Goal: Complete application form: Complete application form

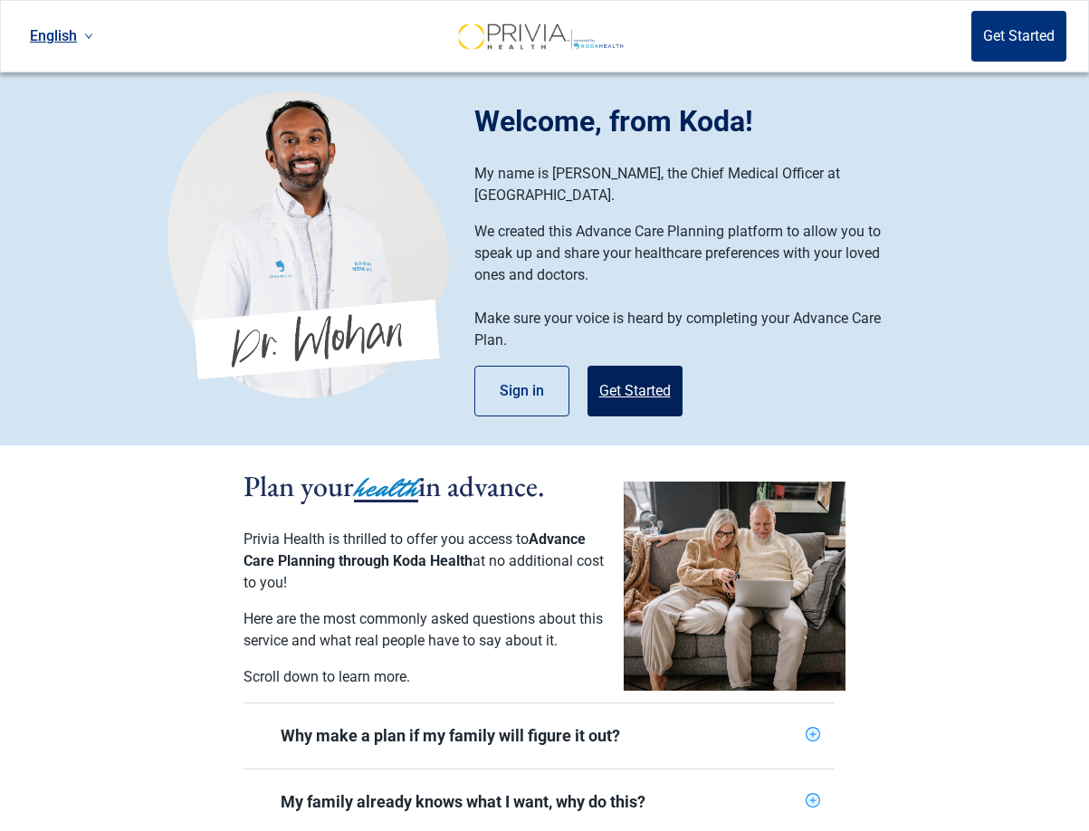
click at [627, 375] on button "Get Started" at bounding box center [635, 391] width 95 height 51
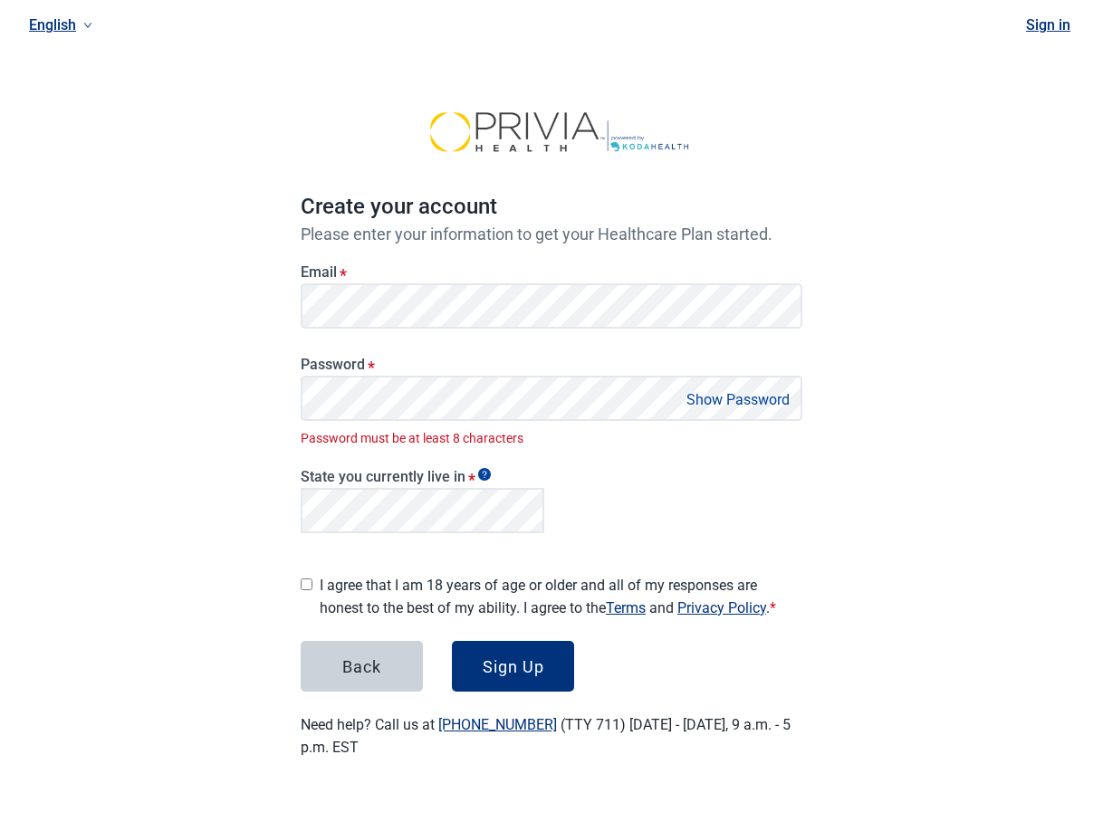
click at [740, 406] on button "Show Password" at bounding box center [738, 400] width 114 height 24
click at [254, 391] on div "English Sign in Create your account Please enter your information to get your H…" at bounding box center [551, 401] width 1103 height 802
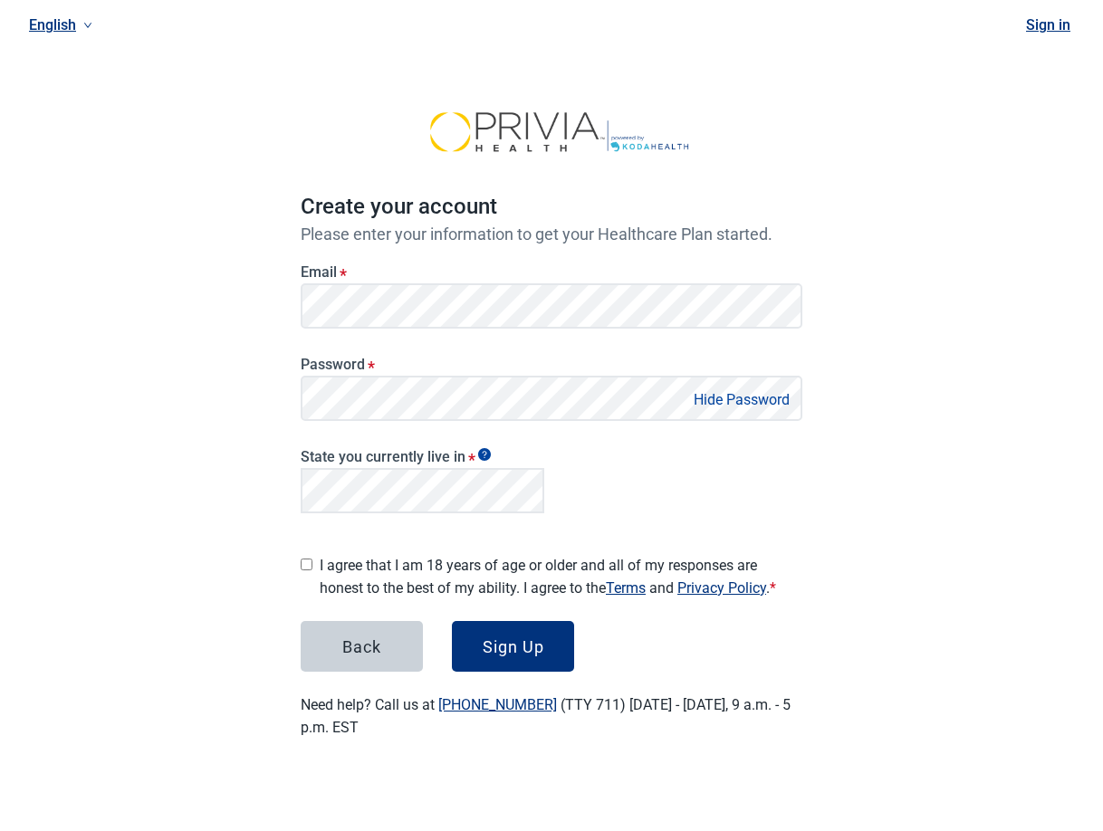
click at [313, 559] on div "I agree that I am 18 years of age or older and all of my responses are honest t…" at bounding box center [552, 573] width 502 height 53
click at [308, 559] on input "I agree that I am 18 years of age or older and all of my responses are honest t…" at bounding box center [307, 565] width 12 height 12
checkbox input "true"
click at [514, 648] on div "Sign Up" at bounding box center [514, 646] width 62 height 18
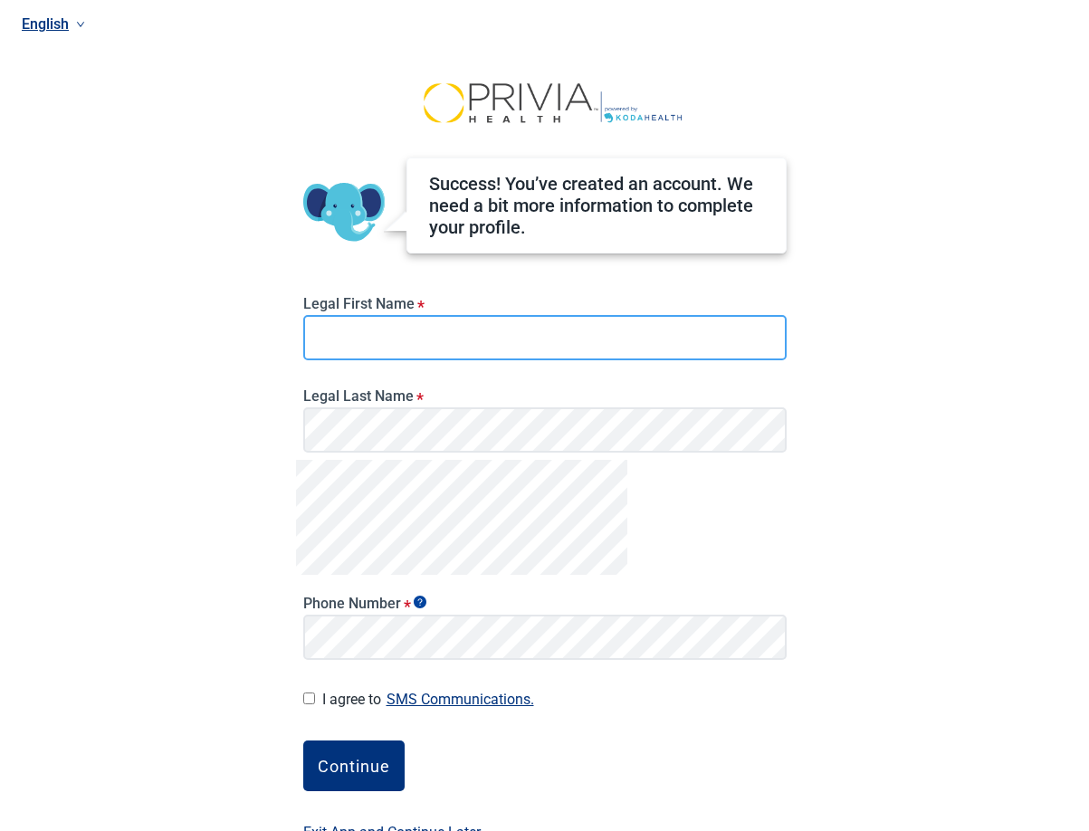
click at [425, 342] on input "Legal First Name *" at bounding box center [545, 337] width 484 height 45
type input "[PERSON_NAME]"
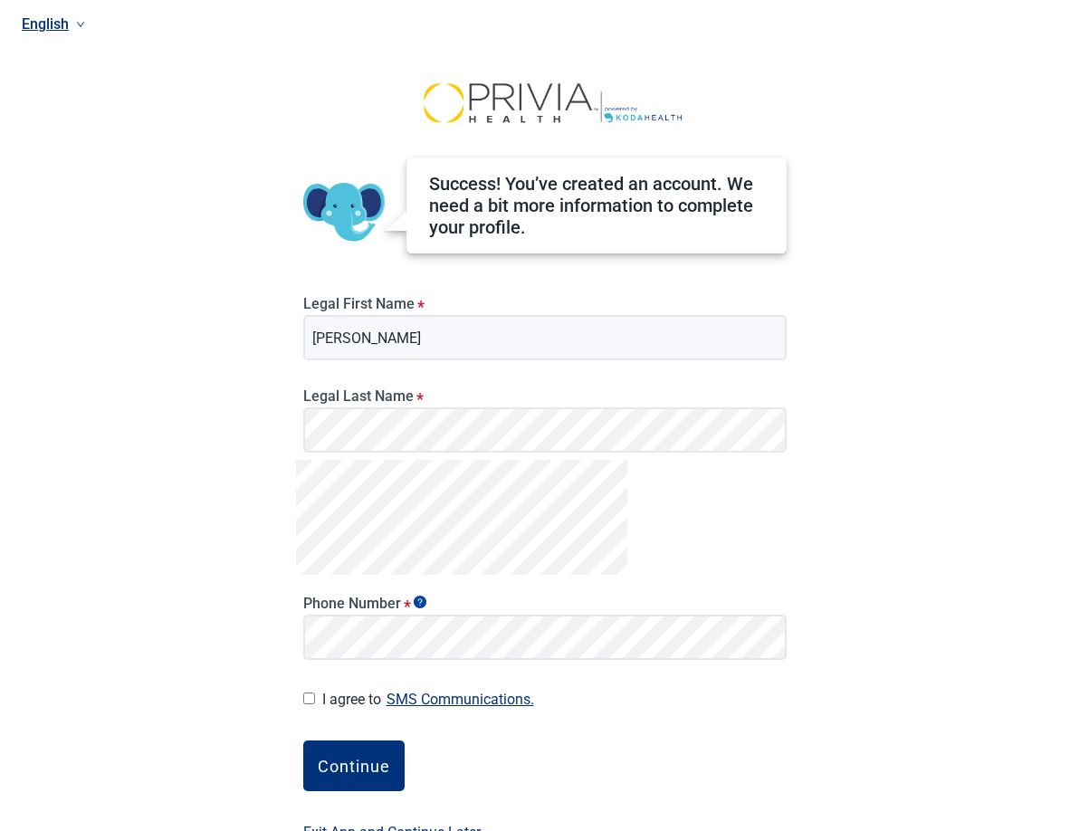
click at [308, 698] on input "I agree to SMS Communications." at bounding box center [309, 699] width 12 height 12
checkbox input "true"
click at [340, 770] on div "Continue" at bounding box center [354, 766] width 72 height 18
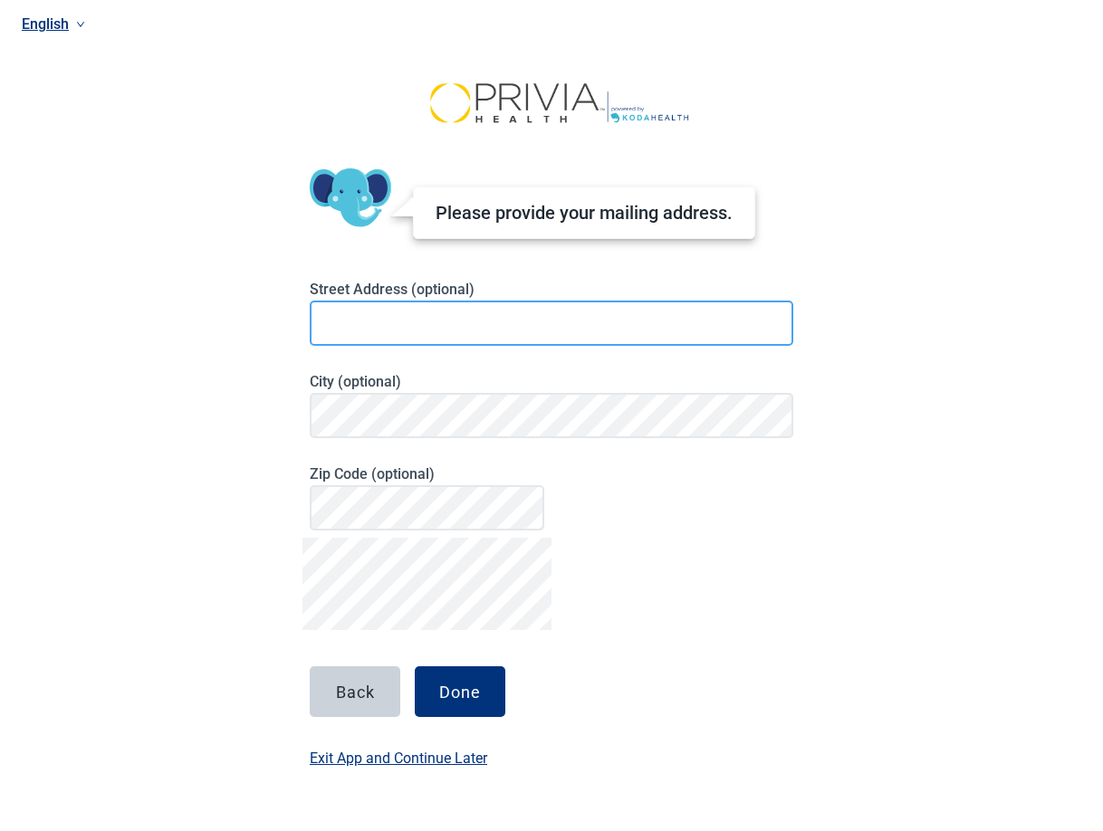
click at [369, 314] on input at bounding box center [552, 323] width 484 height 45
type input "[STREET_ADDRESS][PERSON_NAME]"
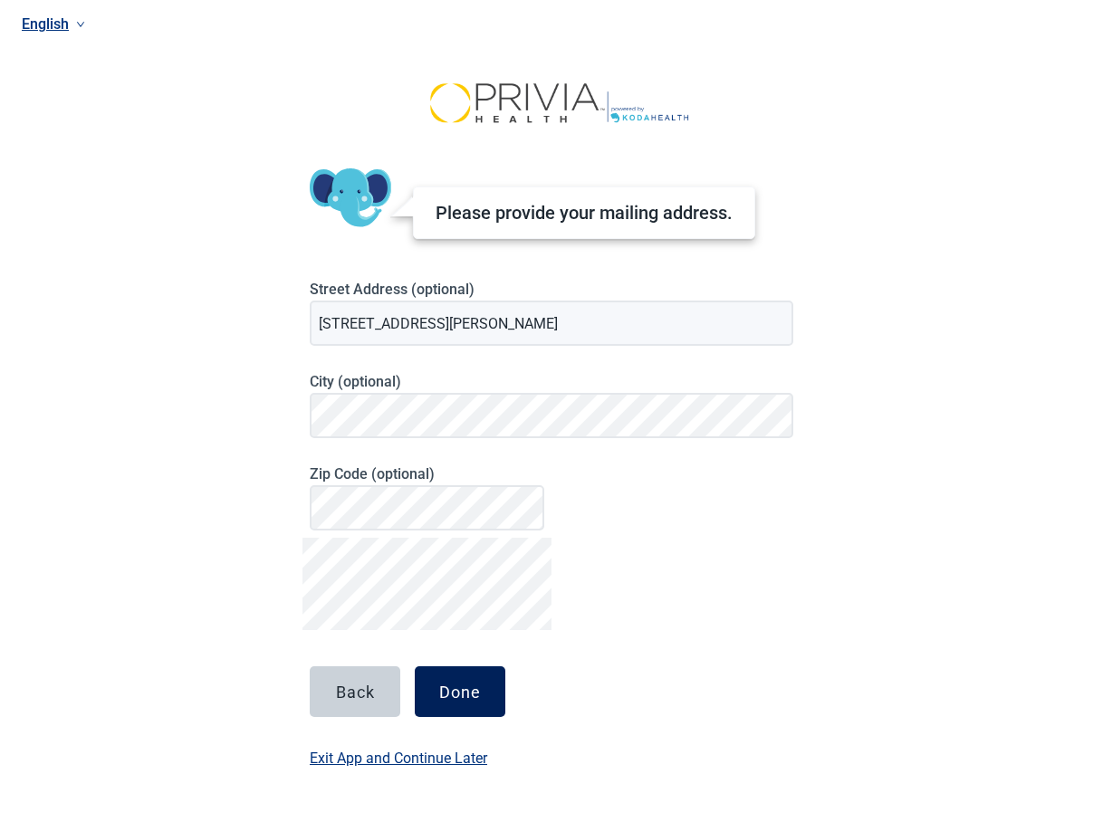
click at [468, 695] on div "Done" at bounding box center [460, 692] width 42 height 18
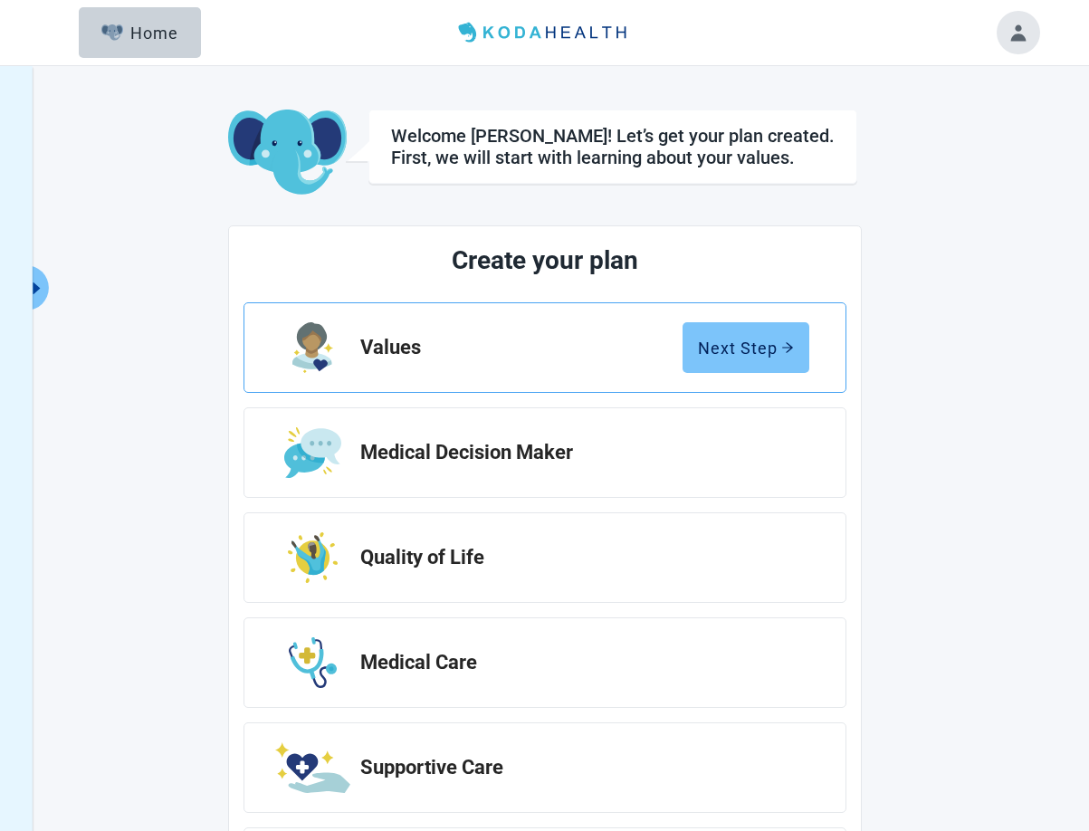
click at [735, 340] on div "Next Step" at bounding box center [746, 348] width 96 height 18
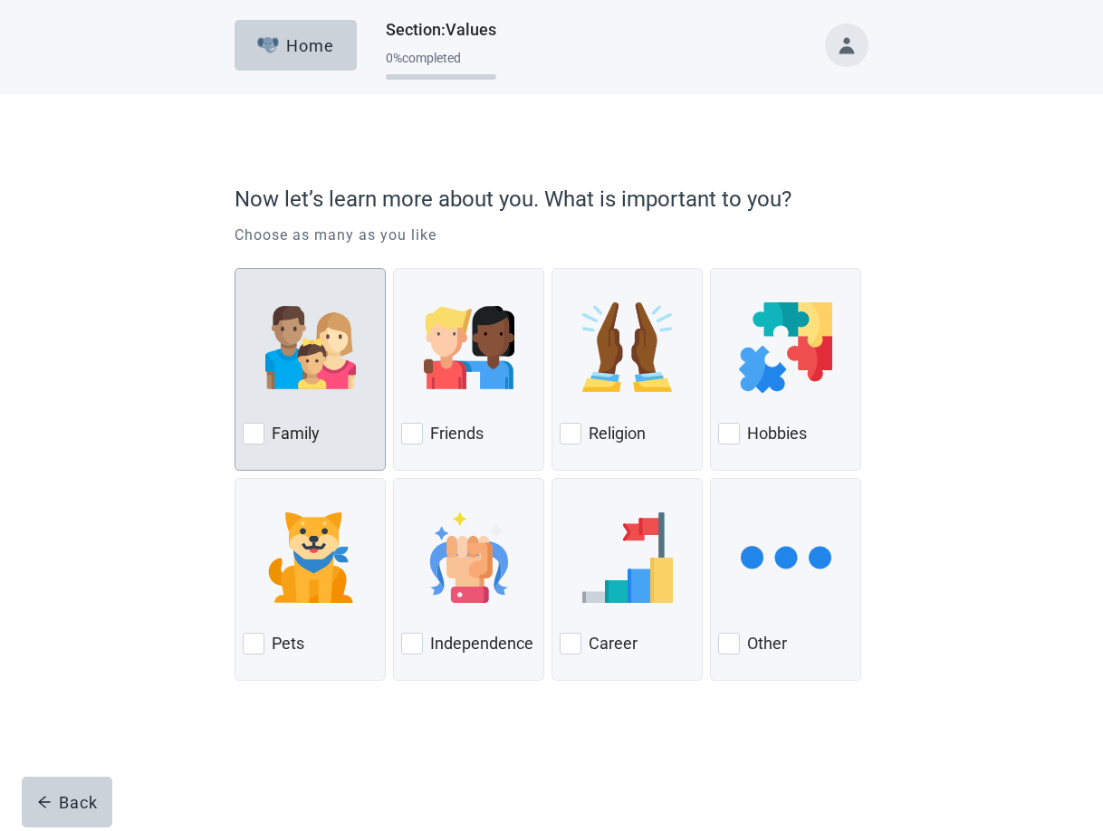
click at [254, 434] on div at bounding box center [254, 434] width 22 height 22
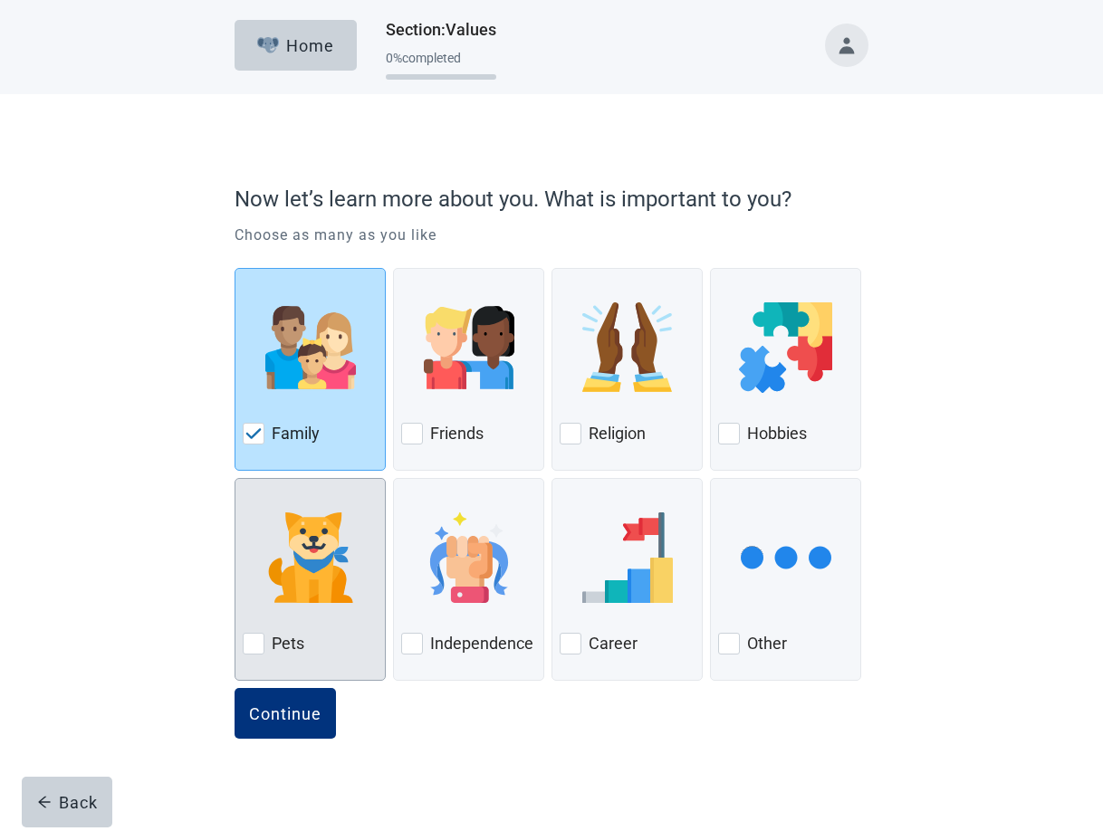
drag, startPoint x: 254, startPoint y: 644, endPoint x: 356, endPoint y: 629, distance: 103.3
click at [254, 644] on div at bounding box center [254, 644] width 22 height 22
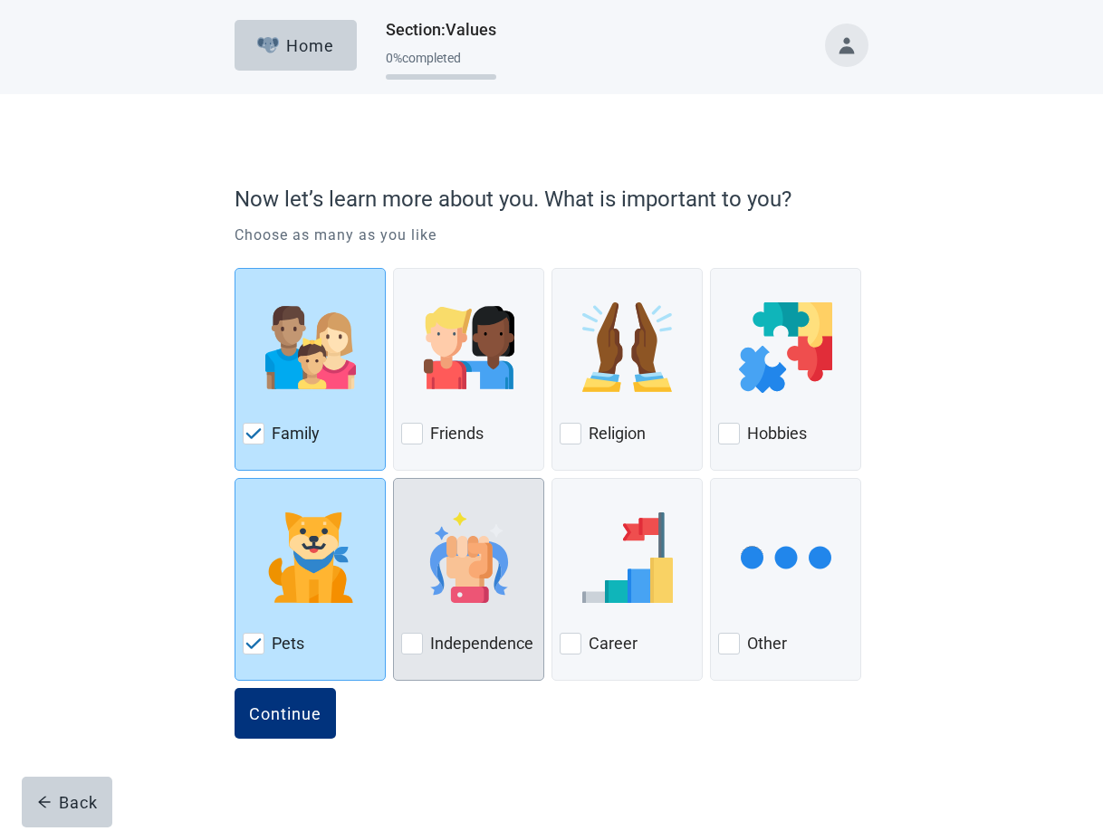
drag, startPoint x: 428, startPoint y: 644, endPoint x: 541, endPoint y: 626, distance: 113.7
click at [428, 644] on div "Independence" at bounding box center [468, 643] width 135 height 29
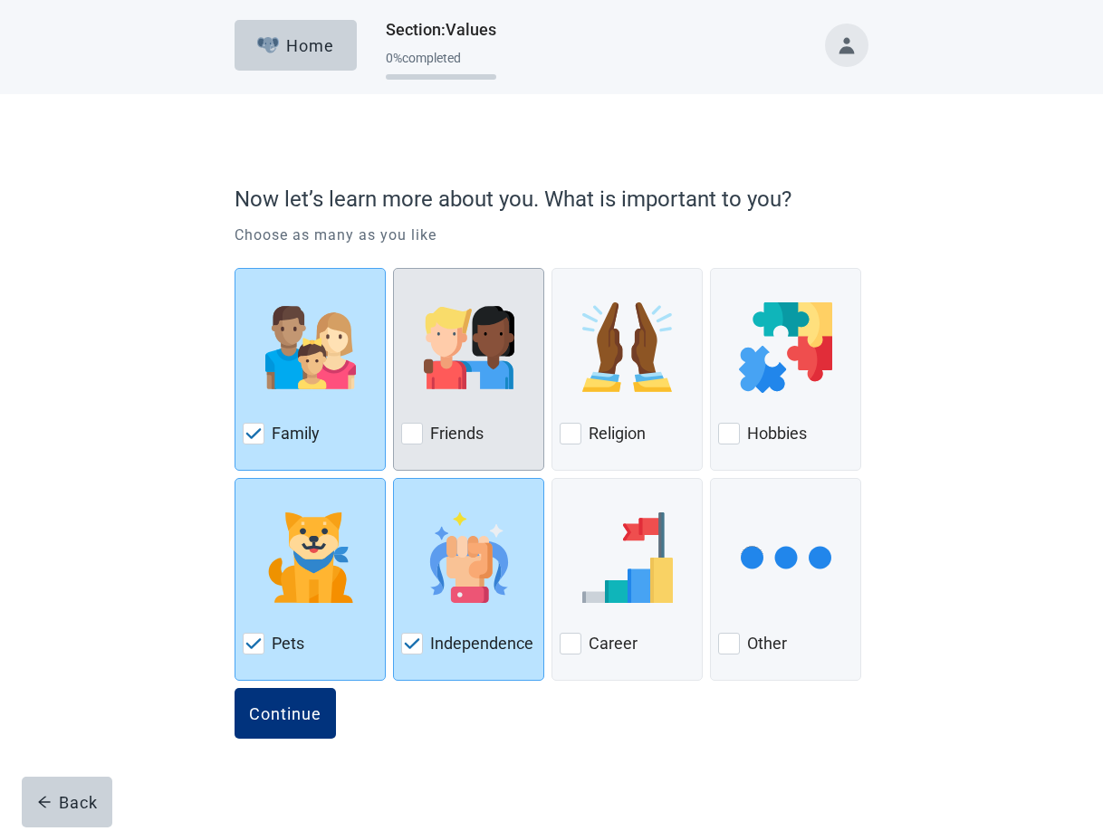
drag, startPoint x: 417, startPoint y: 437, endPoint x: 480, endPoint y: 437, distance: 62.5
click at [418, 437] on div at bounding box center [412, 434] width 22 height 22
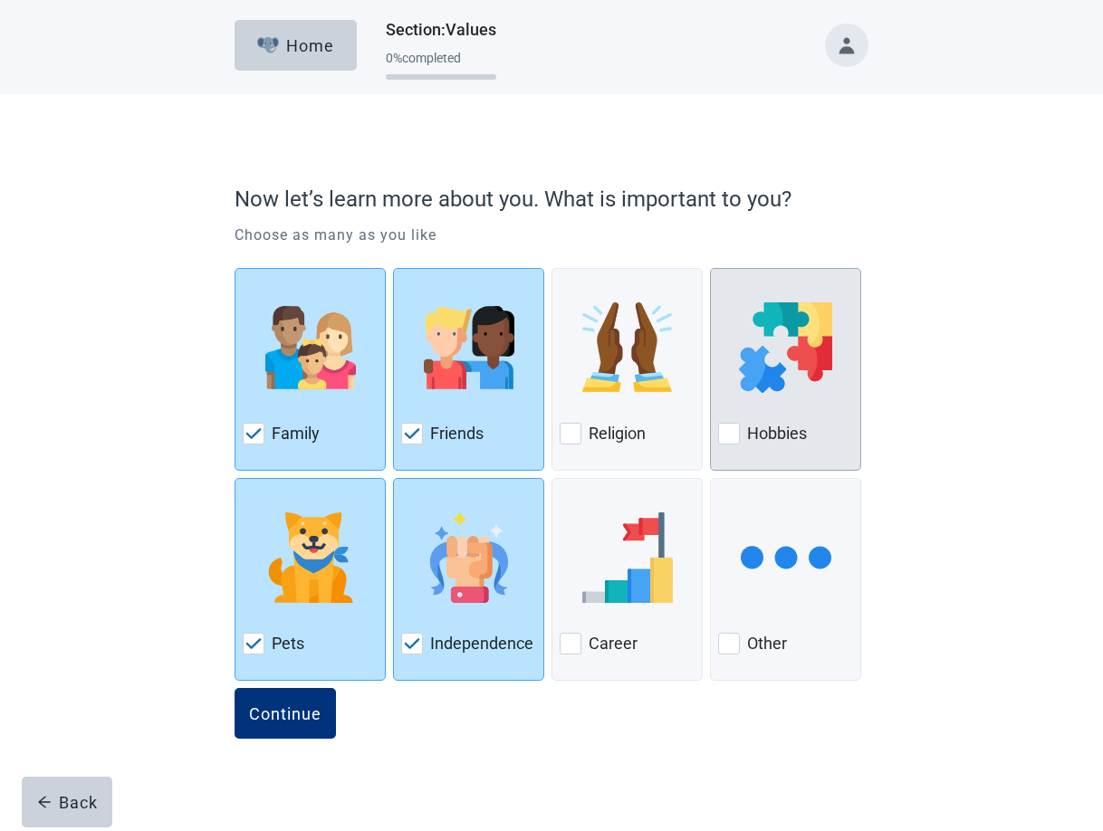
click at [738, 434] on div at bounding box center [729, 434] width 22 height 22
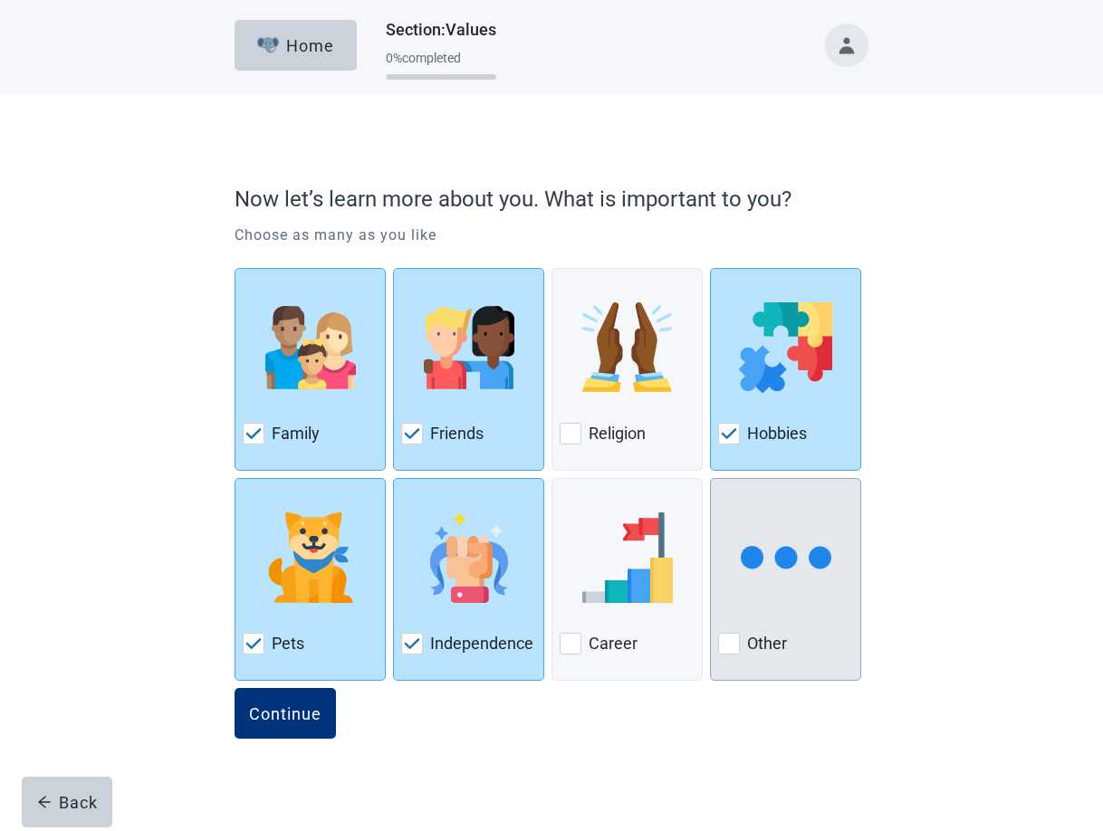
click at [780, 567] on img at bounding box center [786, 557] width 91 height 91
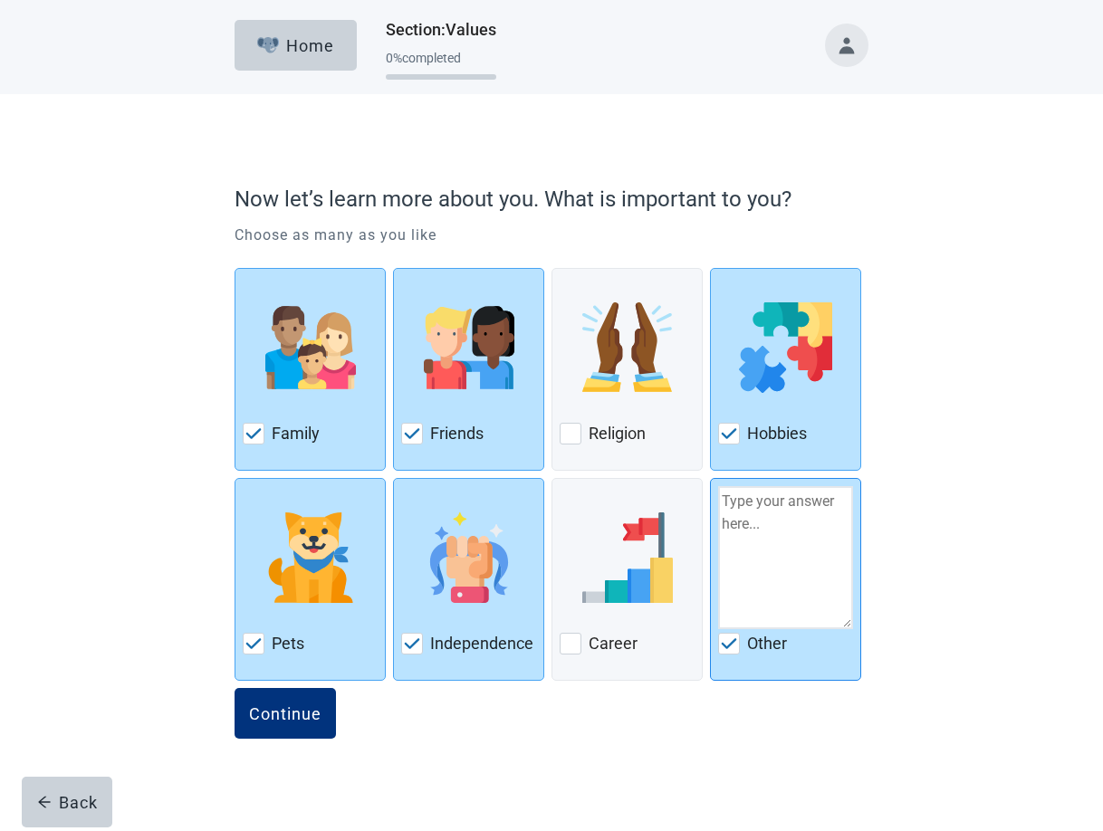
click at [733, 641] on img at bounding box center [729, 643] width 16 height 11
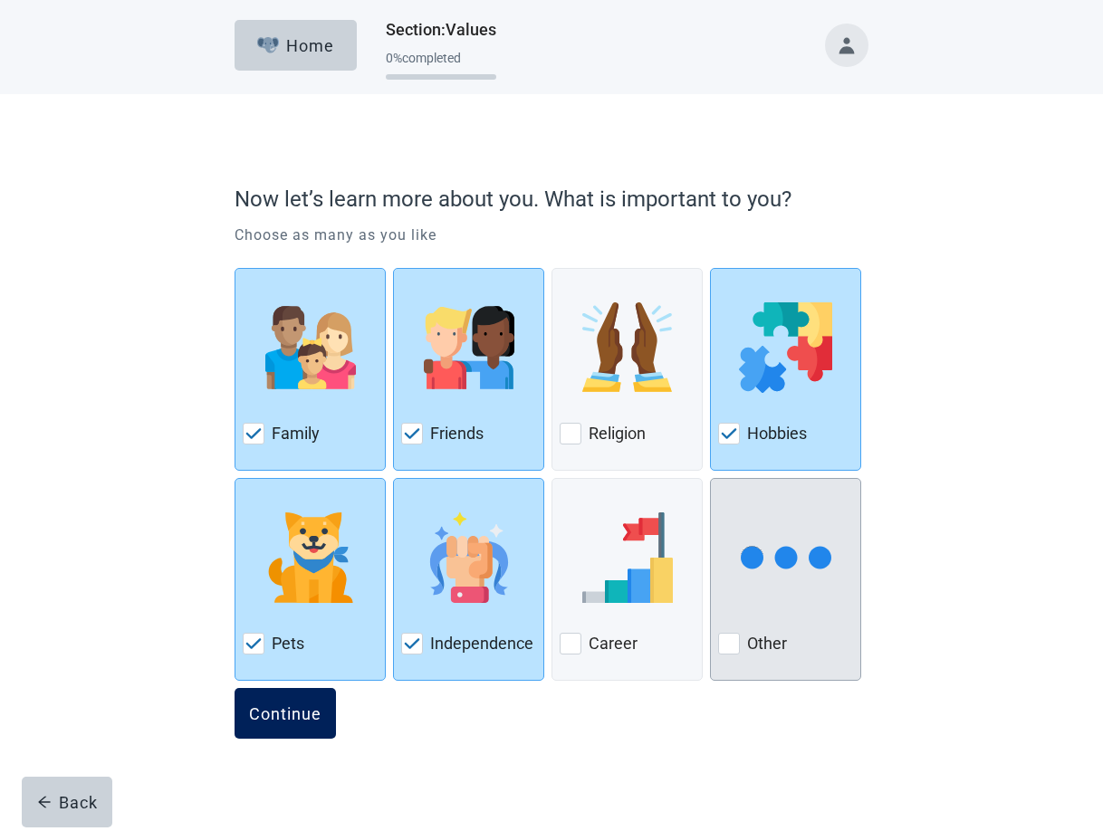
click at [281, 712] on div "Continue" at bounding box center [285, 713] width 72 height 18
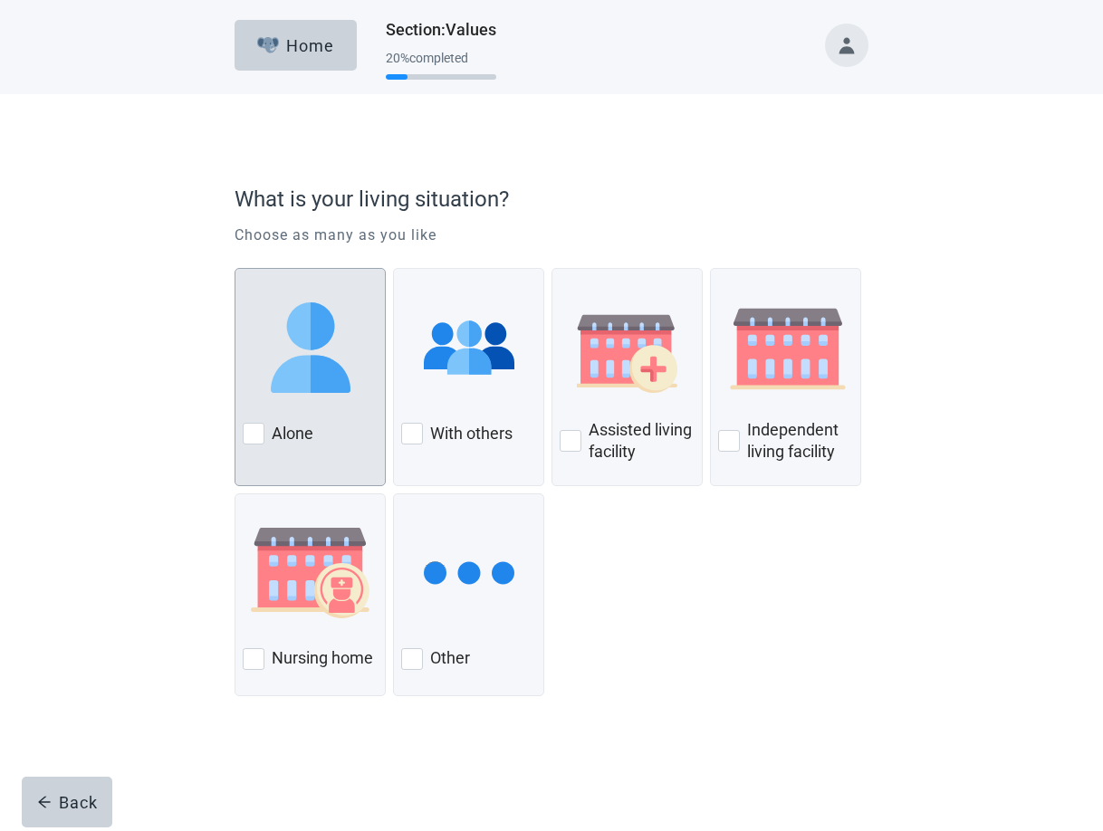
click at [258, 432] on div at bounding box center [254, 434] width 22 height 22
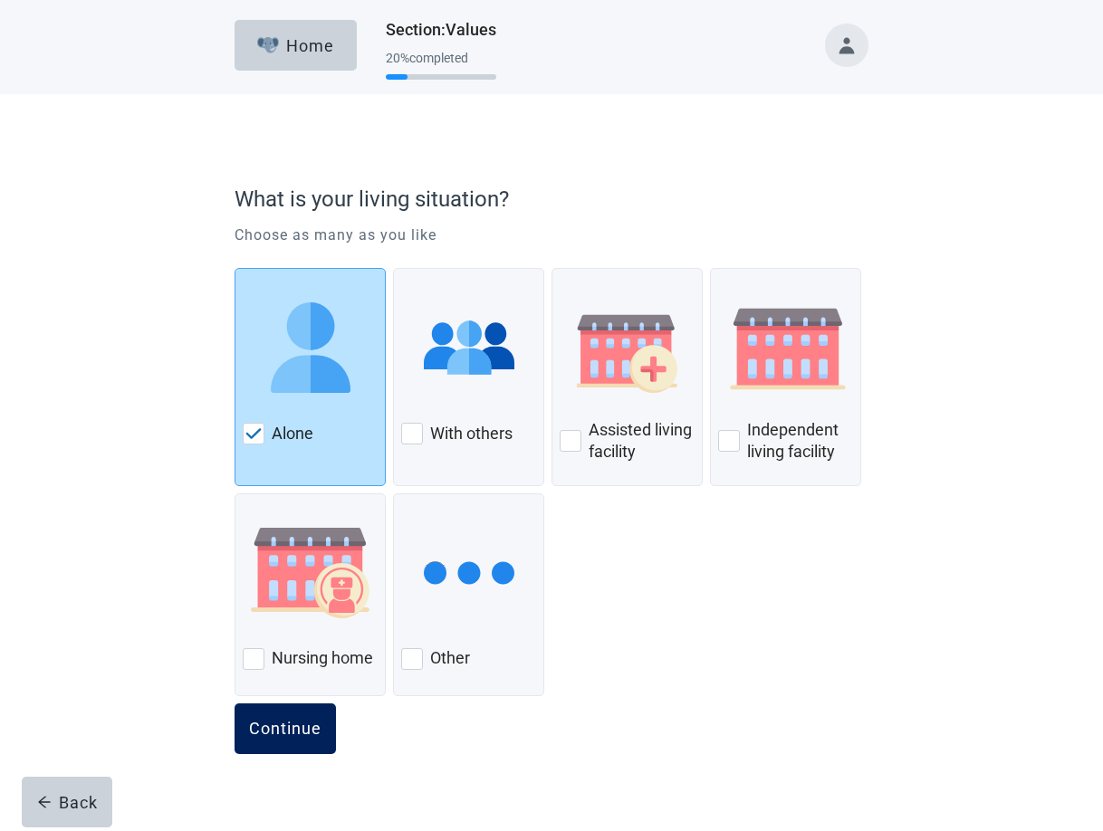
click at [306, 737] on div "Continue" at bounding box center [285, 729] width 72 height 18
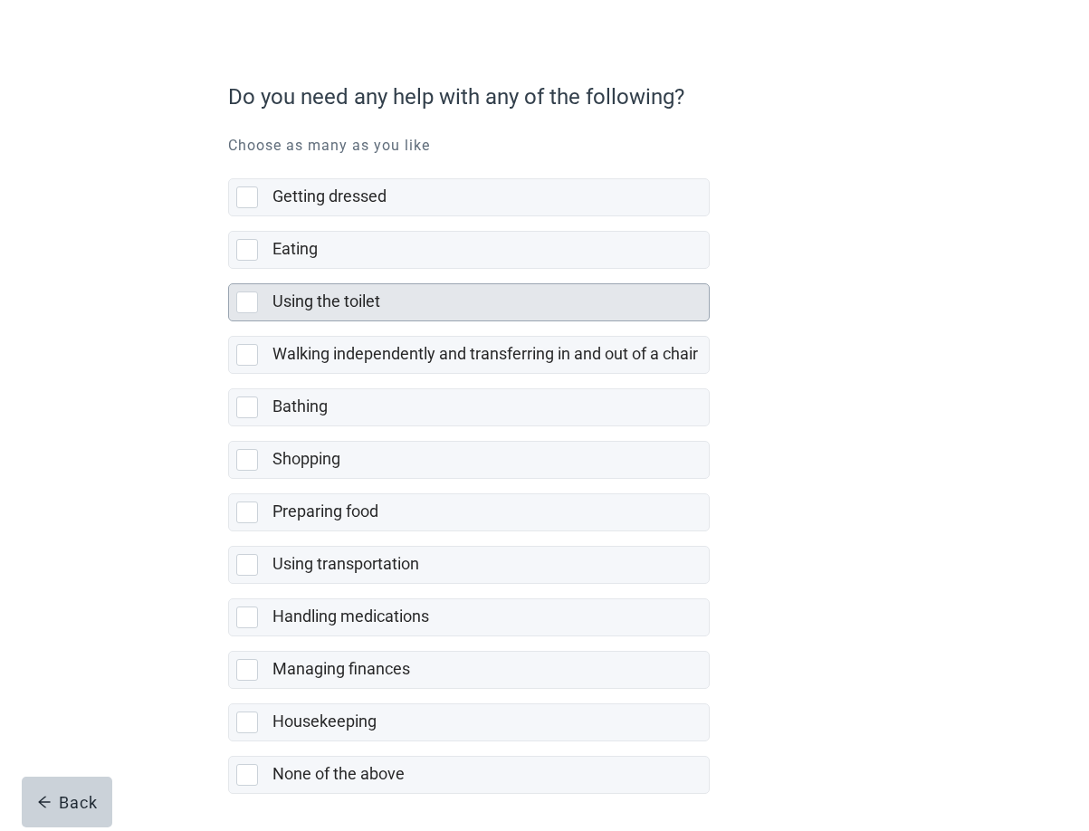
scroll to position [170, 0]
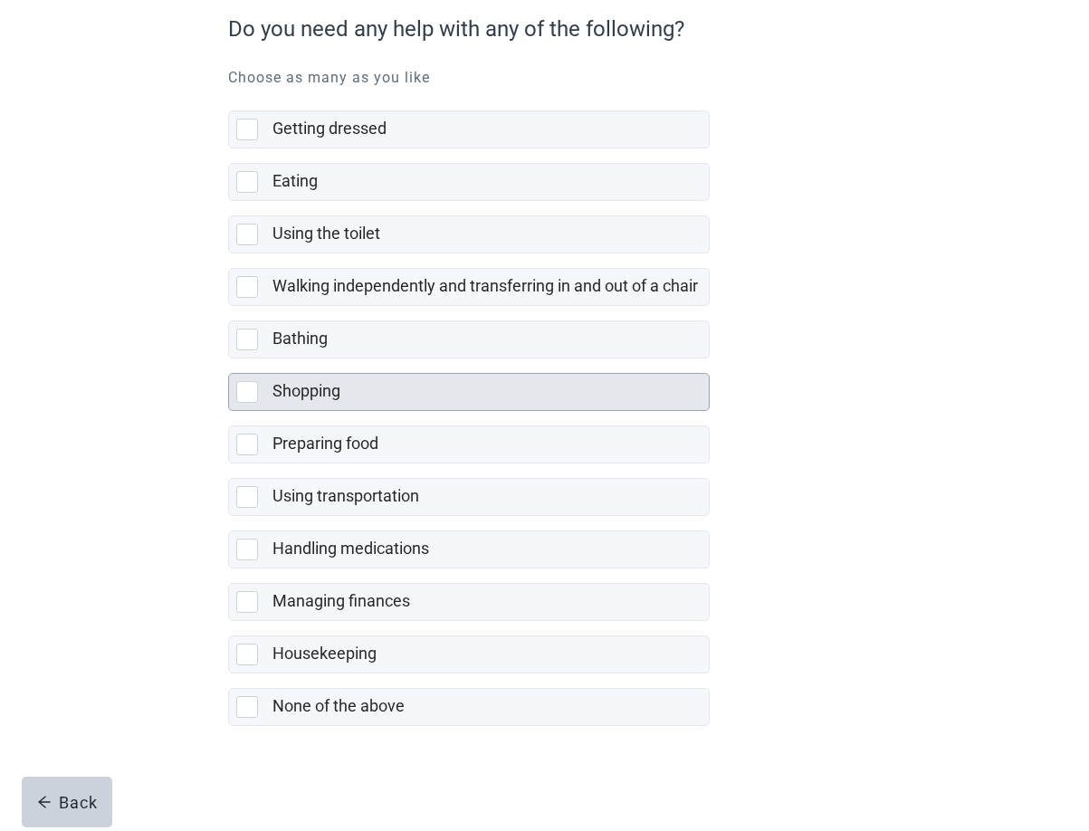
click at [244, 389] on div at bounding box center [247, 392] width 22 height 22
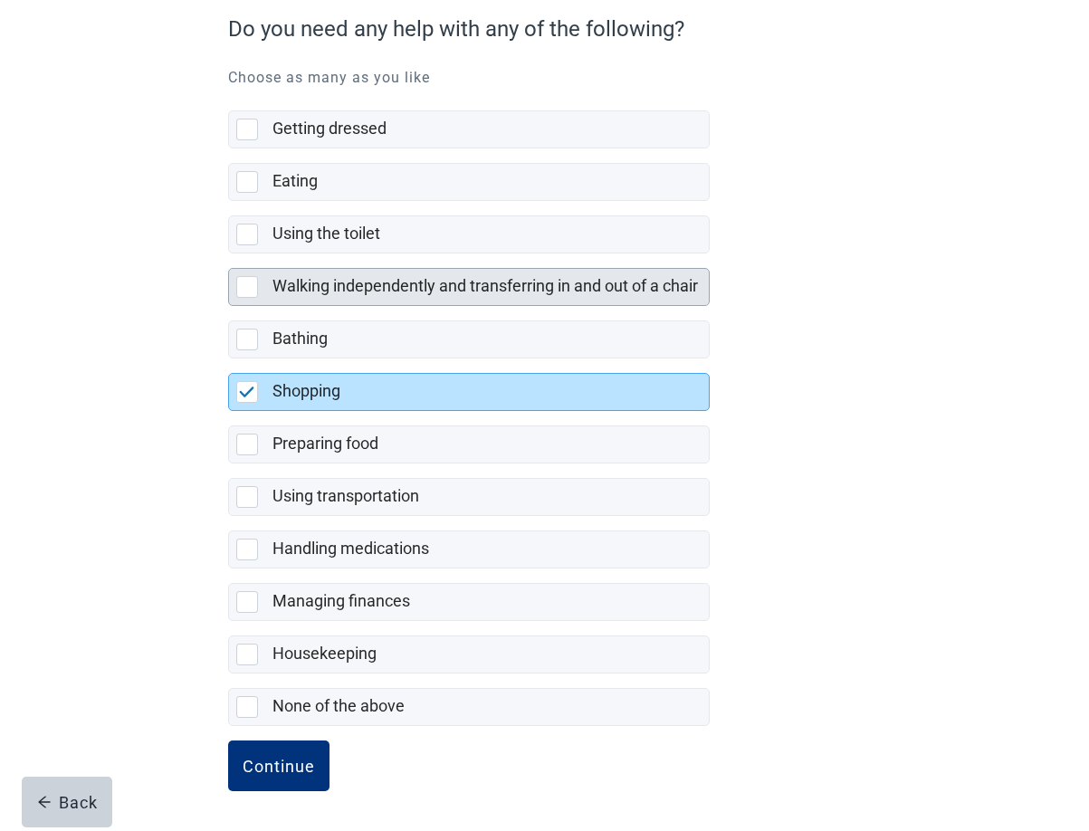
drag, startPoint x: 251, startPoint y: 499, endPoint x: 227, endPoint y: 275, distance: 224.9
click at [251, 498] on div at bounding box center [247, 497] width 22 height 22
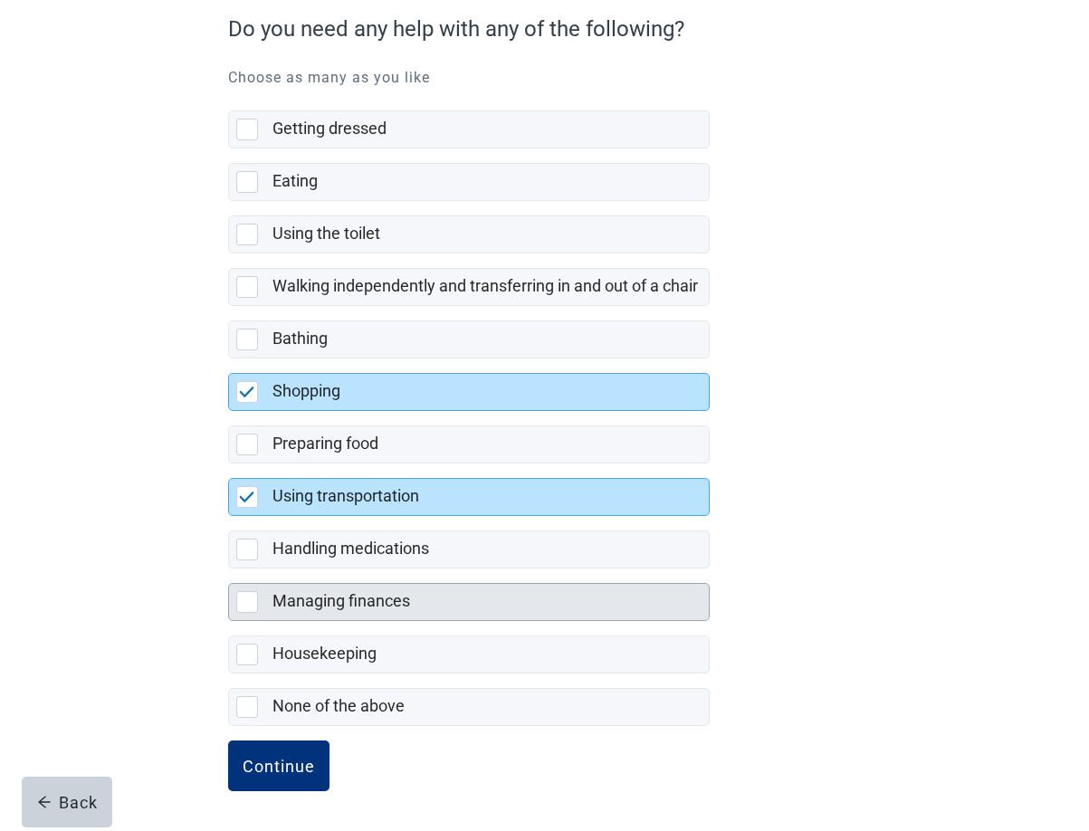
click at [245, 602] on div at bounding box center [247, 602] width 22 height 22
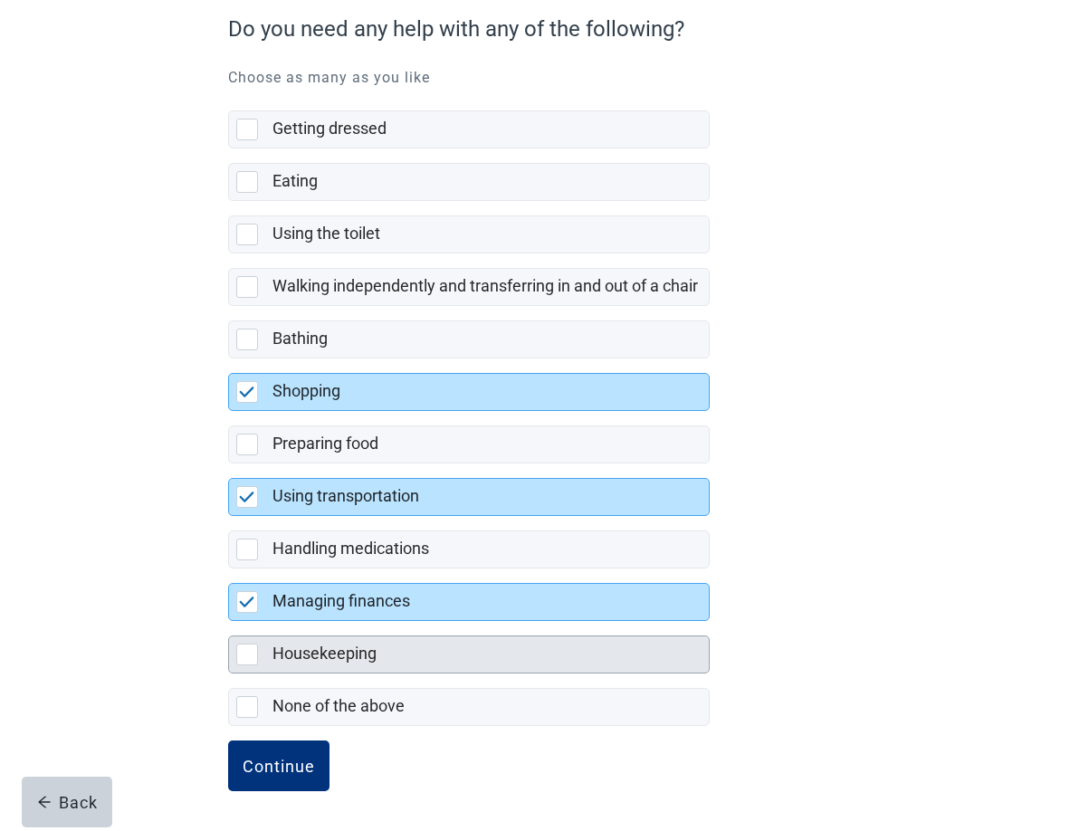
click at [244, 649] on div at bounding box center [247, 655] width 22 height 22
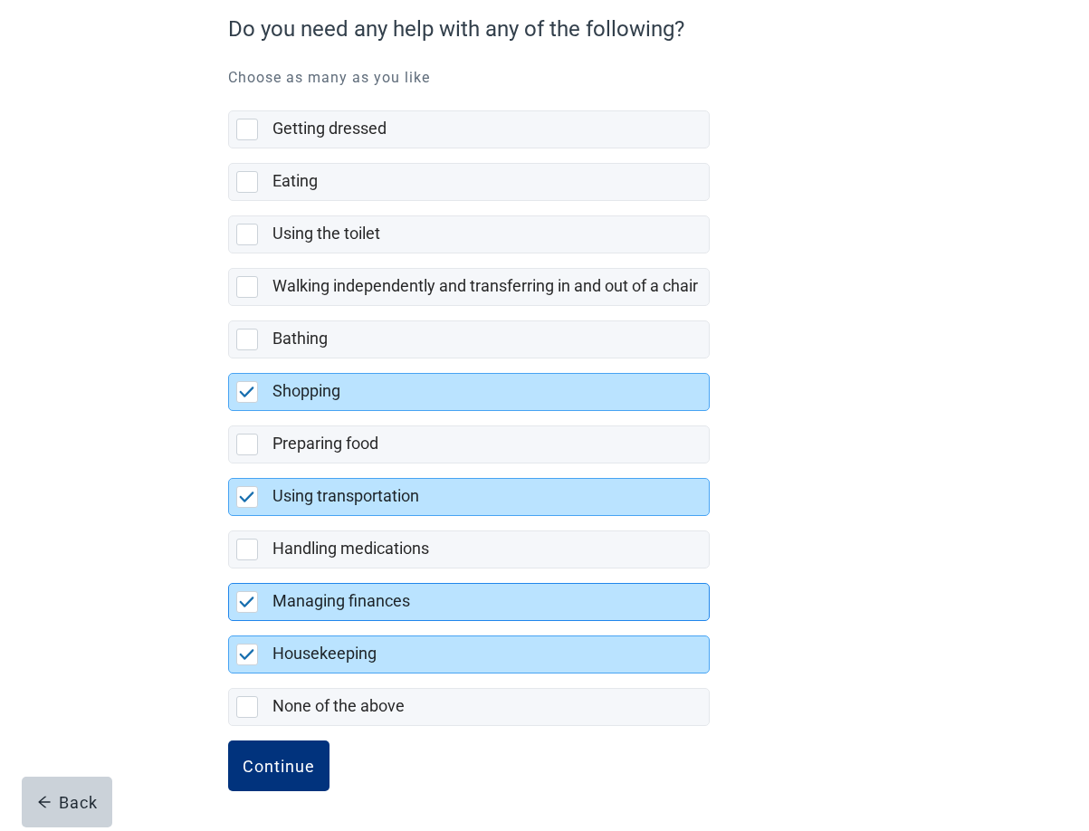
click at [244, 598] on img at bounding box center [247, 602] width 16 height 11
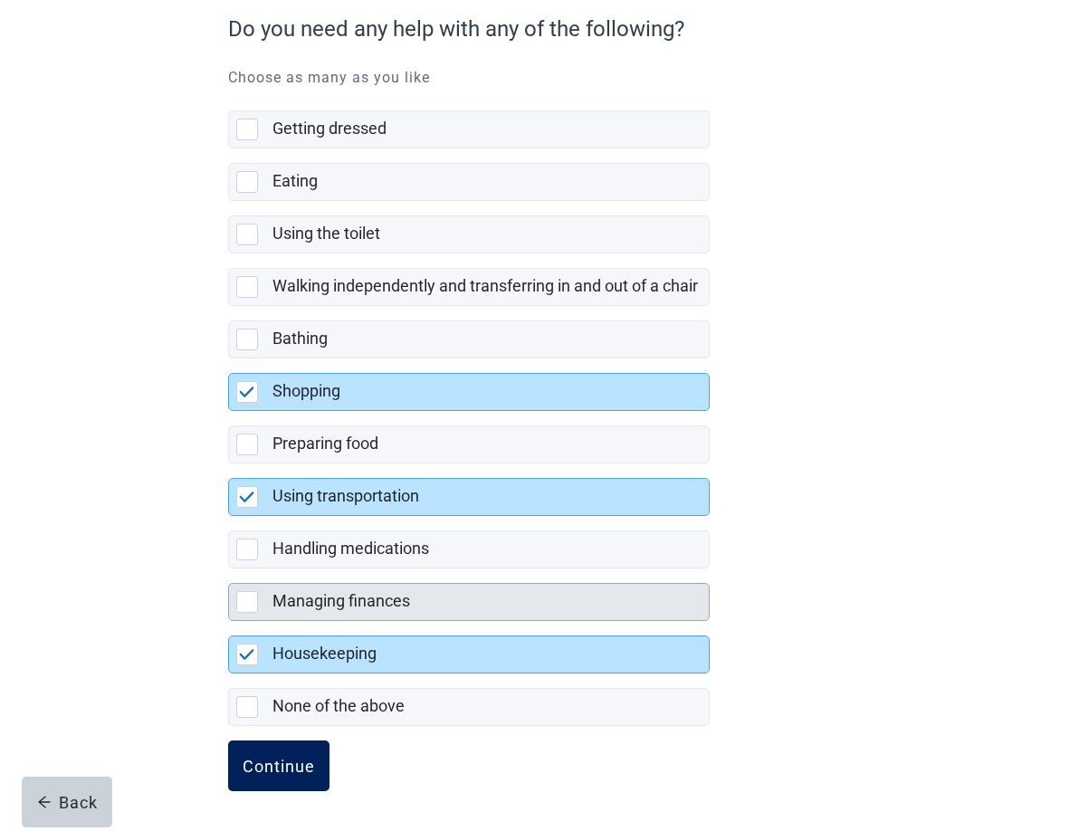
click at [275, 771] on div "Continue" at bounding box center [279, 766] width 72 height 18
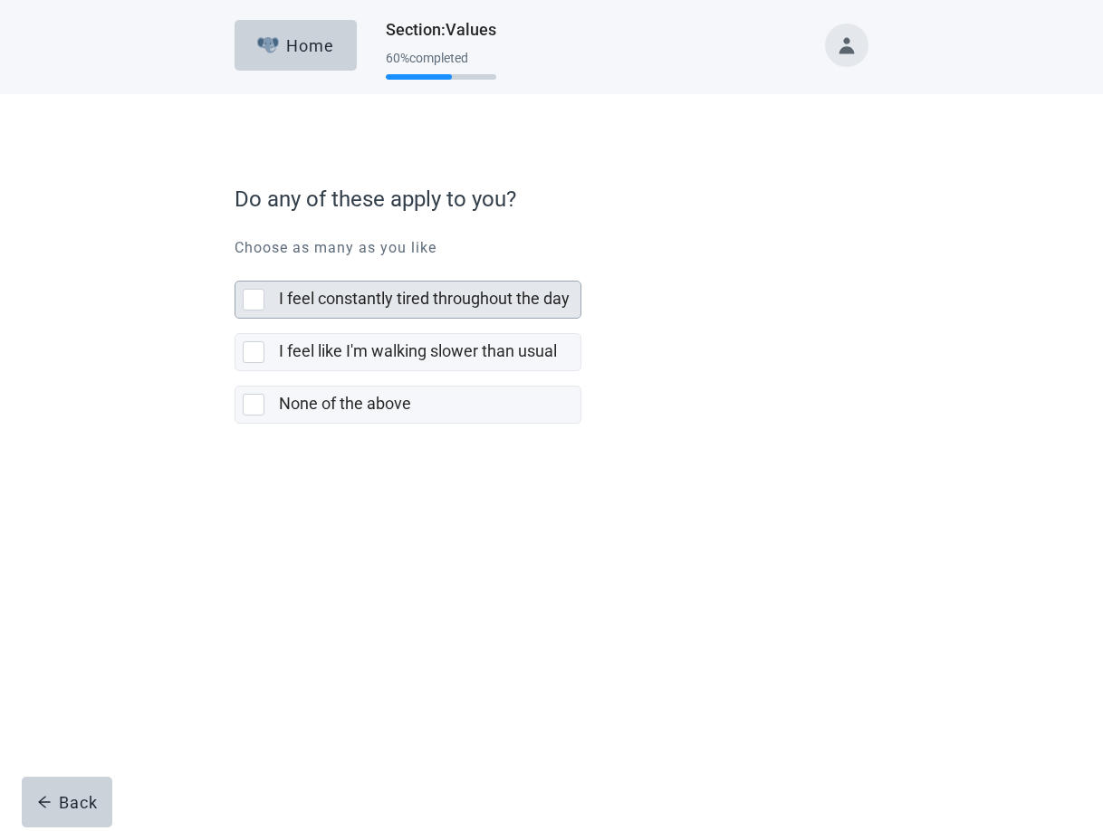
click at [252, 292] on div at bounding box center [254, 300] width 22 height 22
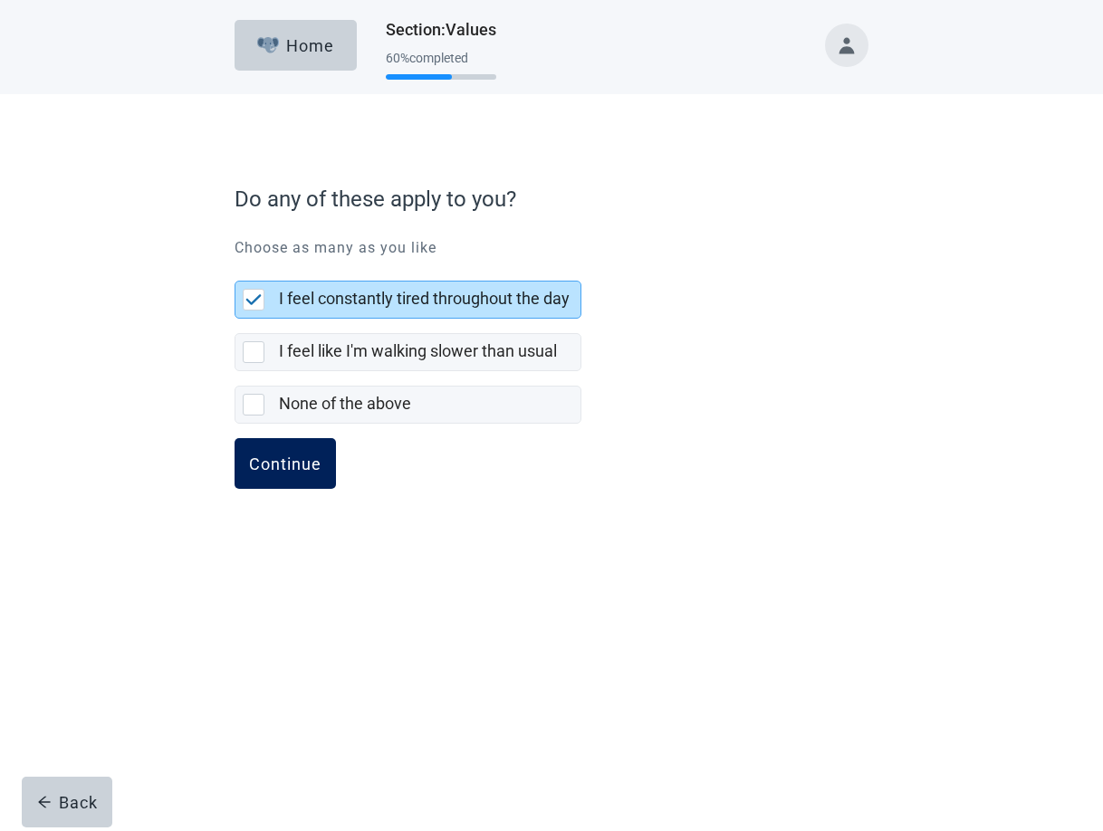
click at [292, 476] on button "Continue" at bounding box center [285, 463] width 101 height 51
click at [285, 465] on div "Continue" at bounding box center [285, 464] width 72 height 18
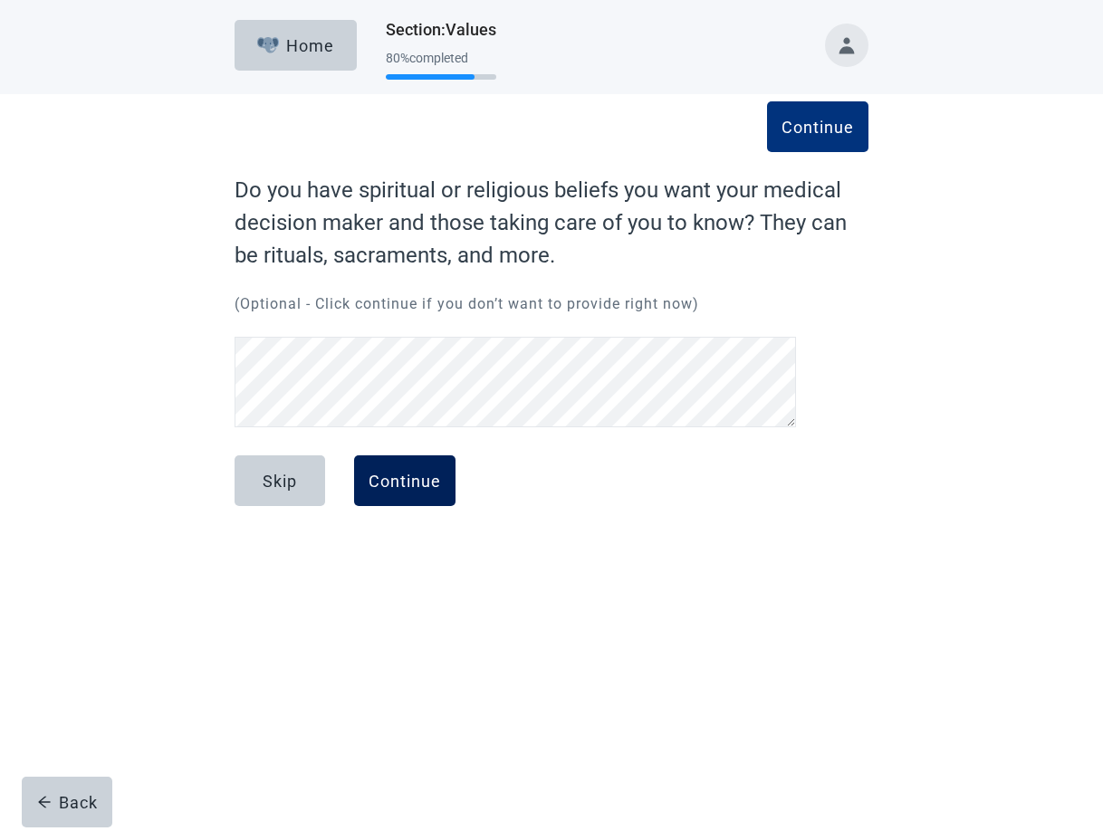
click at [438, 480] on div "Continue" at bounding box center [405, 481] width 72 height 18
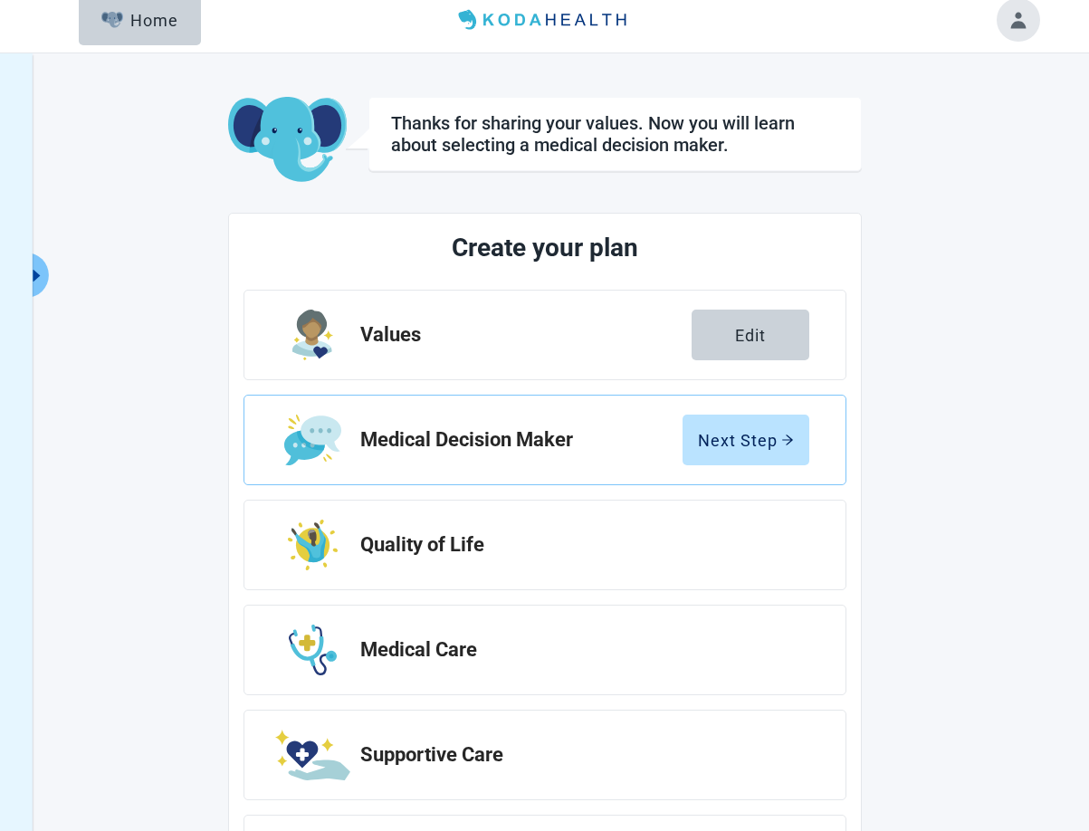
scroll to position [26, 0]
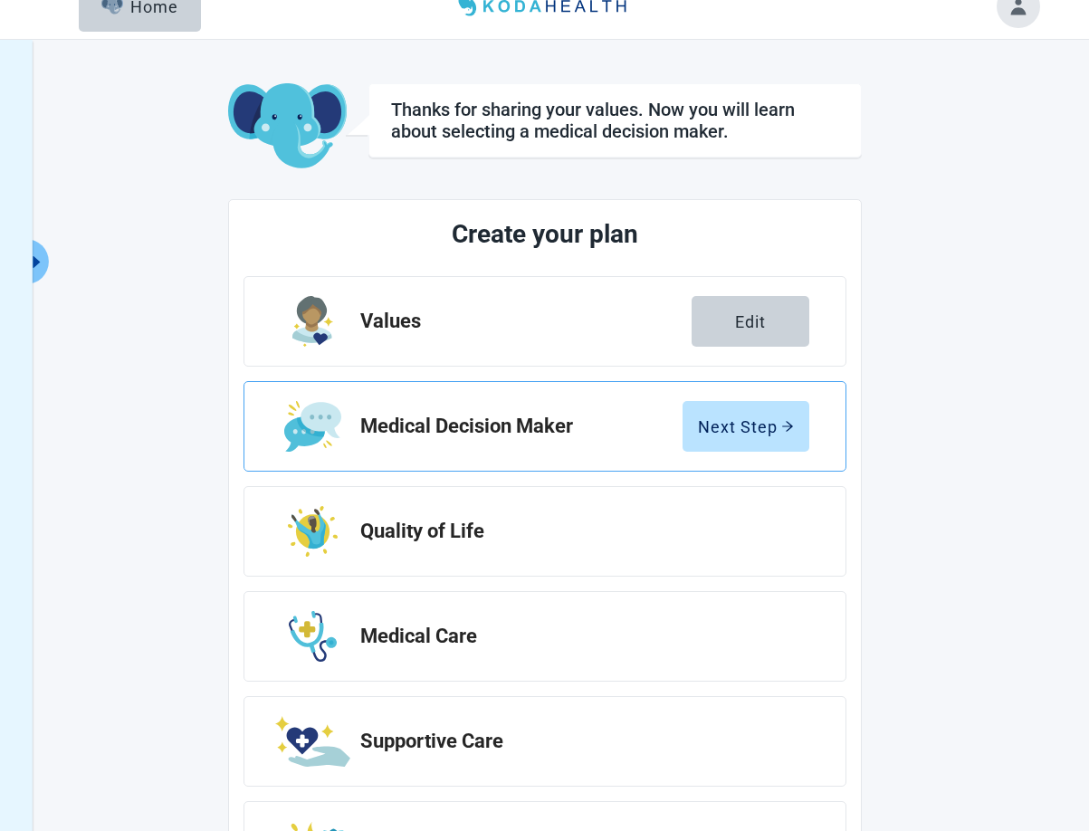
click at [581, 421] on h2 "Medical Decision Maker" at bounding box center [521, 427] width 322 height 22
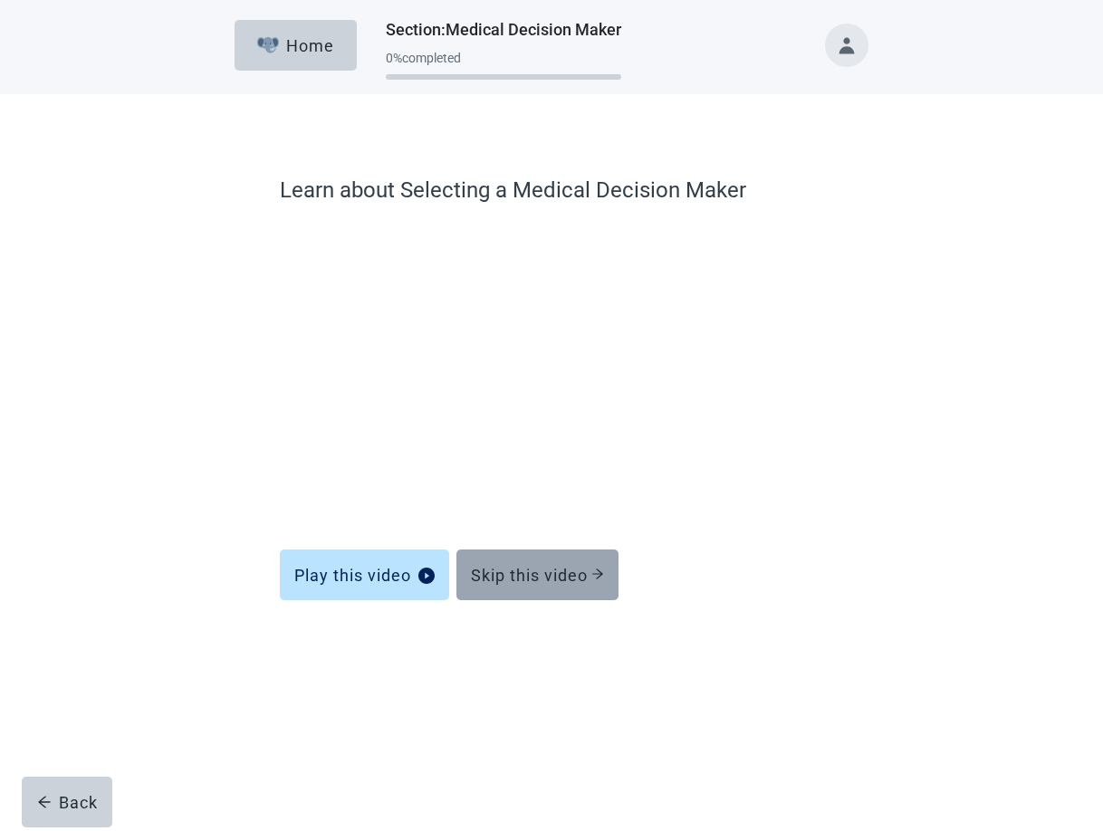
click at [533, 574] on div "Skip this video" at bounding box center [537, 575] width 133 height 18
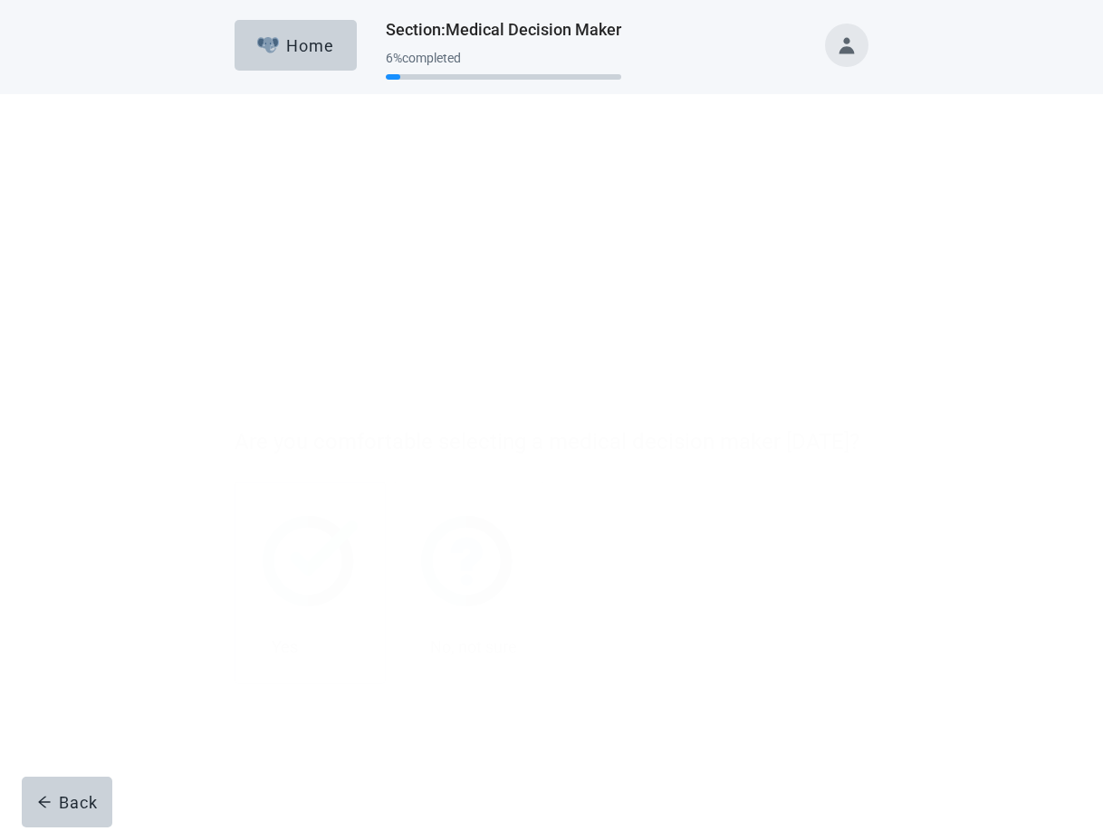
click at [250, 404] on div at bounding box center [254, 405] width 22 height 22
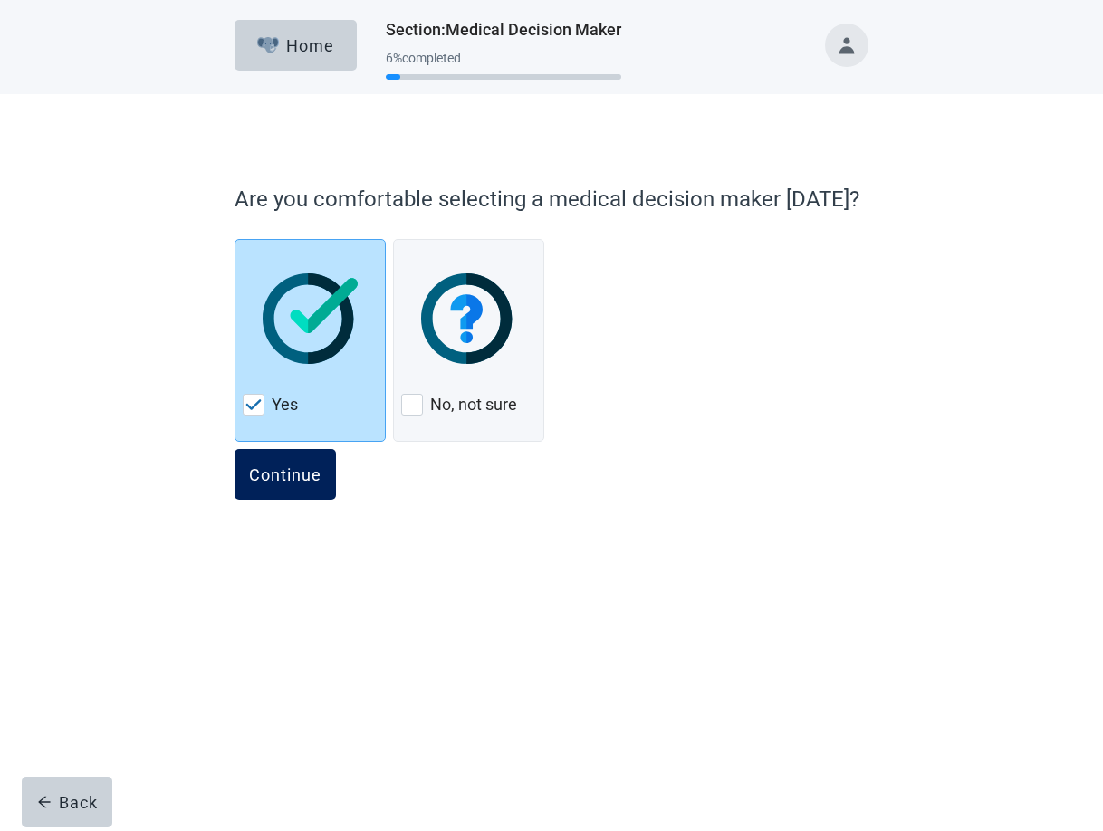
click at [281, 474] on div "Continue" at bounding box center [285, 474] width 72 height 18
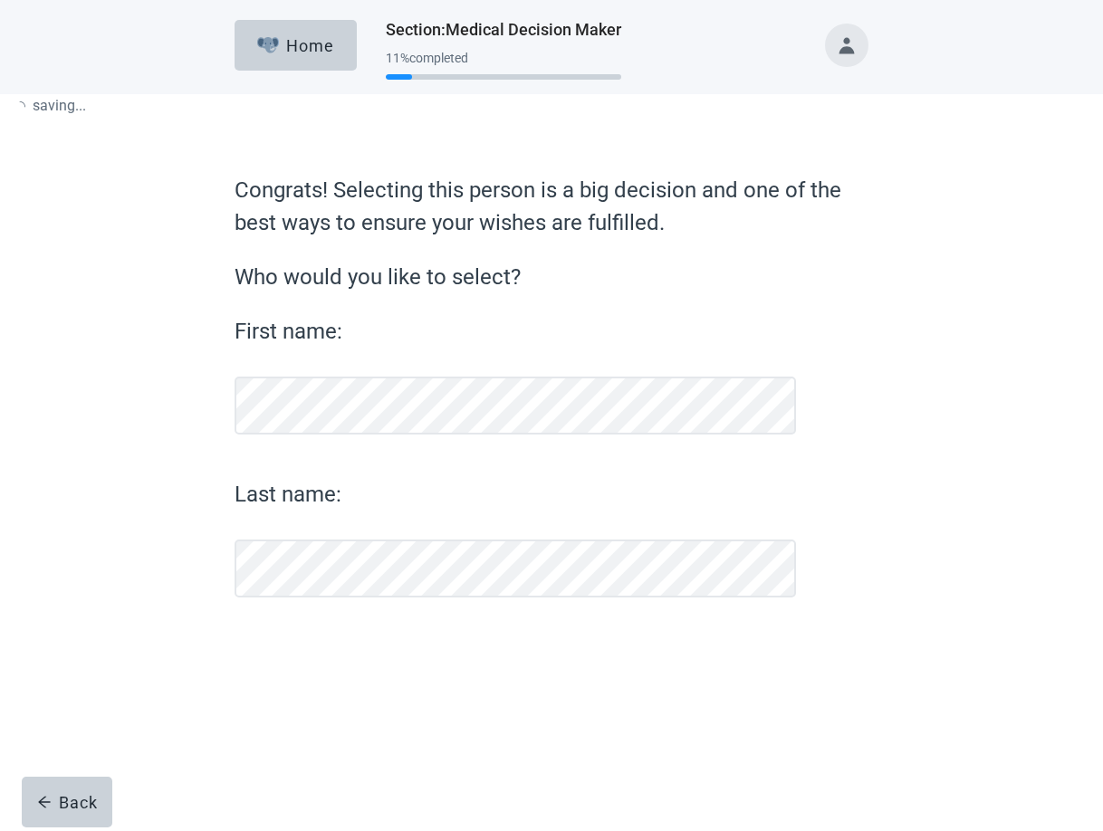
click at [284, 474] on div "Congrats! Selecting this person is a big decision and one of the best ways to e…" at bounding box center [552, 442] width 634 height 536
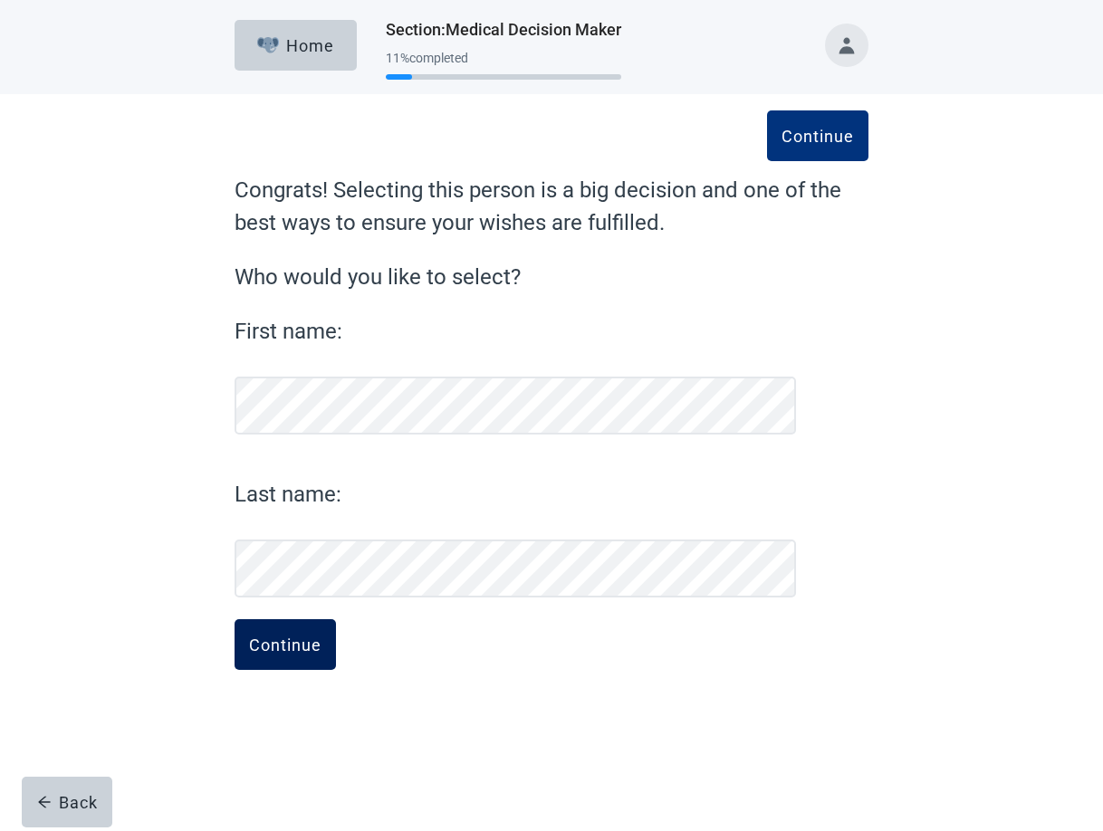
click at [250, 654] on div "Continue" at bounding box center [285, 645] width 72 height 18
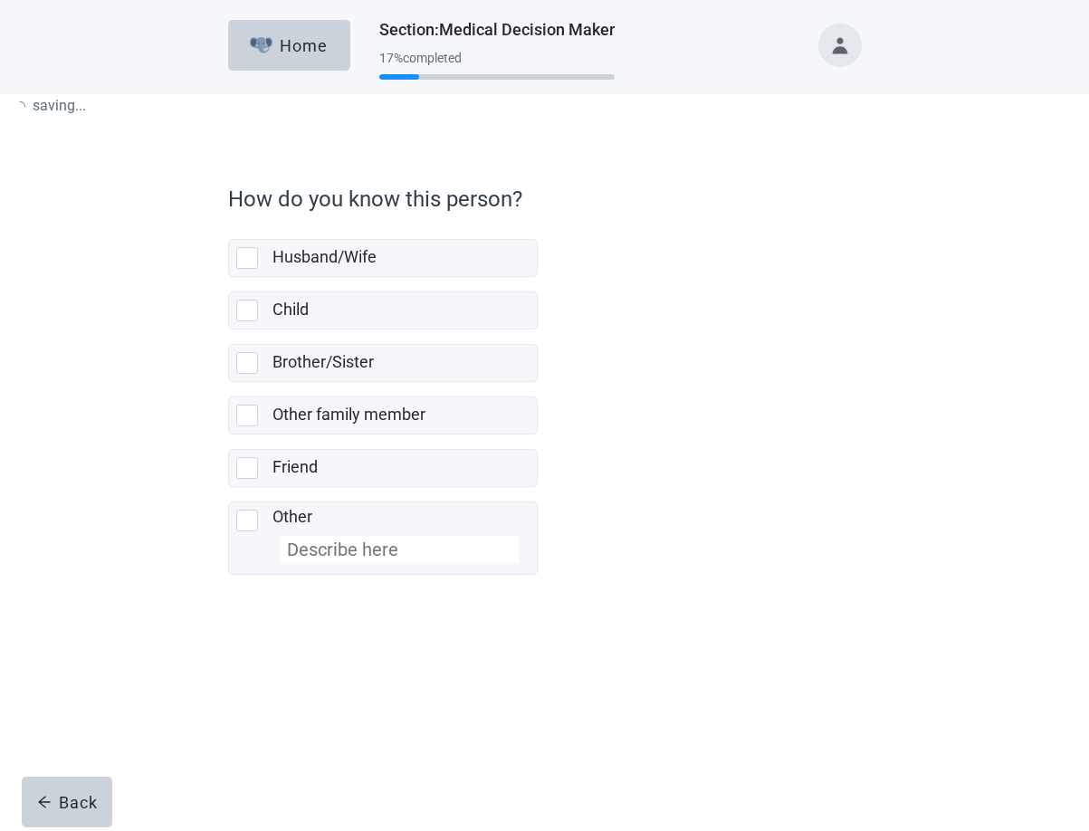
click at [268, 575] on div "Husband/Wife Child Brother/Sister Other family member Friend Other" at bounding box center [383, 400] width 310 height 350
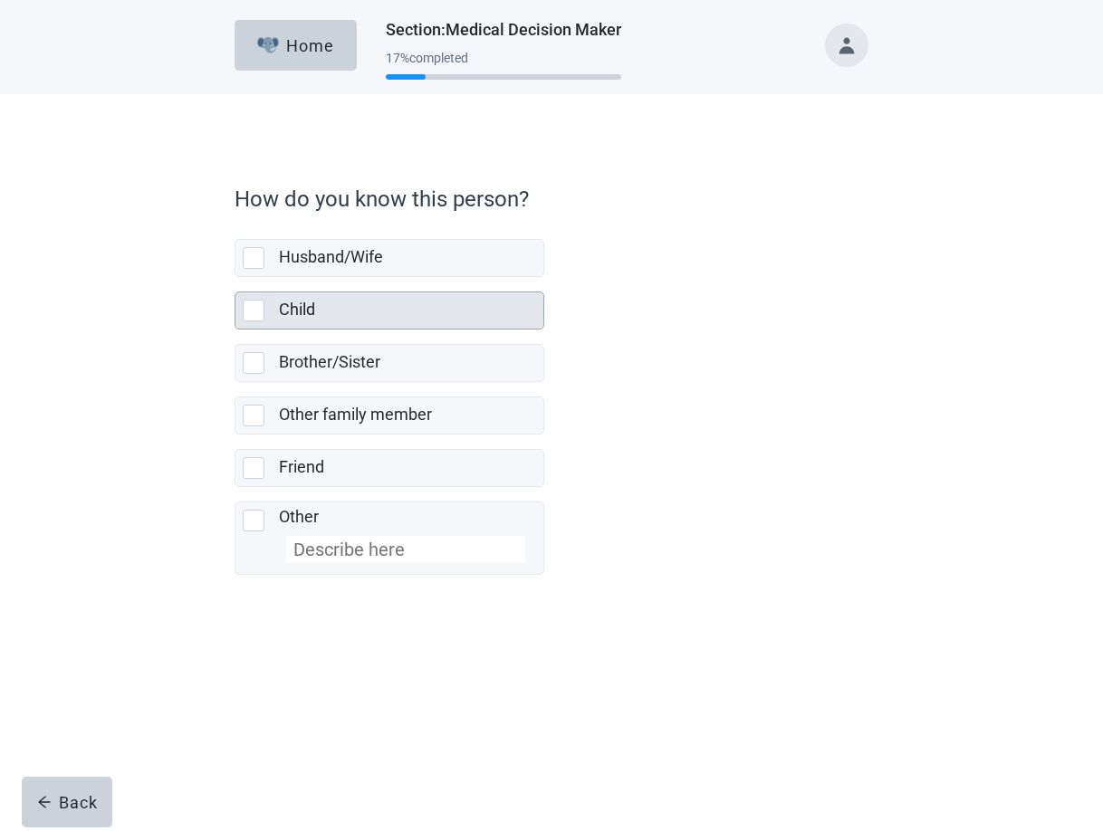
click at [246, 309] on div at bounding box center [254, 311] width 22 height 22
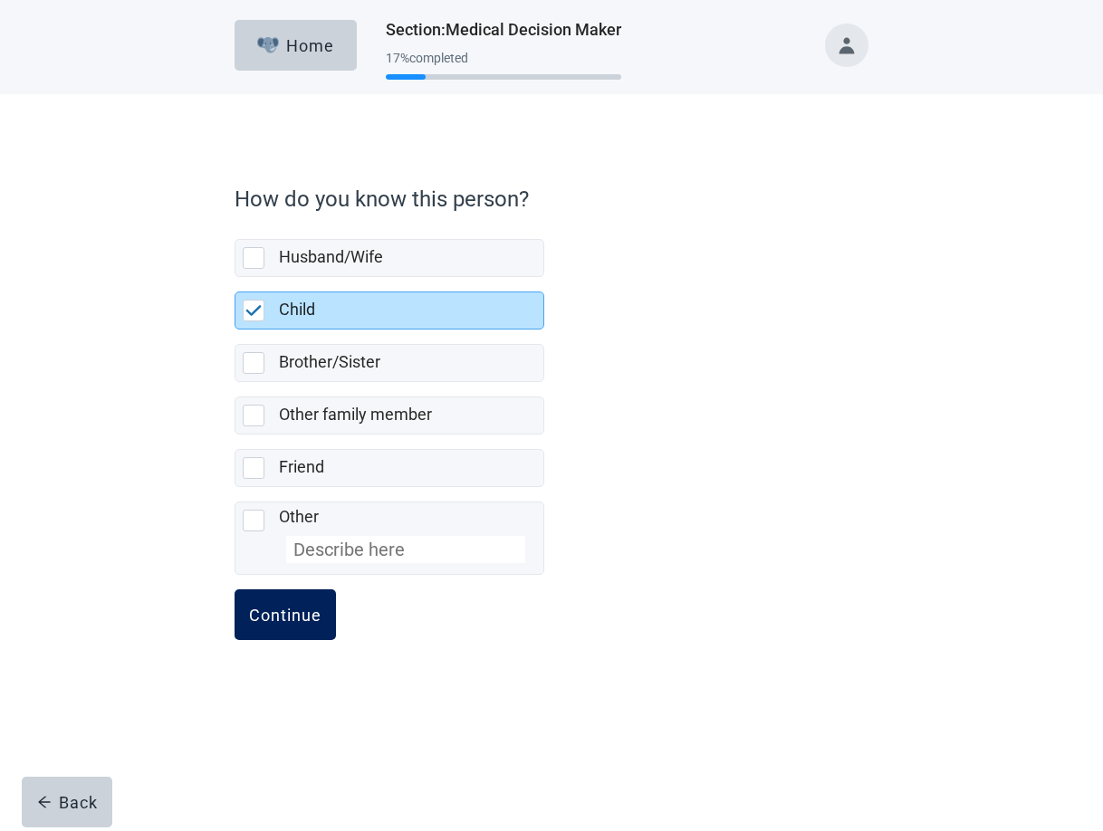
click at [283, 608] on div "Continue" at bounding box center [285, 615] width 72 height 18
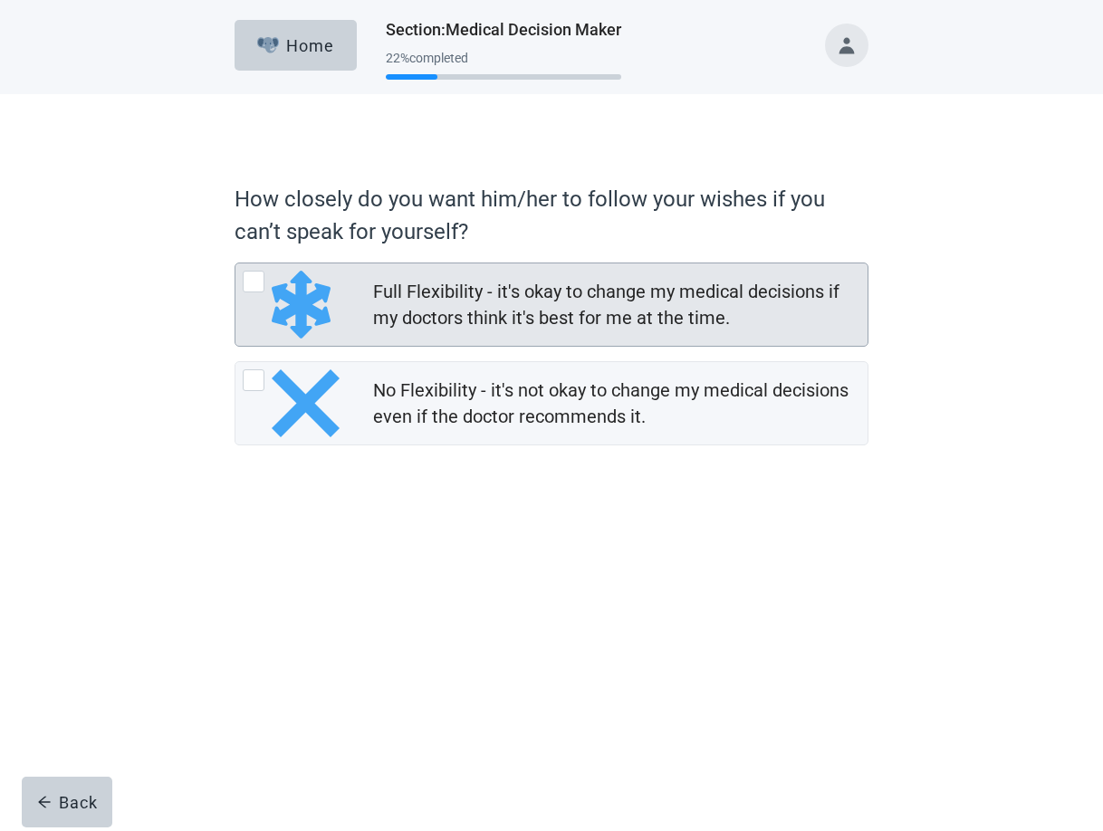
click at [254, 278] on div at bounding box center [254, 282] width 22 height 22
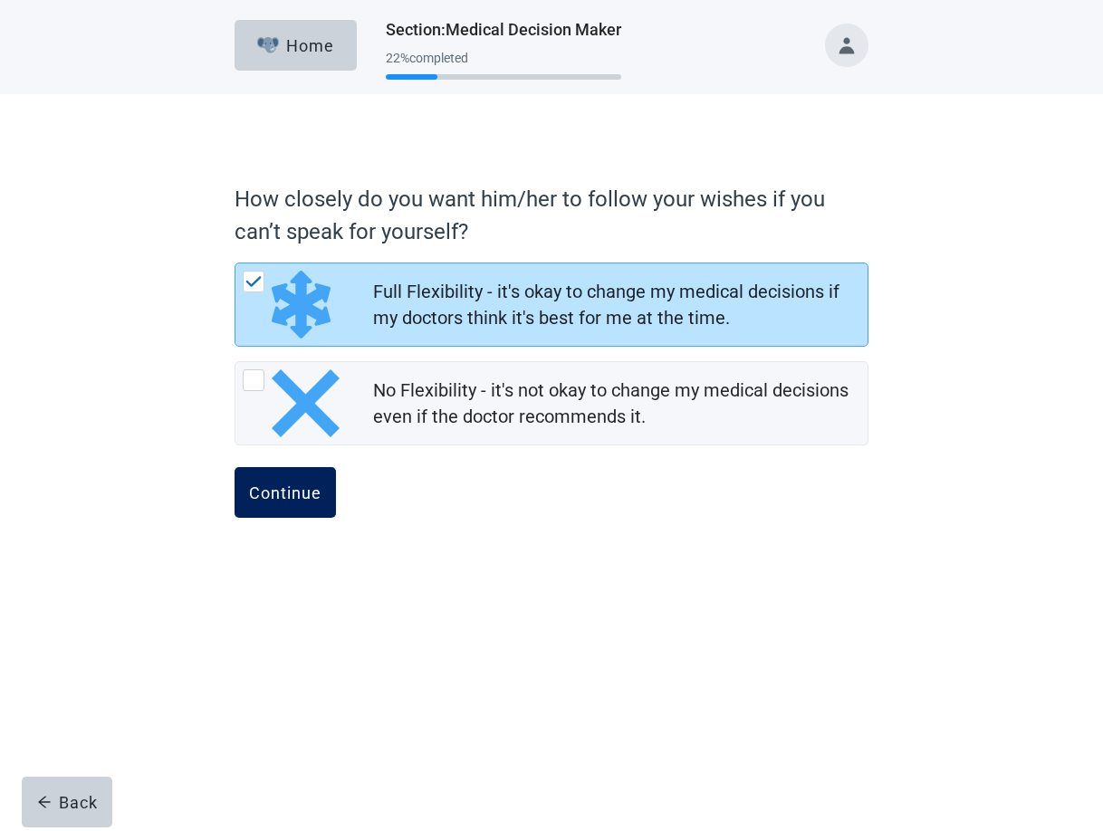
click at [268, 492] on div "Continue" at bounding box center [285, 493] width 72 height 18
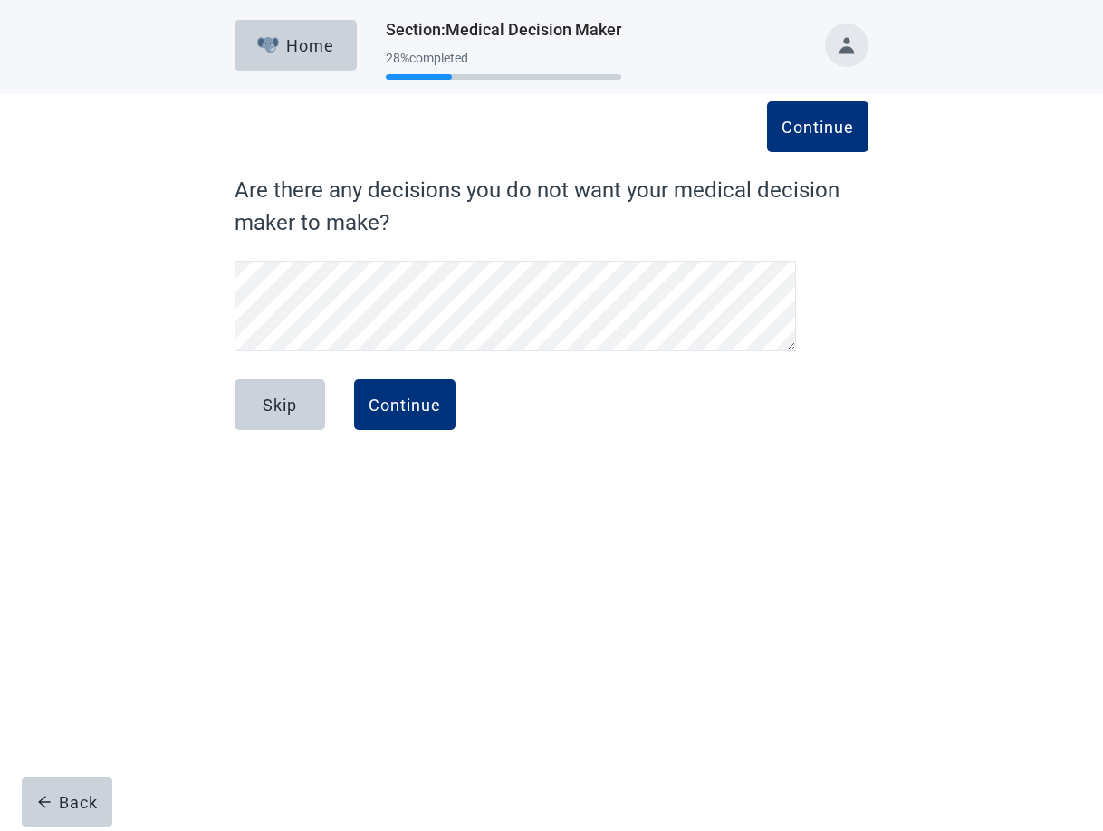
click at [182, 287] on div "Continue Are there any decisions you do not want your medical decision maker to…" at bounding box center [551, 300] width 761 height 340
click at [408, 410] on div "Continue" at bounding box center [405, 405] width 72 height 18
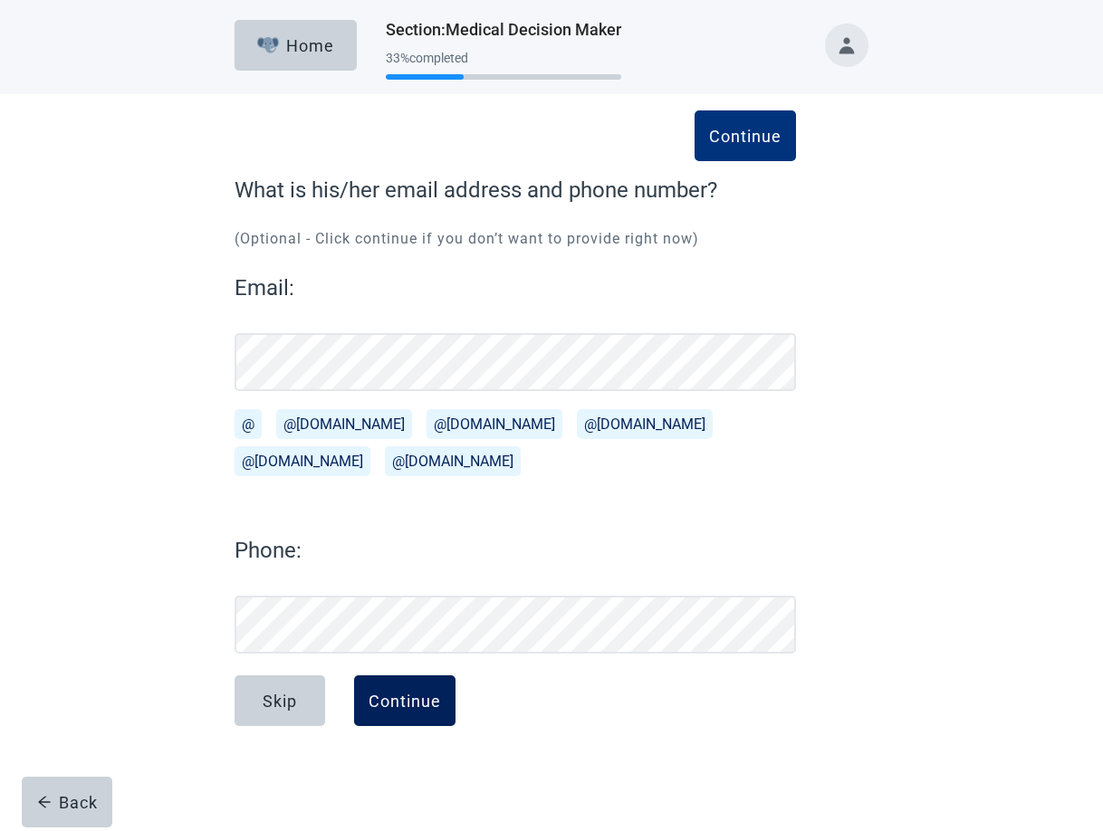
click at [424, 706] on div "Continue" at bounding box center [405, 701] width 72 height 18
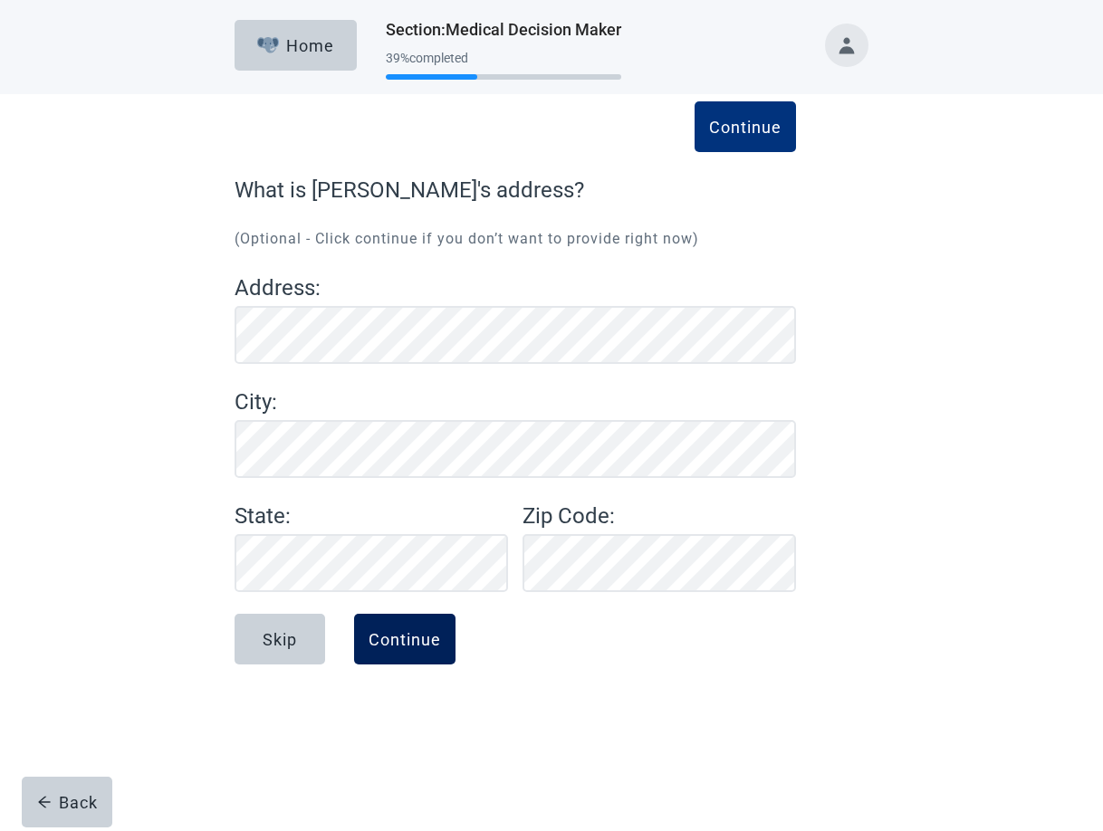
click at [411, 630] on div "Continue" at bounding box center [405, 639] width 72 height 18
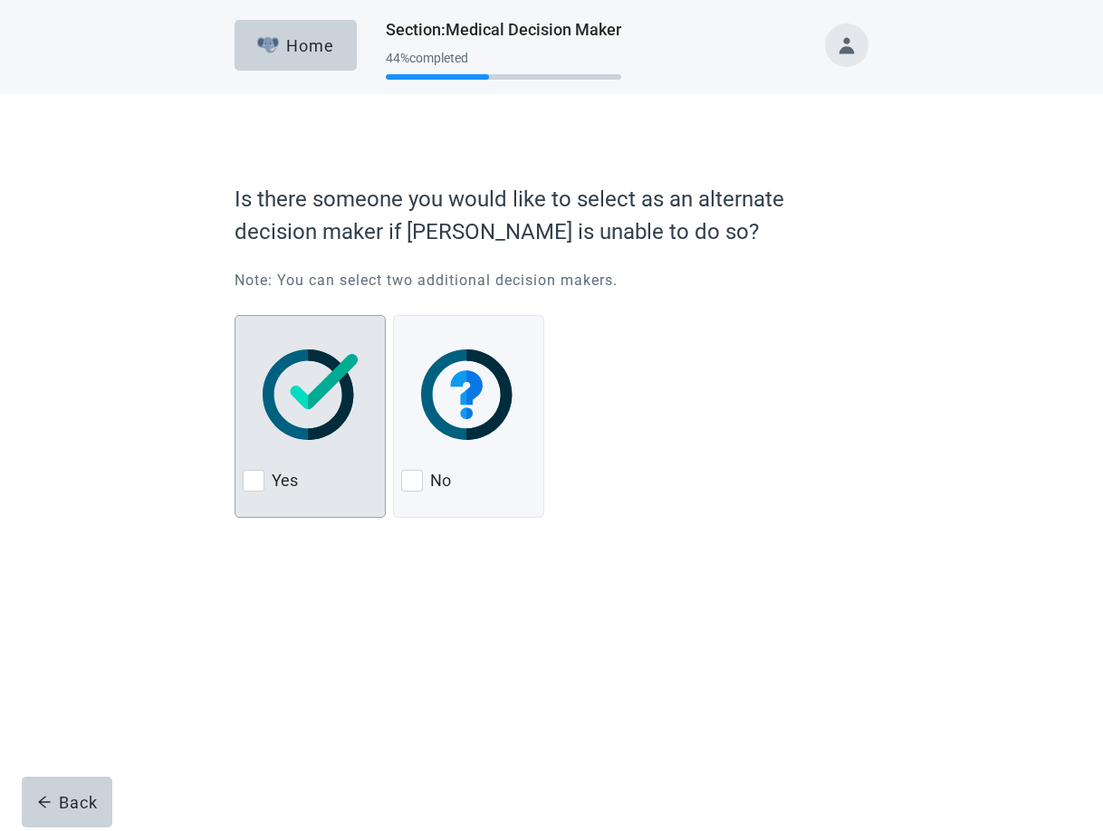
click at [254, 484] on div at bounding box center [254, 481] width 22 height 22
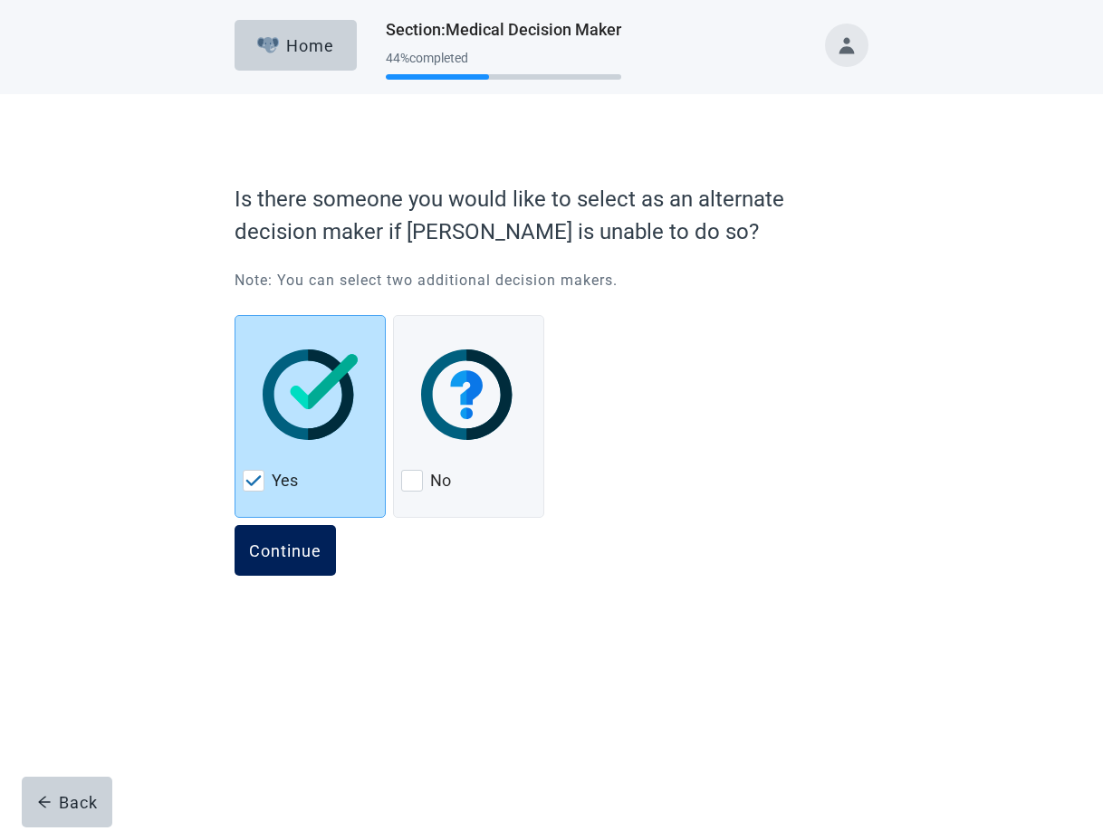
click at [282, 556] on div "Continue" at bounding box center [285, 550] width 72 height 18
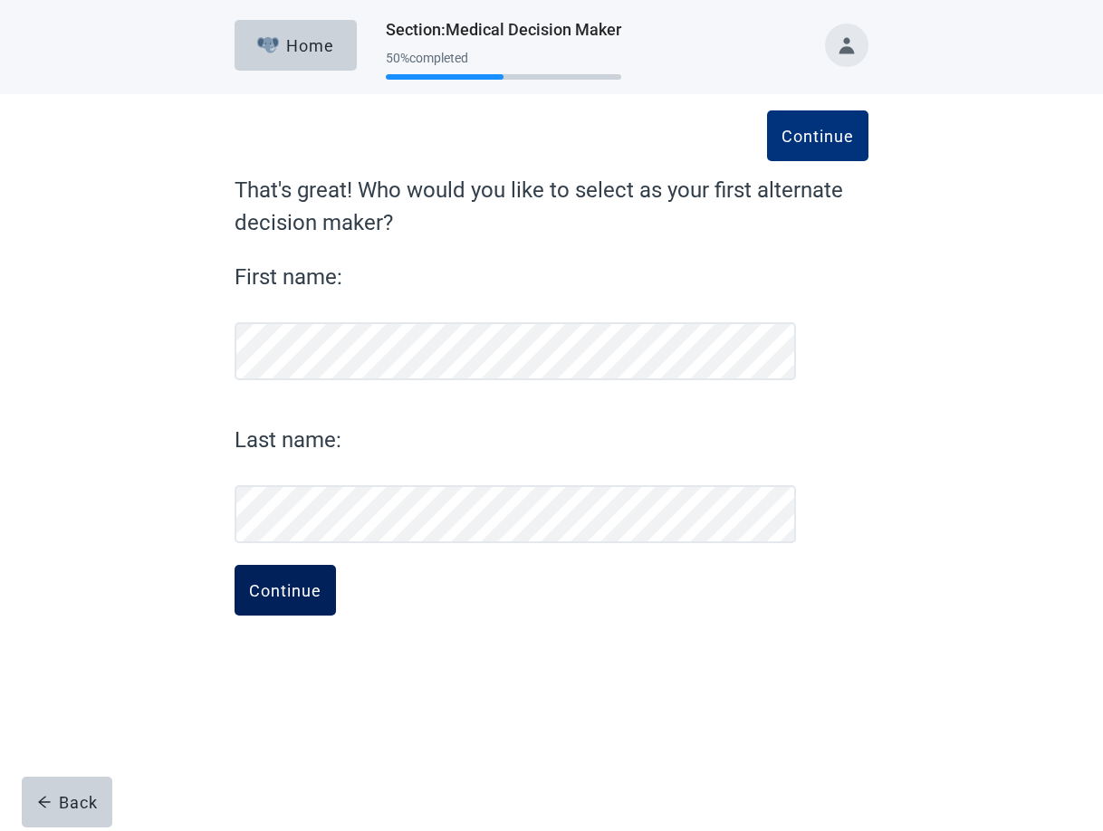
click at [285, 588] on div "Continue" at bounding box center [285, 590] width 72 height 18
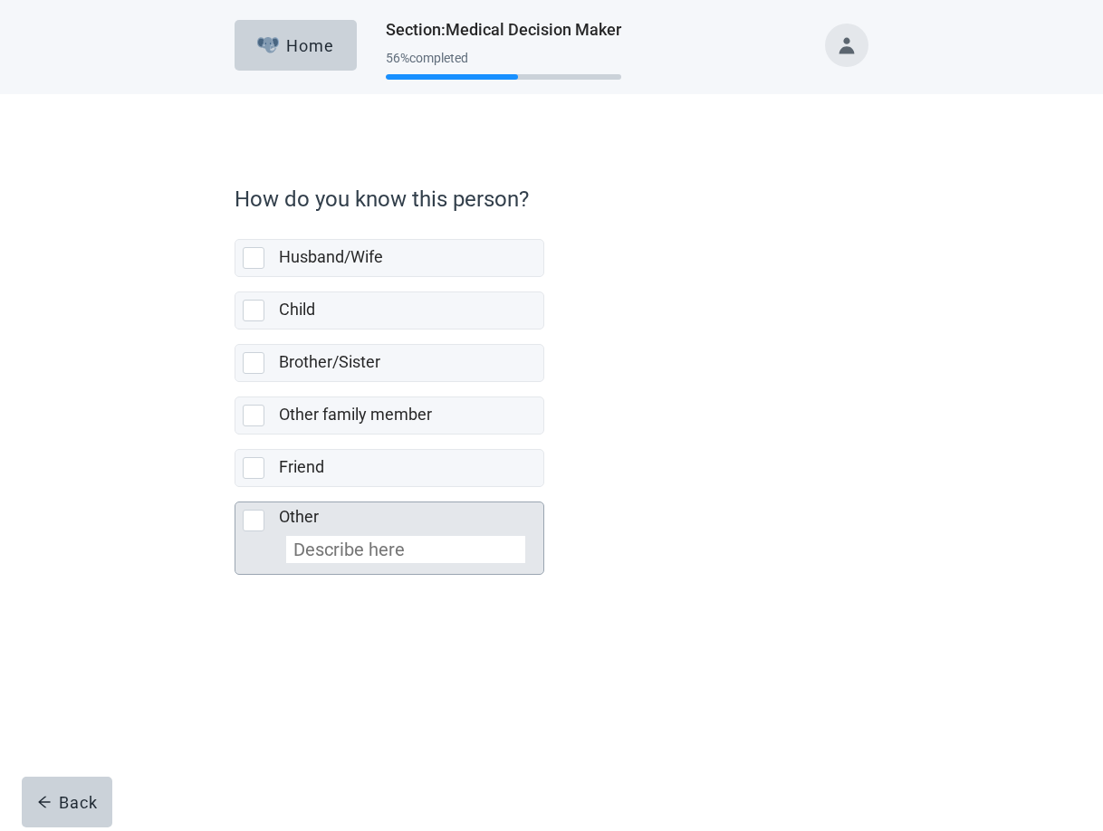
click at [249, 516] on div at bounding box center [254, 521] width 22 height 22
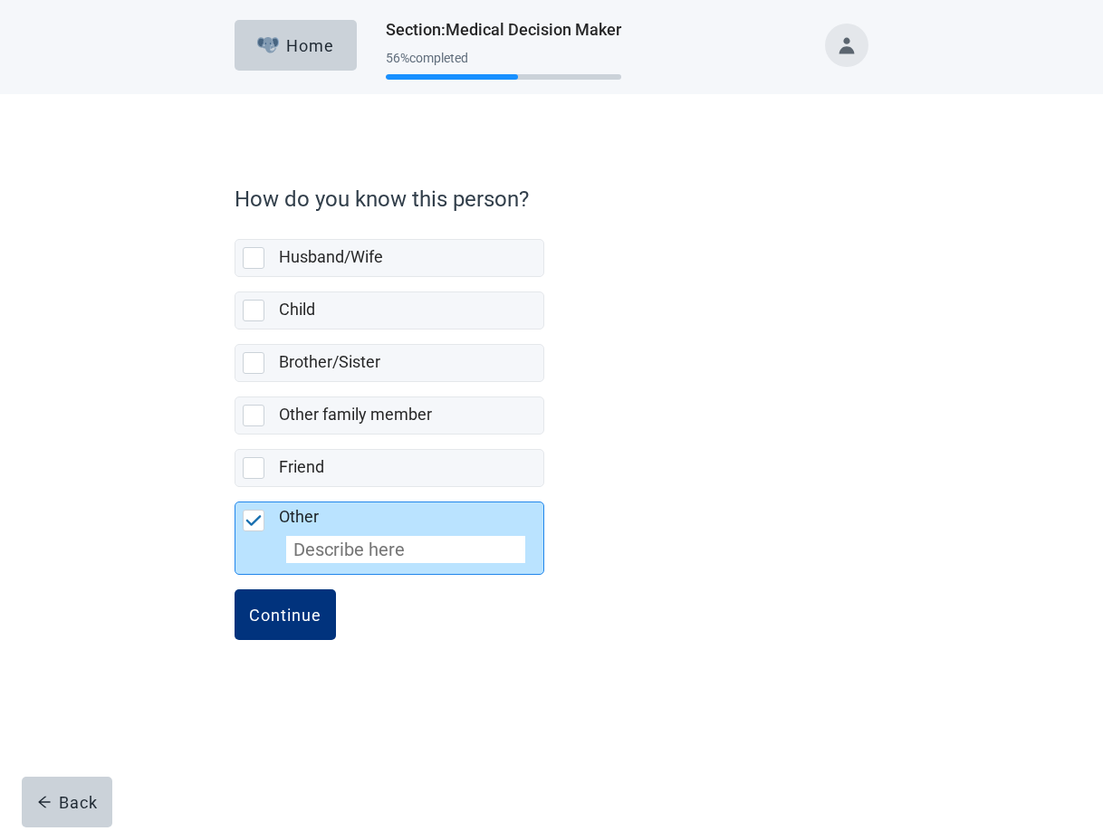
click at [336, 550] on input at bounding box center [405, 549] width 239 height 27
type input "Son in Law"
click at [298, 620] on div "Continue" at bounding box center [285, 615] width 72 height 18
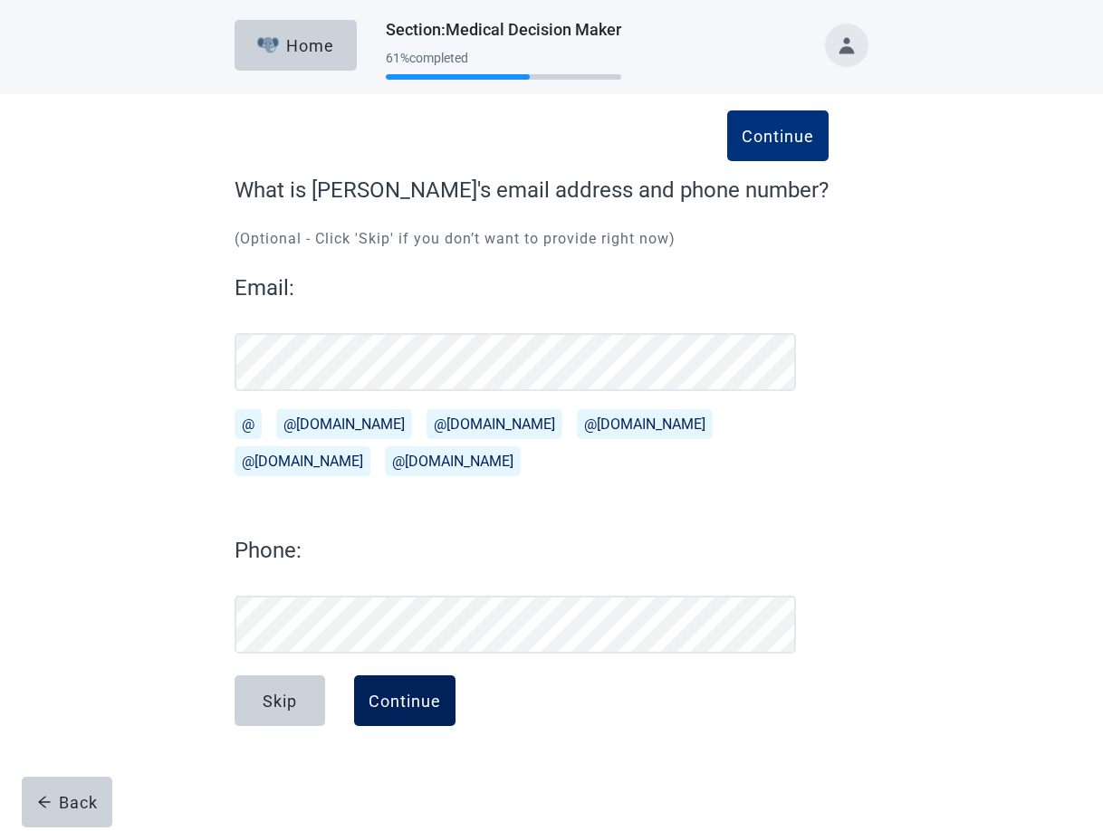
click at [397, 715] on button "Continue" at bounding box center [404, 700] width 101 height 51
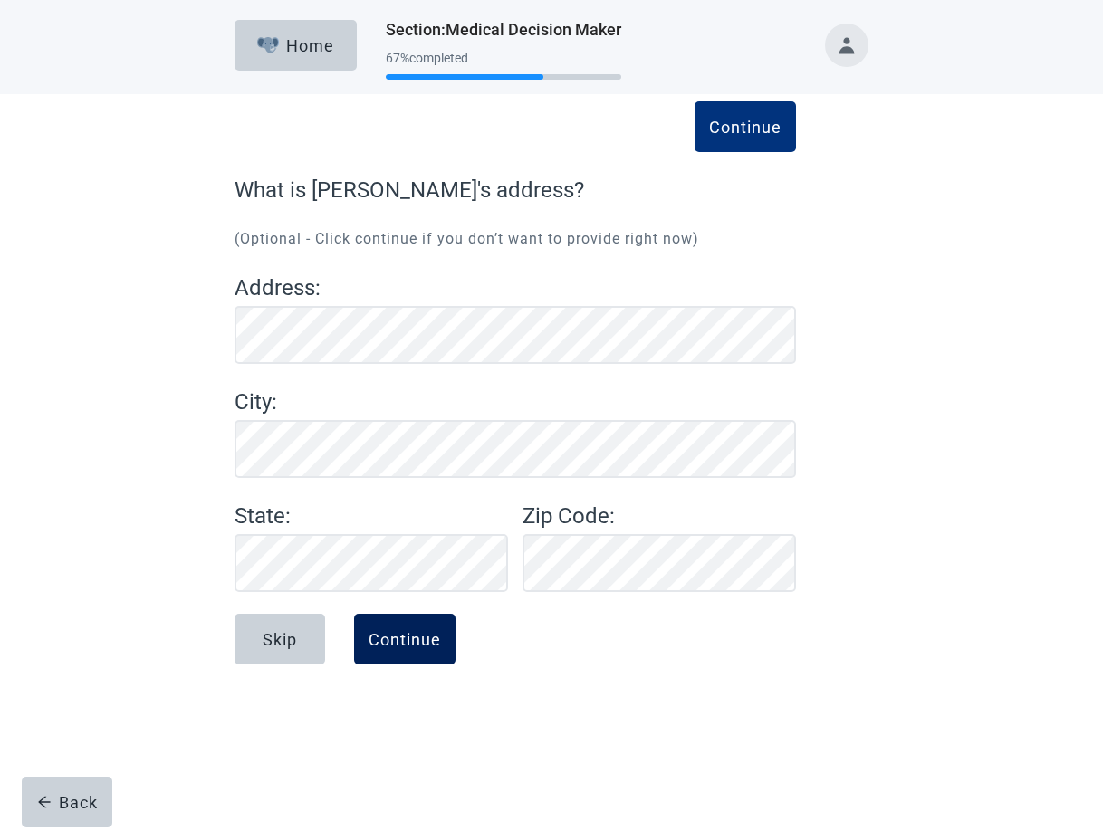
click at [409, 648] on div "Continue" at bounding box center [405, 639] width 72 height 18
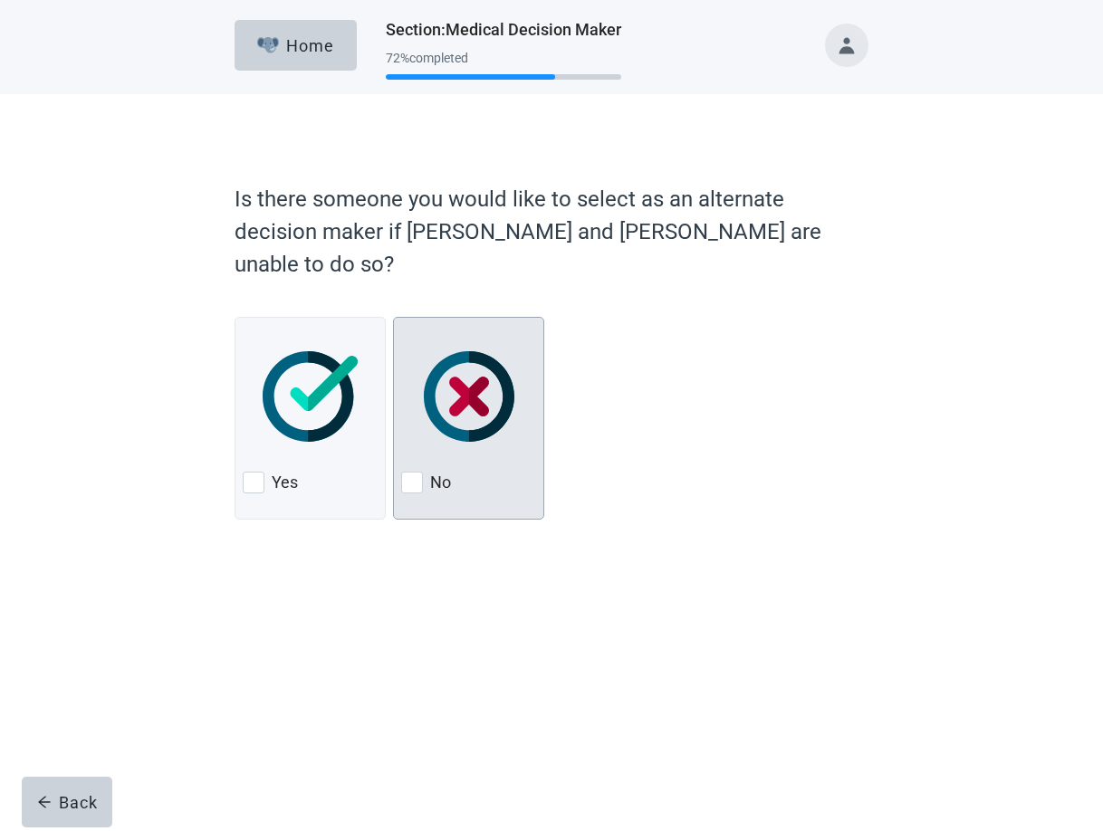
click at [413, 472] on div at bounding box center [412, 483] width 22 height 22
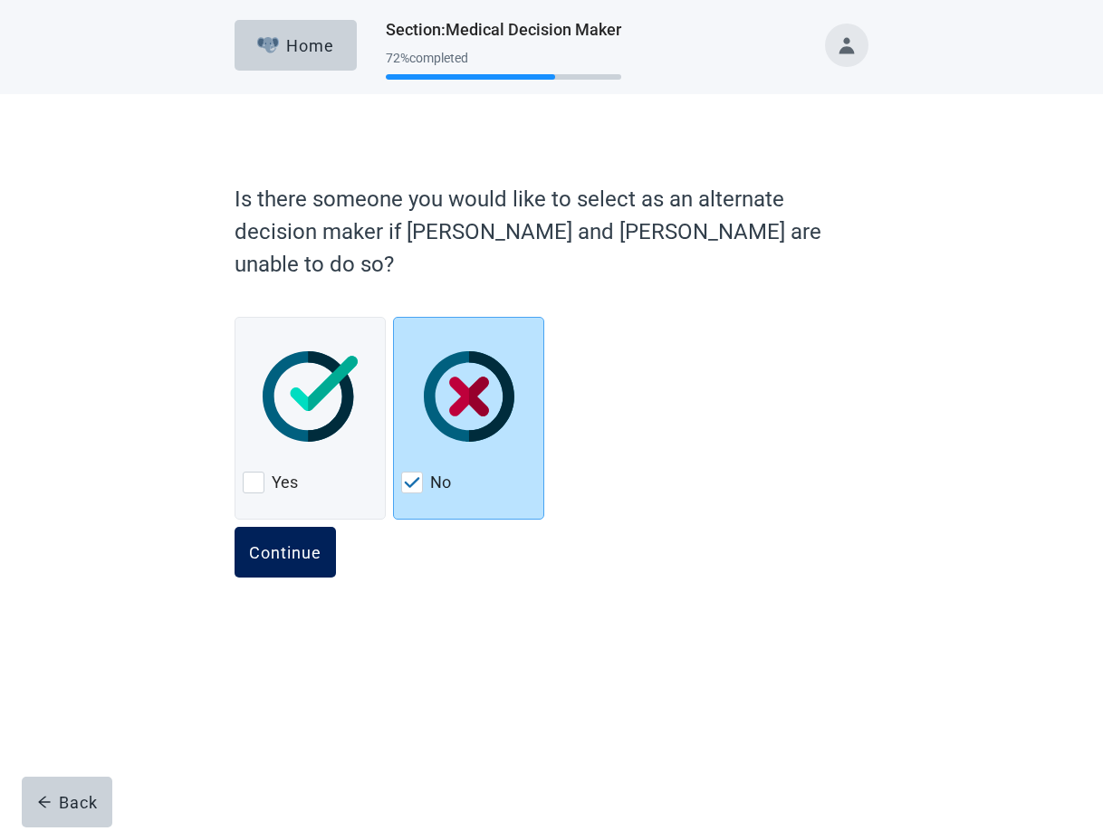
click at [282, 543] on div "Continue" at bounding box center [285, 552] width 72 height 18
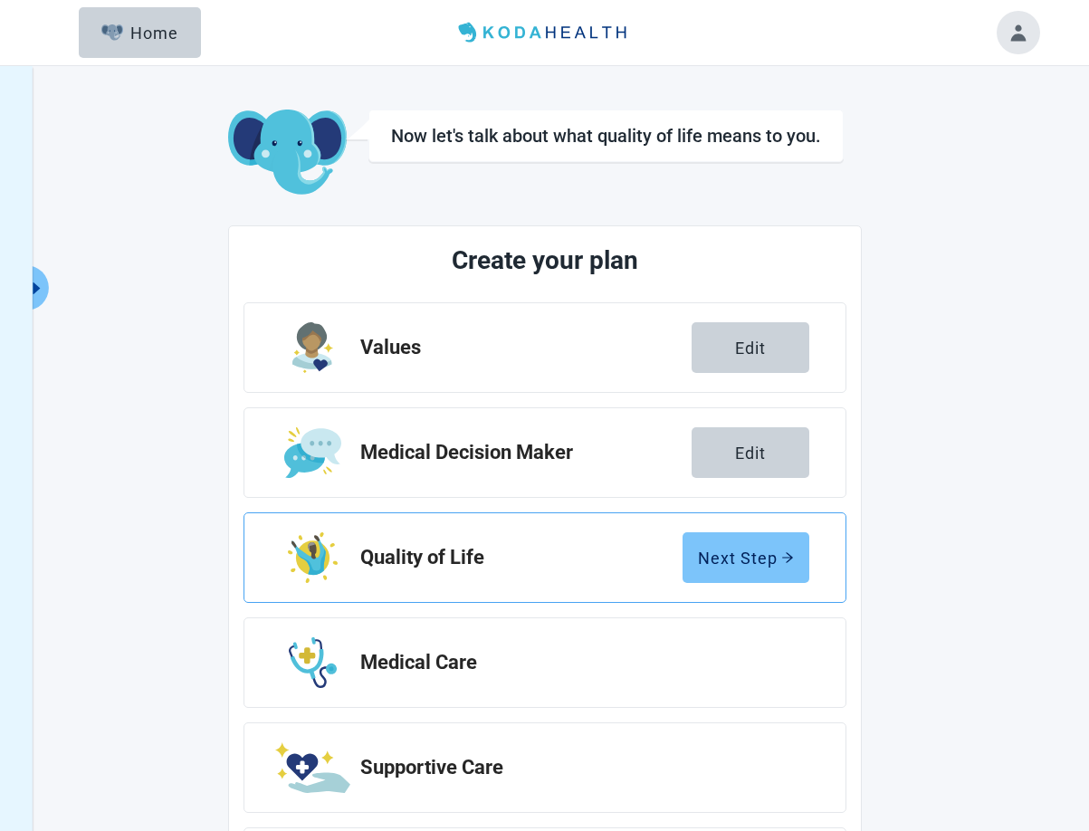
click at [752, 557] on div "Next Step" at bounding box center [746, 558] width 96 height 18
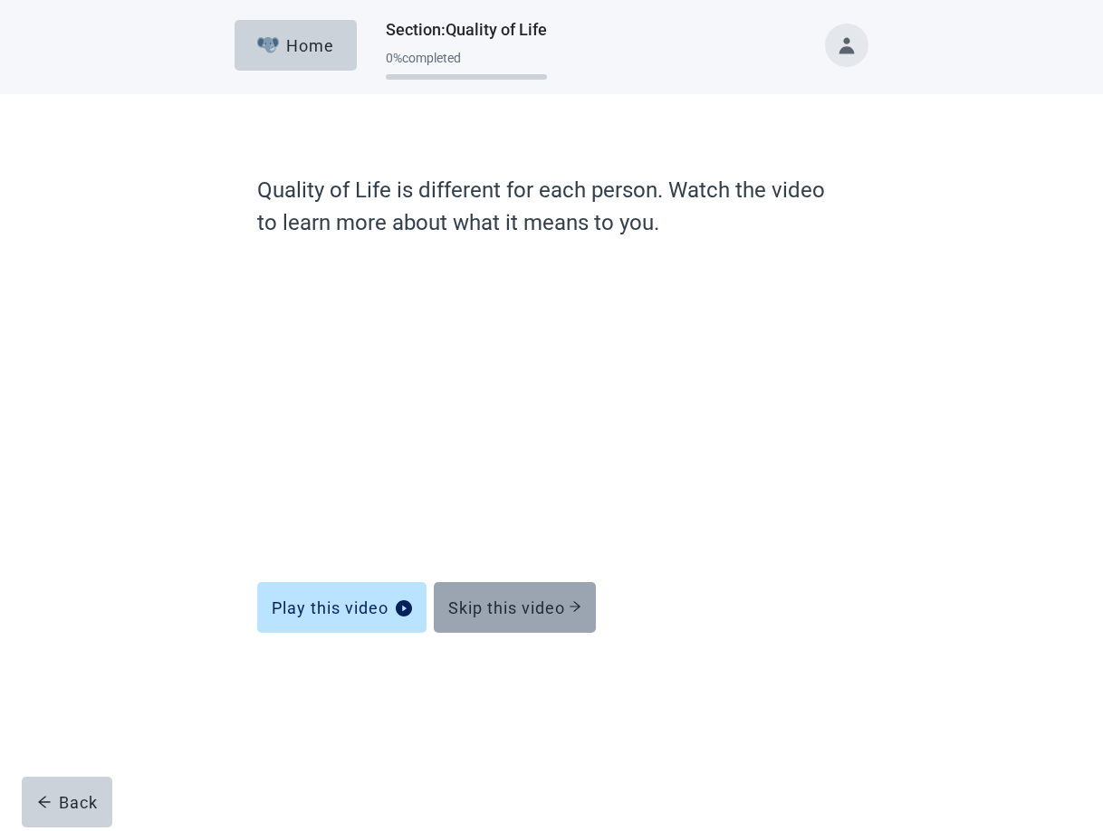
click at [521, 596] on button "Skip this video" at bounding box center [515, 607] width 162 height 51
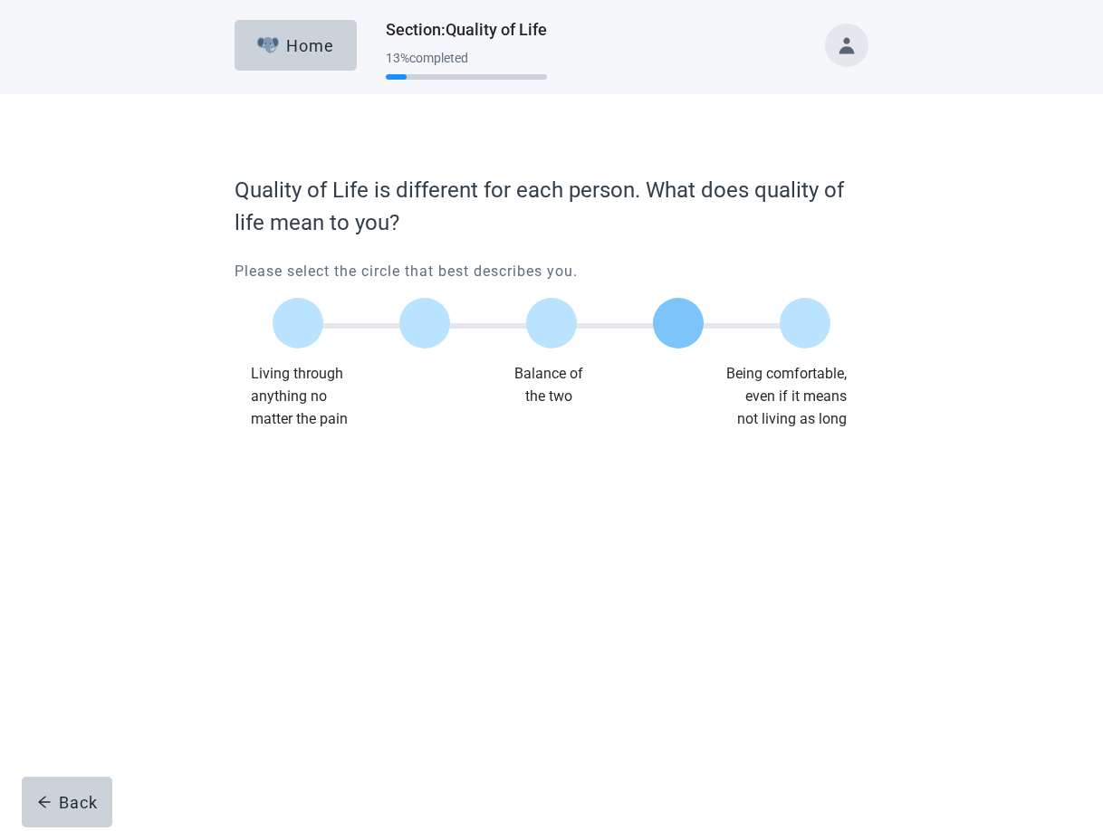
click at [679, 315] on div at bounding box center [678, 323] width 51 height 51
click at [277, 469] on div "Continue" at bounding box center [285, 467] width 72 height 18
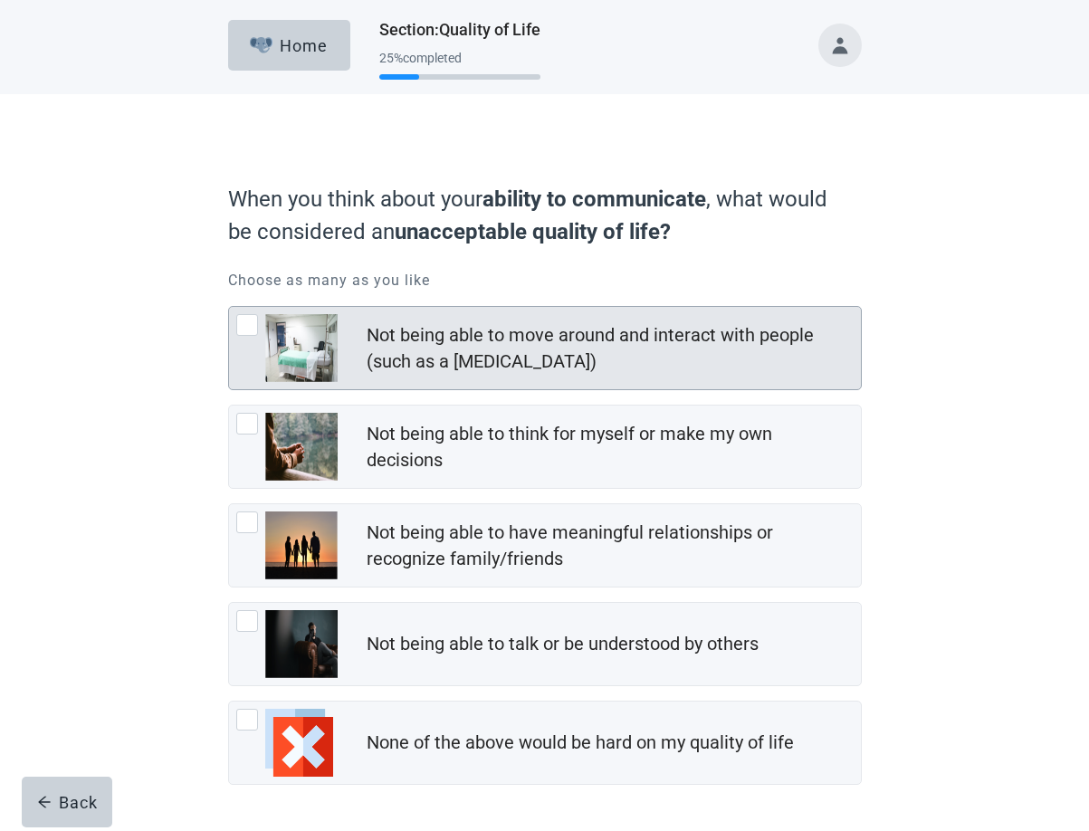
click at [247, 321] on div at bounding box center [247, 325] width 22 height 22
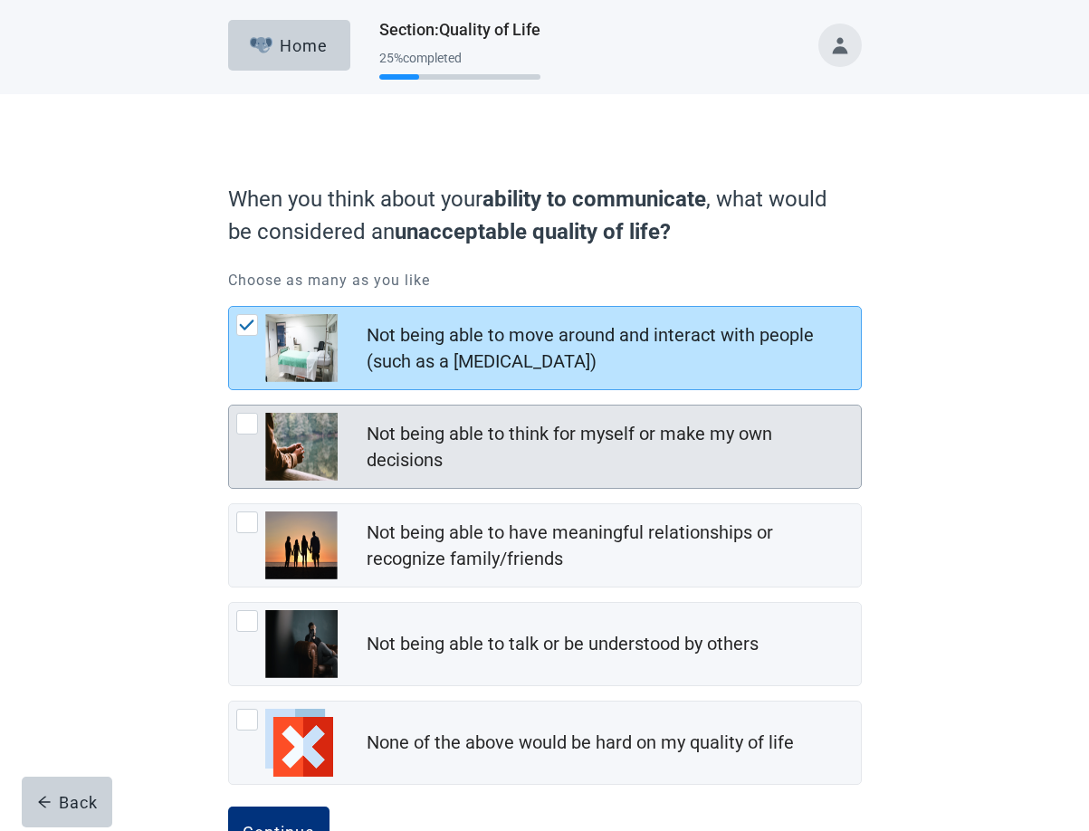
click at [241, 418] on div at bounding box center [247, 424] width 22 height 22
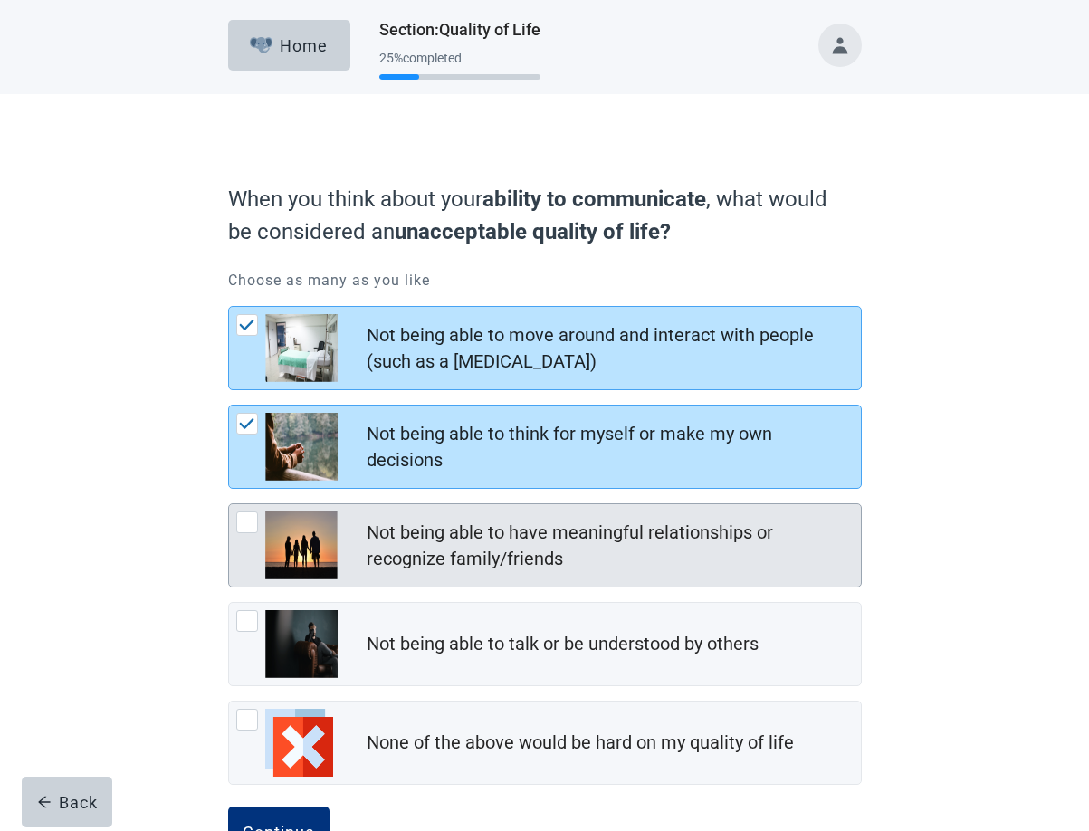
click at [243, 520] on div at bounding box center [247, 523] width 22 height 22
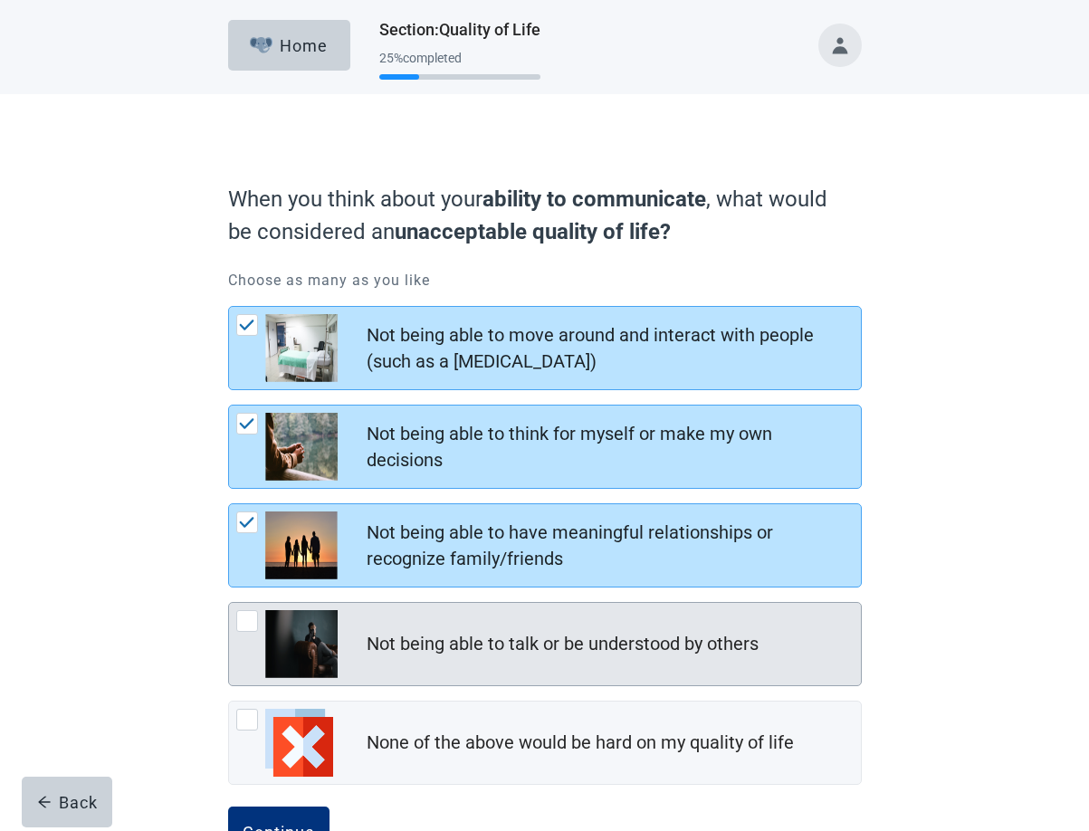
click at [239, 622] on div at bounding box center [247, 621] width 22 height 22
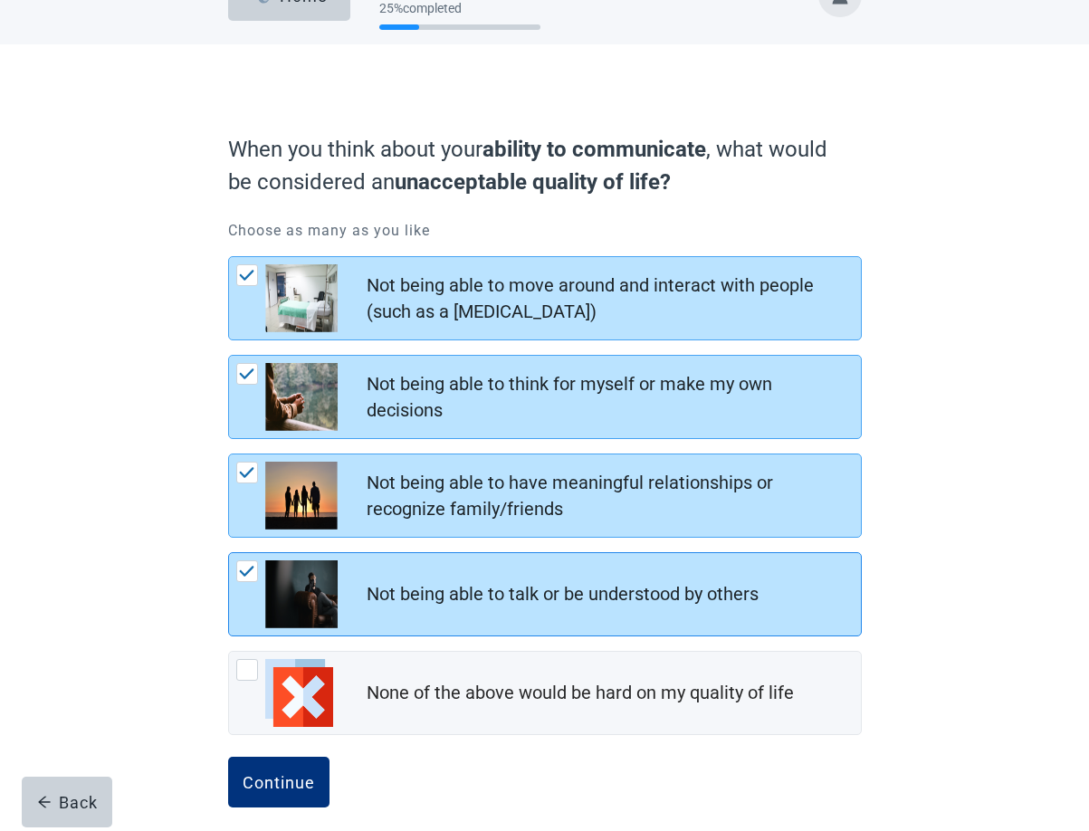
scroll to position [66, 0]
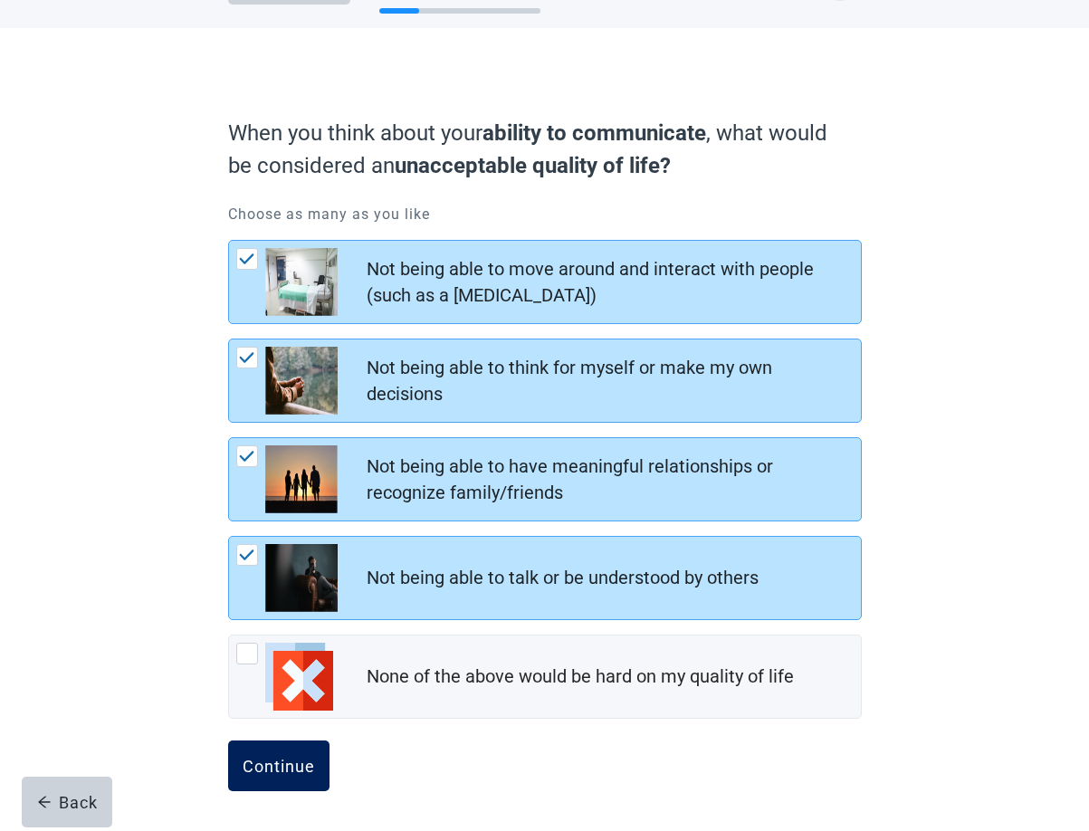
click at [269, 768] on div "Continue" at bounding box center [279, 766] width 72 height 18
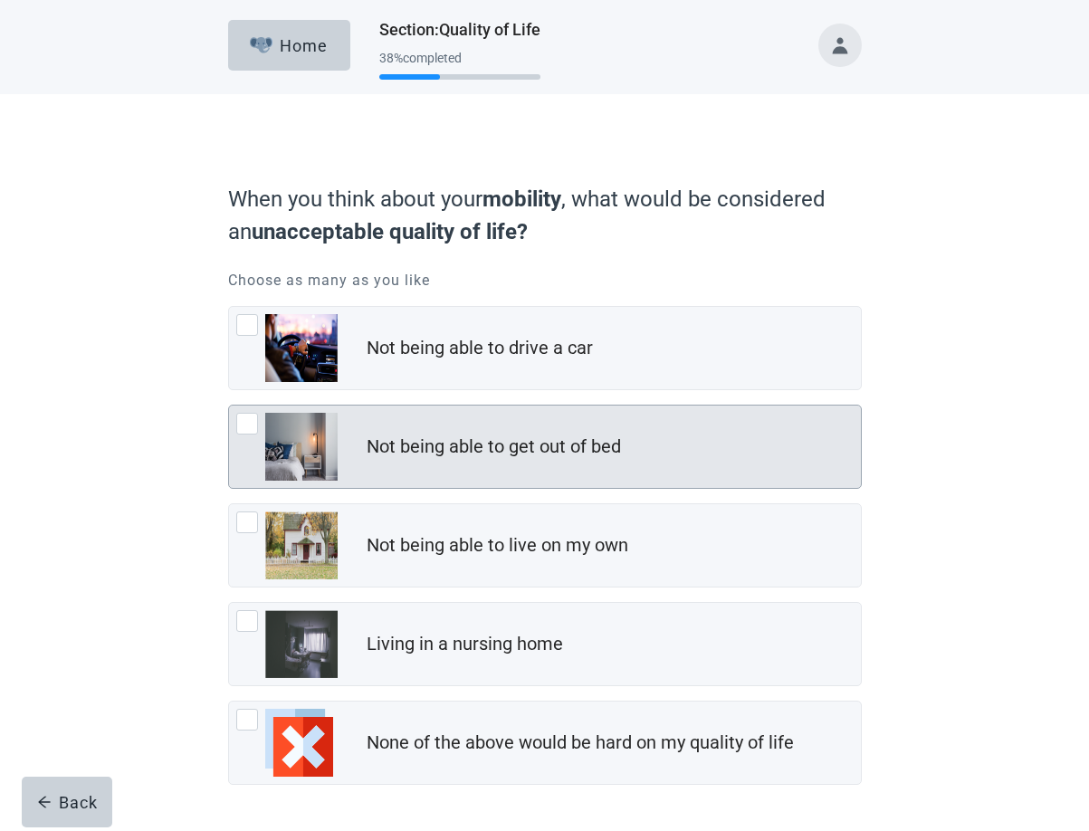
click at [249, 423] on div at bounding box center [247, 424] width 22 height 22
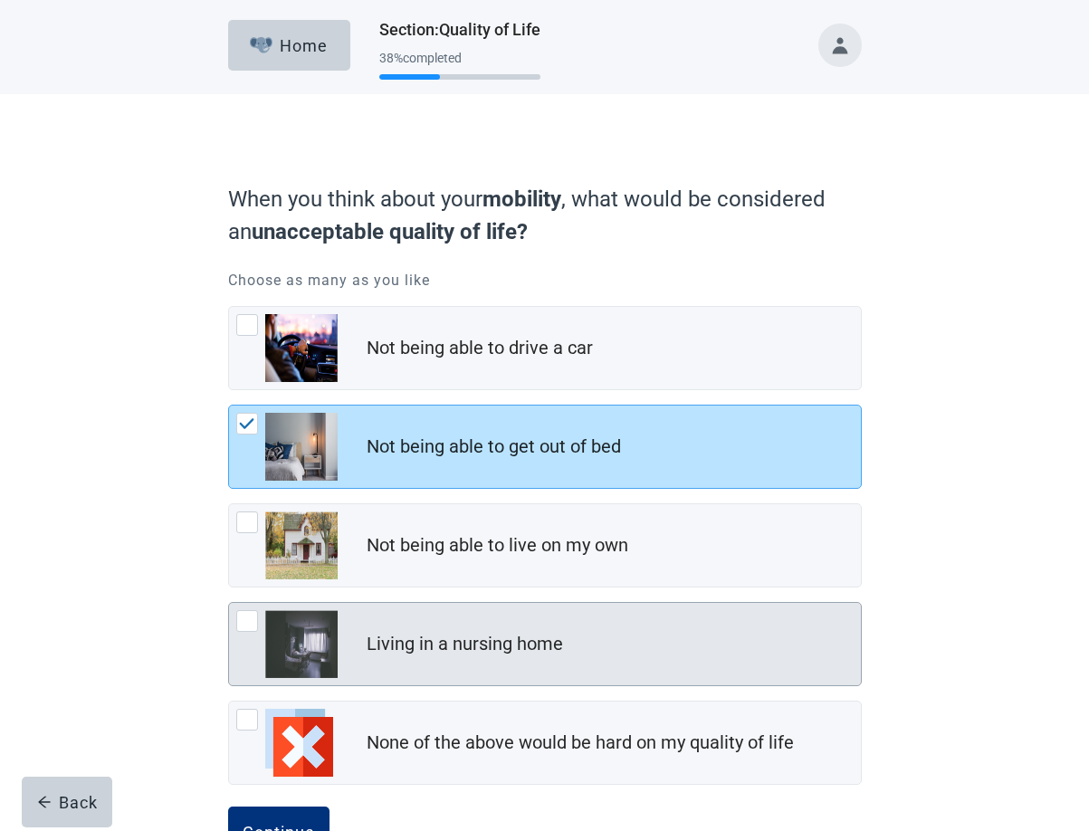
click at [247, 616] on div at bounding box center [247, 621] width 22 height 22
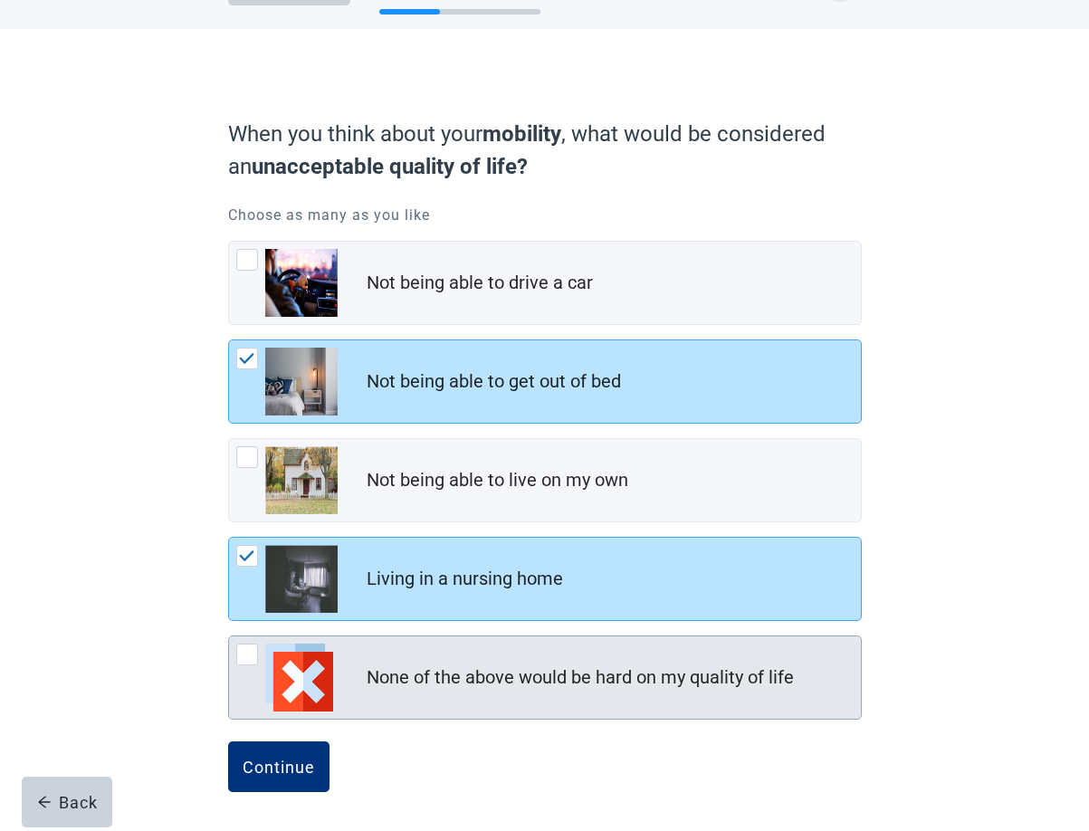
scroll to position [66, 0]
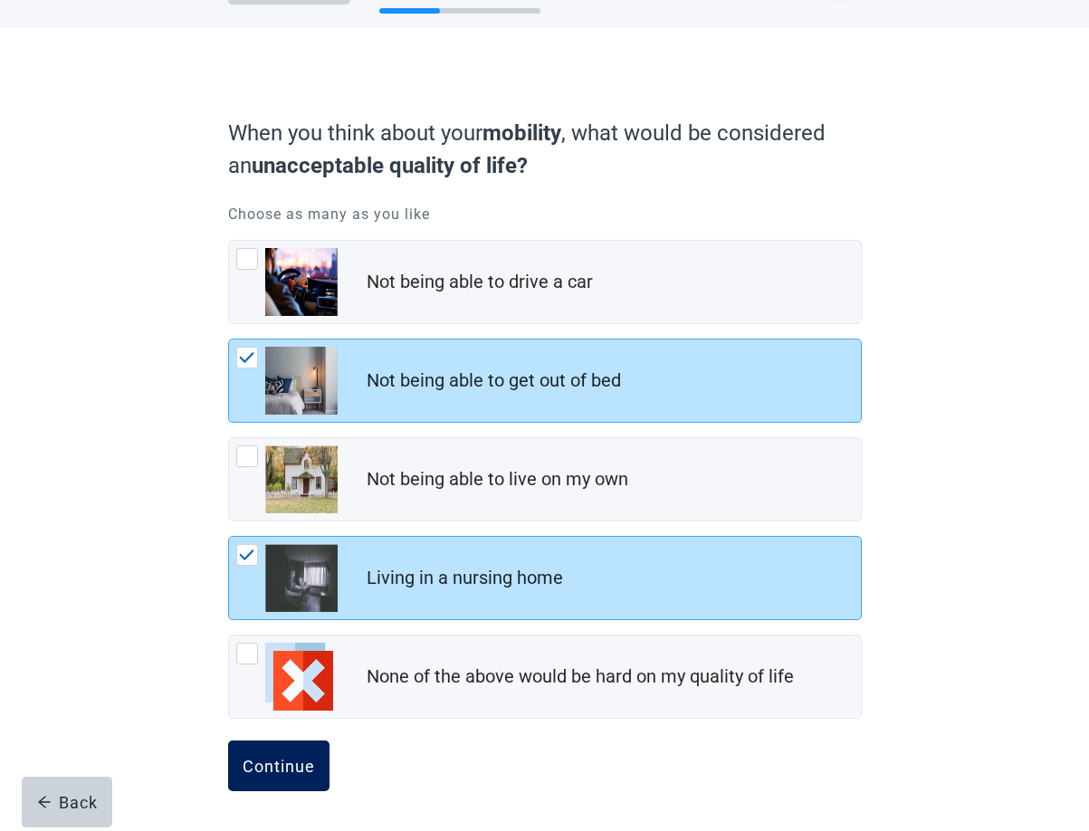
click at [270, 771] on div "Continue" at bounding box center [279, 766] width 72 height 18
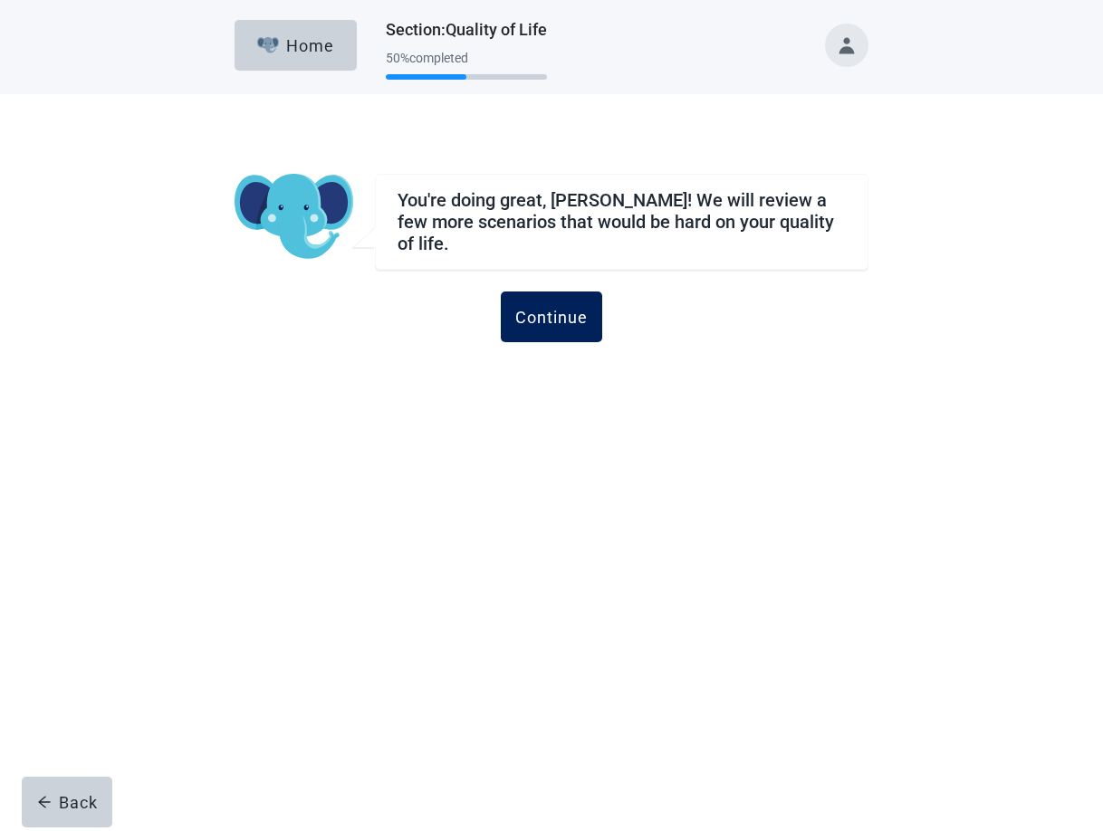
click at [559, 316] on div "Continue" at bounding box center [551, 317] width 72 height 18
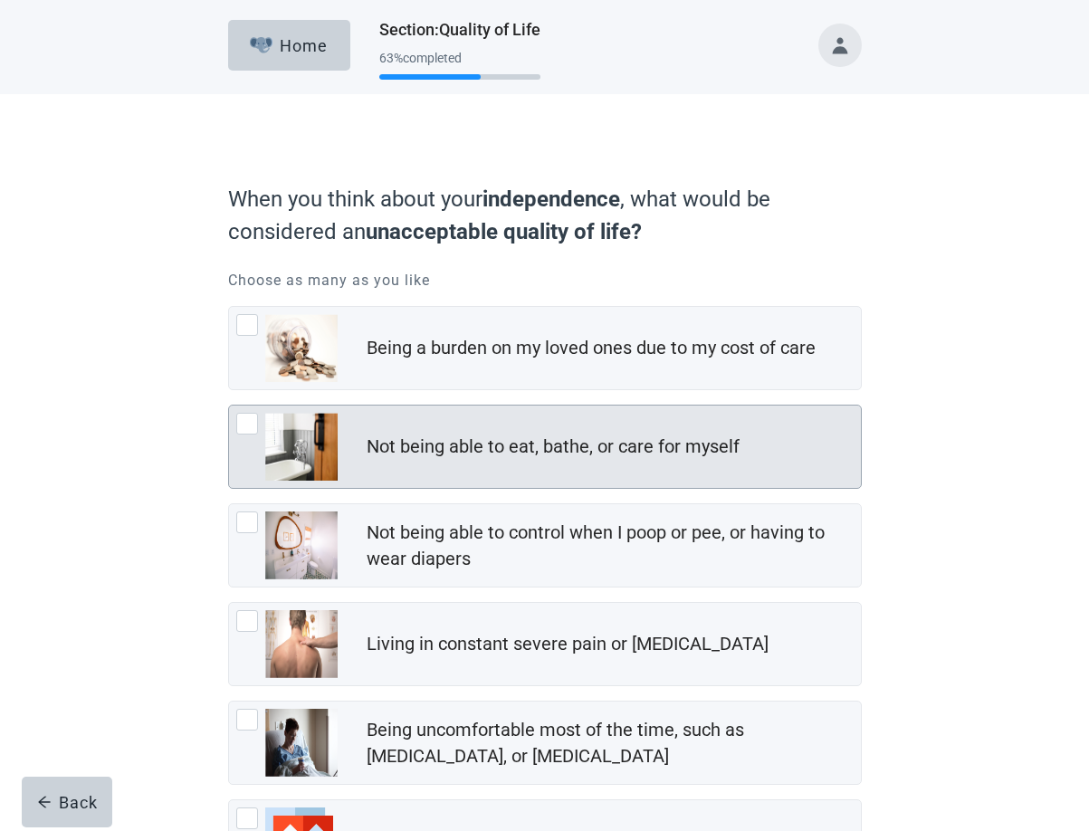
click at [242, 425] on div at bounding box center [247, 424] width 22 height 22
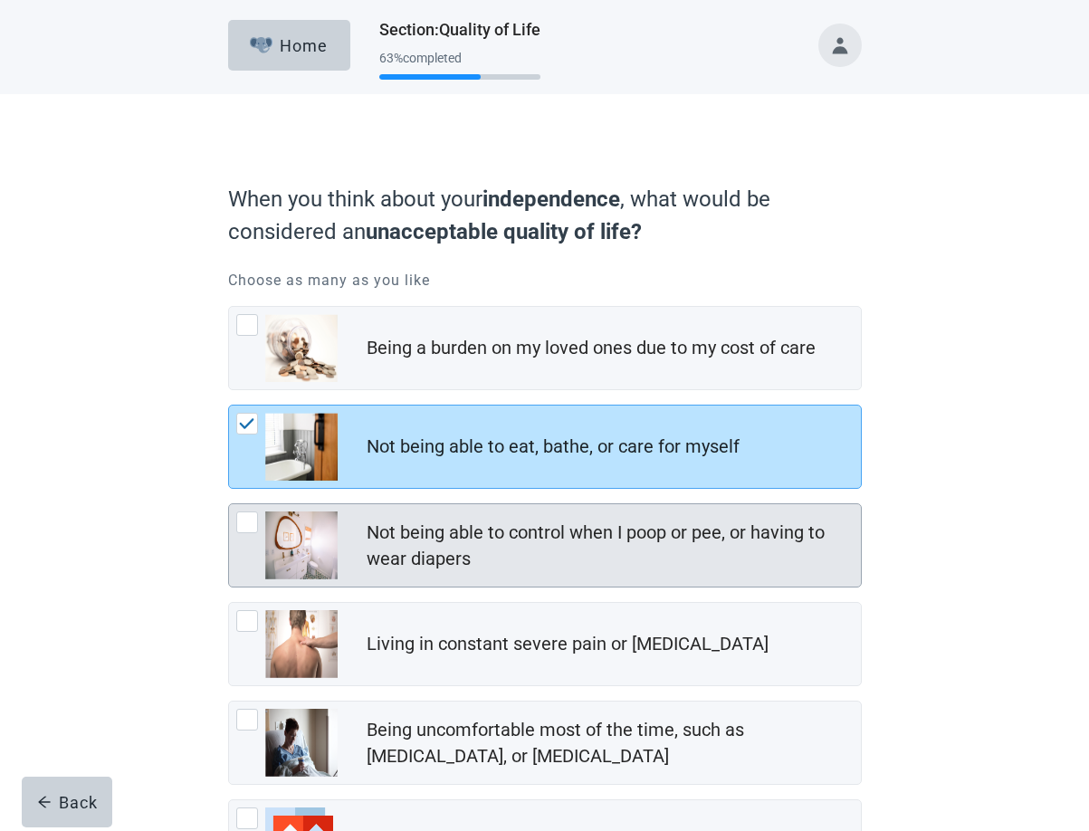
click at [243, 526] on div at bounding box center [247, 523] width 22 height 22
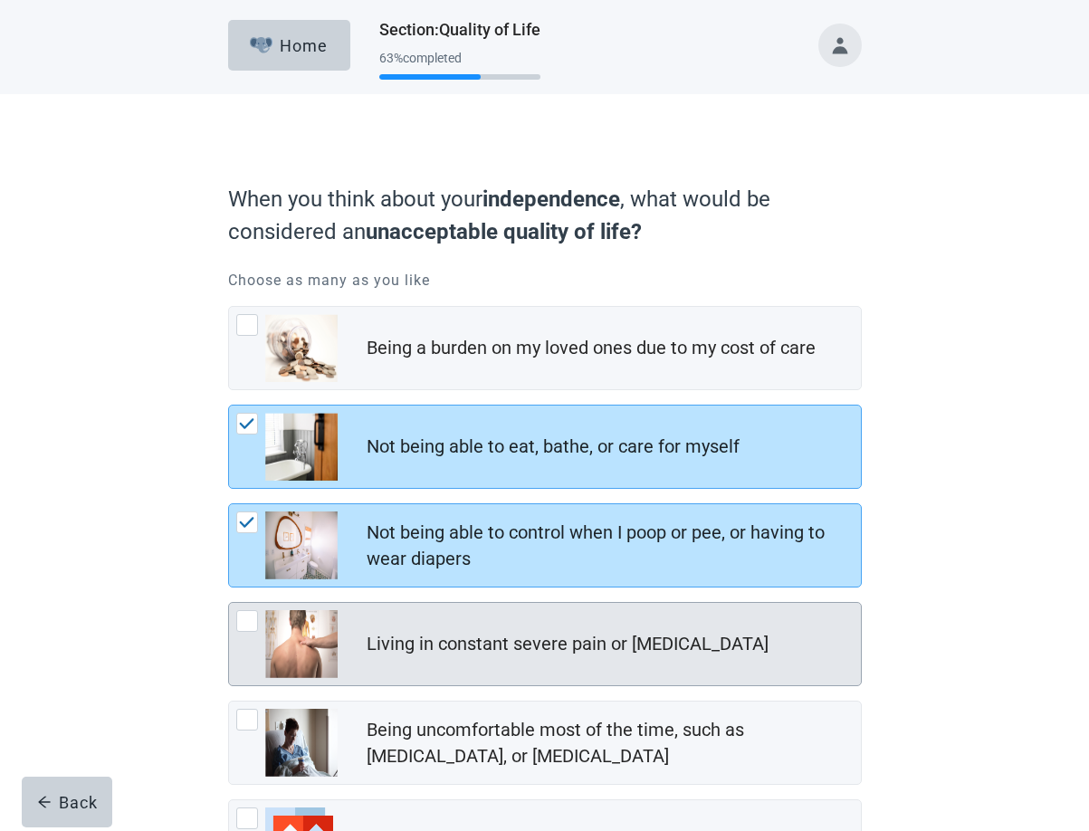
click at [239, 611] on div at bounding box center [247, 621] width 22 height 22
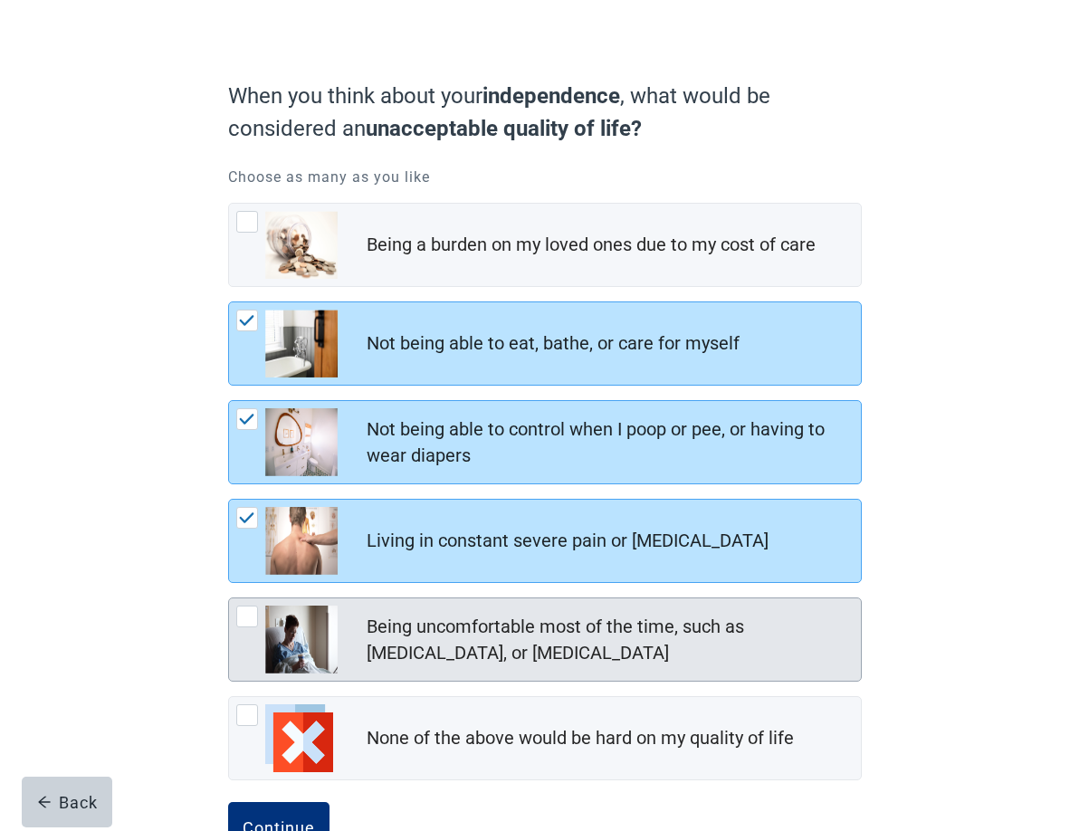
scroll to position [110, 0]
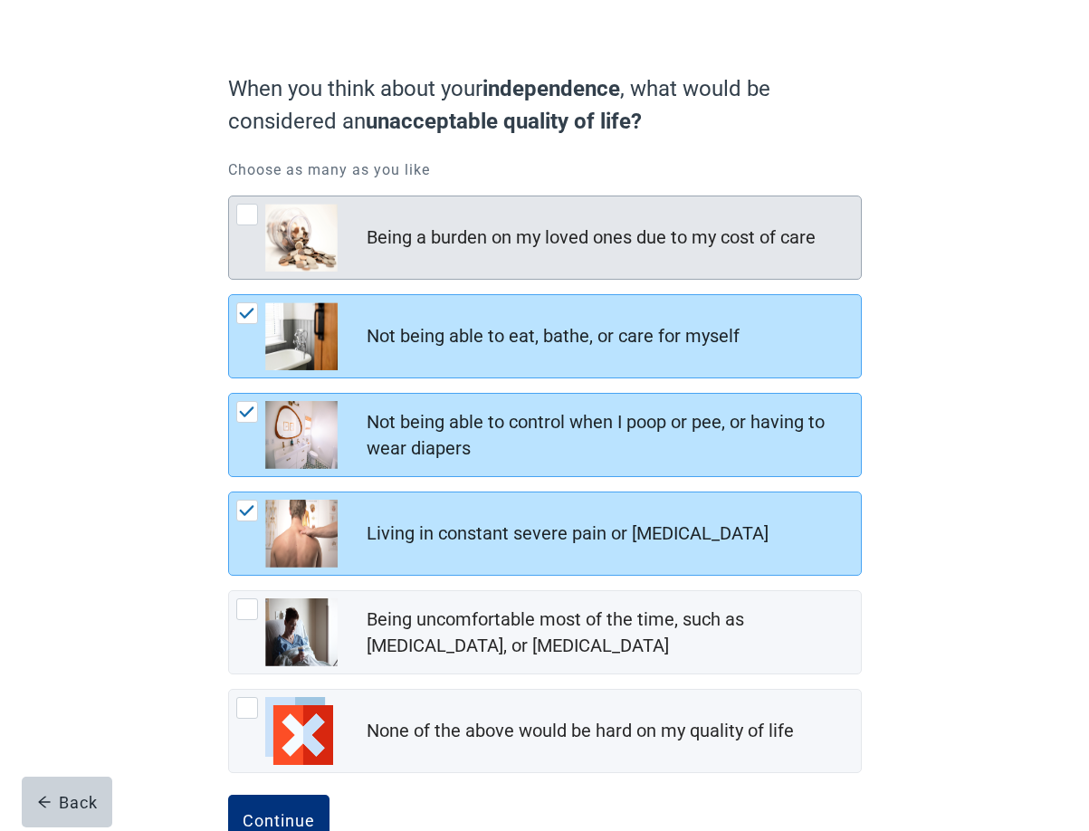
click at [251, 215] on div at bounding box center [247, 215] width 22 height 22
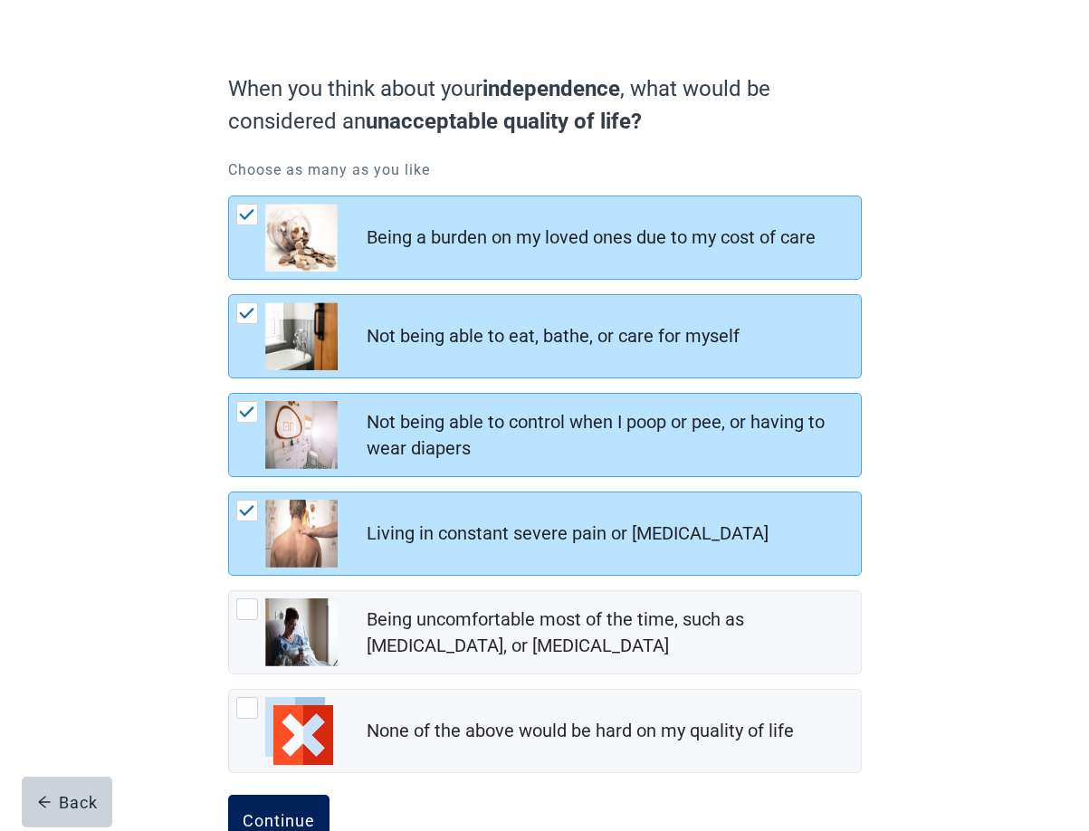
click at [298, 819] on div "Continue" at bounding box center [279, 820] width 72 height 18
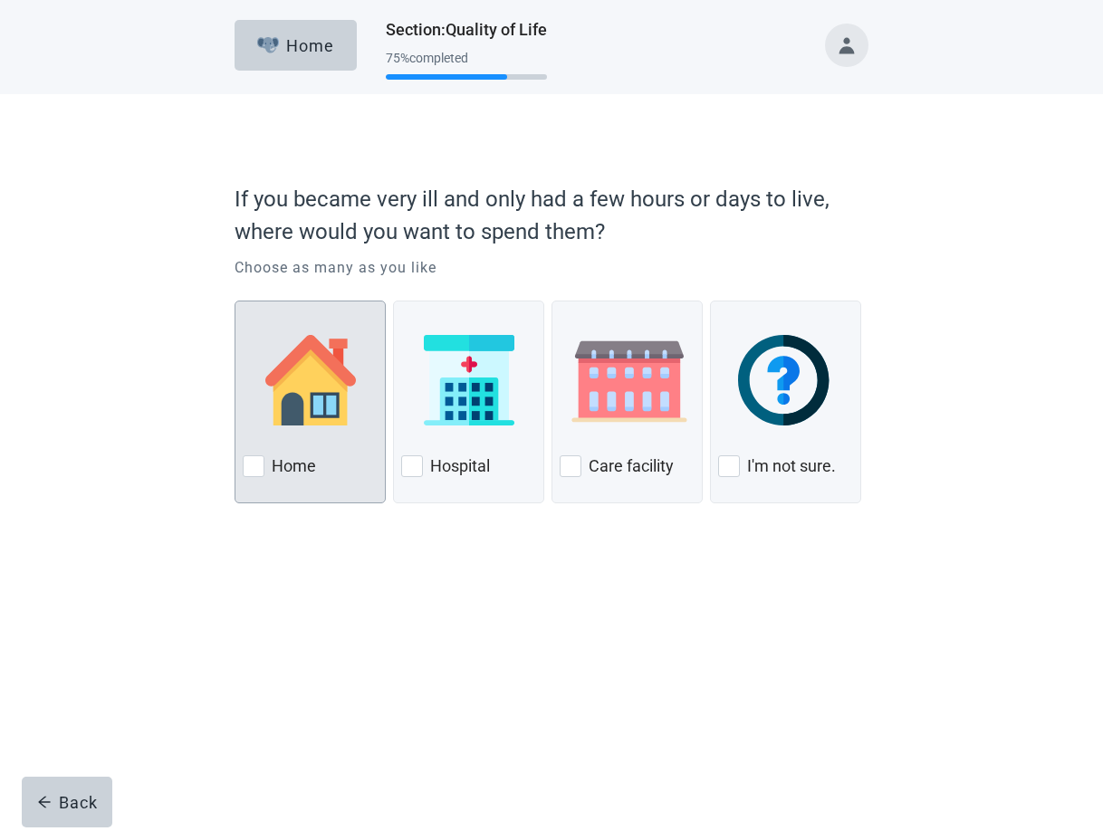
click at [260, 469] on div at bounding box center [254, 466] width 22 height 22
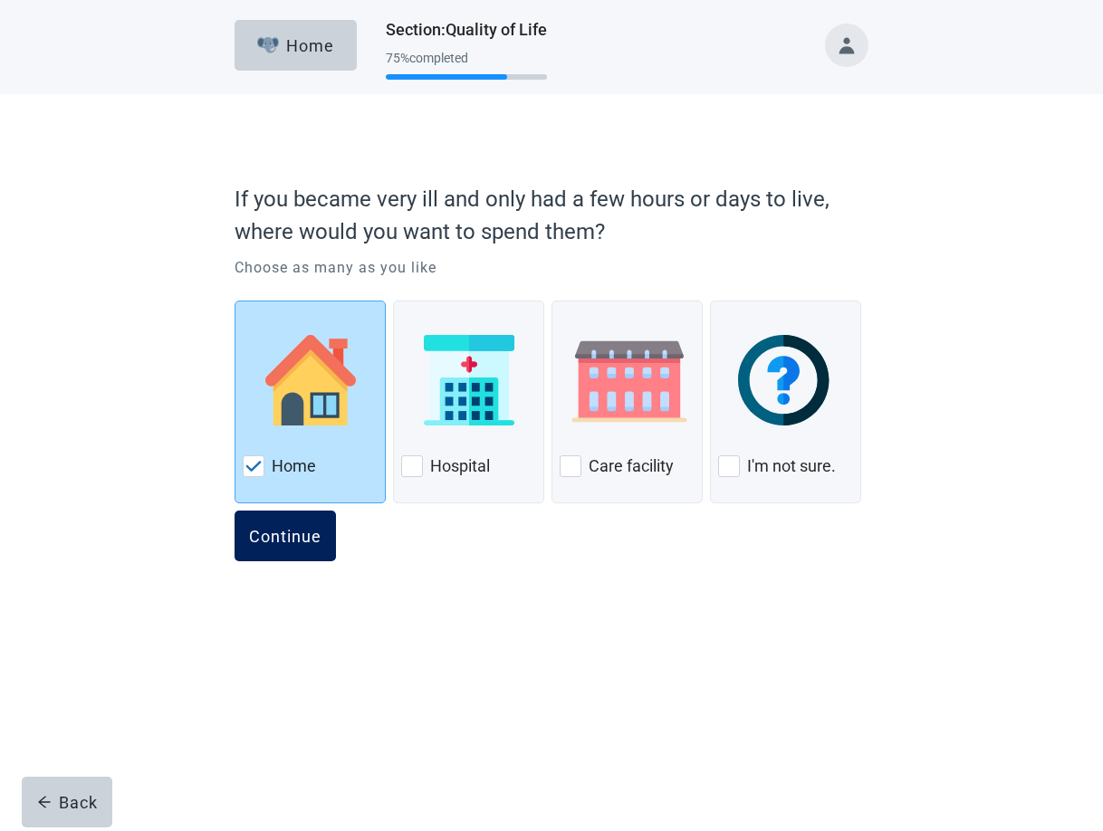
click at [302, 540] on div "Continue" at bounding box center [285, 536] width 72 height 18
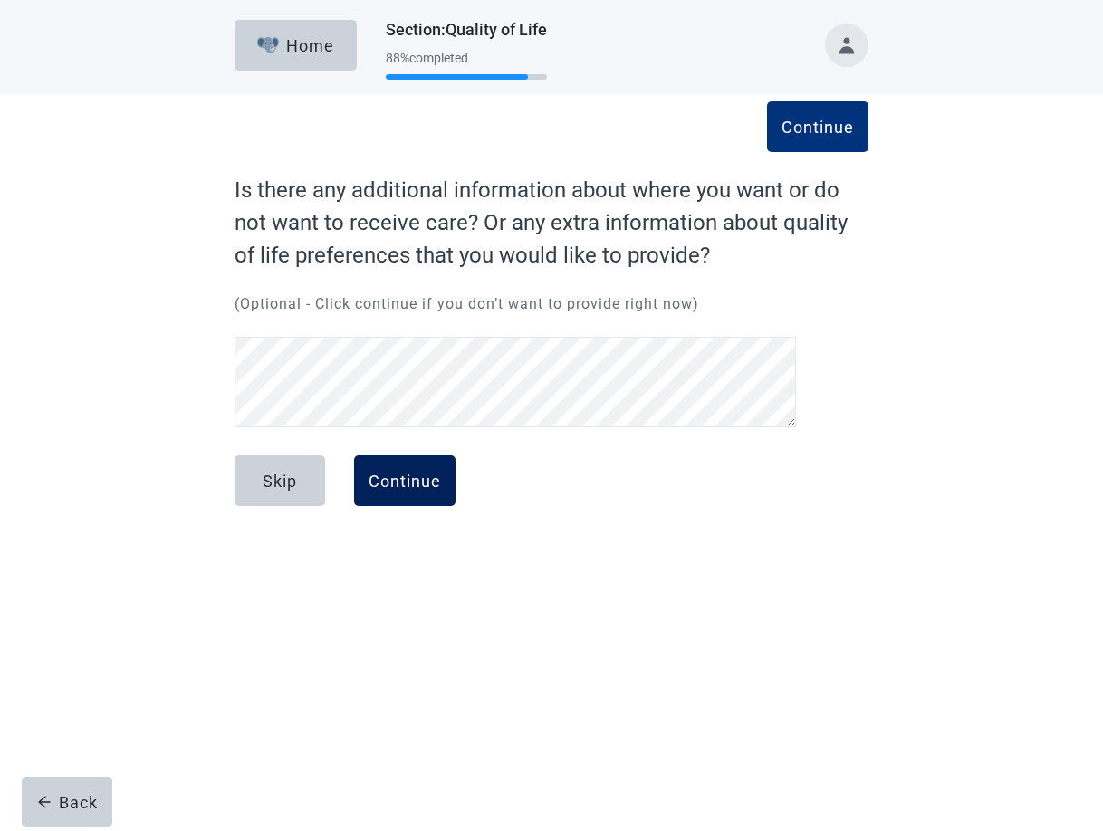
click at [415, 482] on div "Continue" at bounding box center [405, 481] width 72 height 18
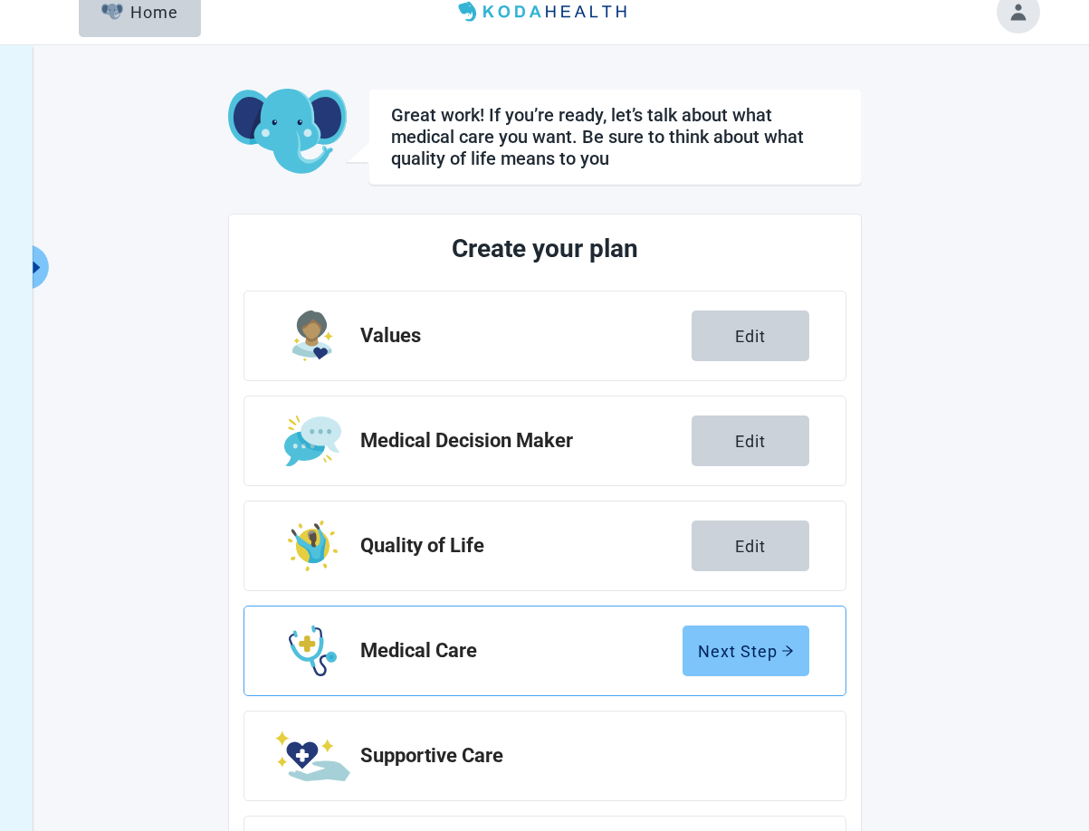
scroll to position [140, 0]
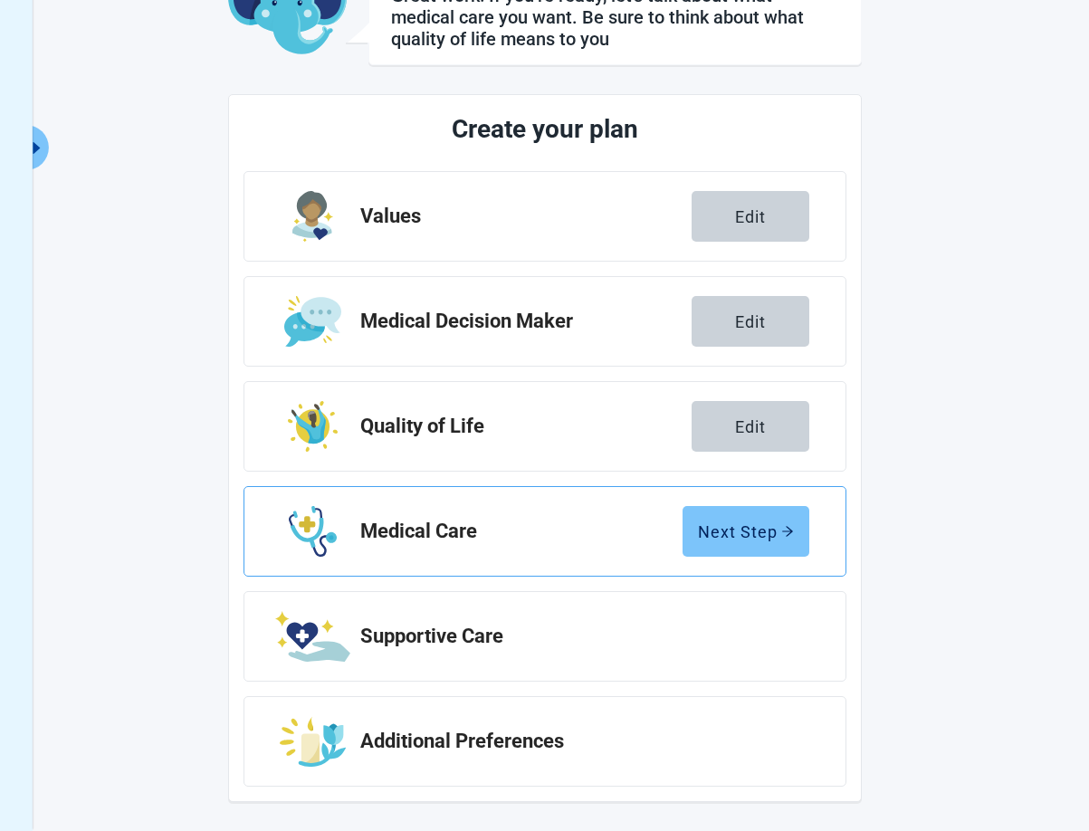
click at [759, 537] on div "Next Step" at bounding box center [746, 531] width 96 height 18
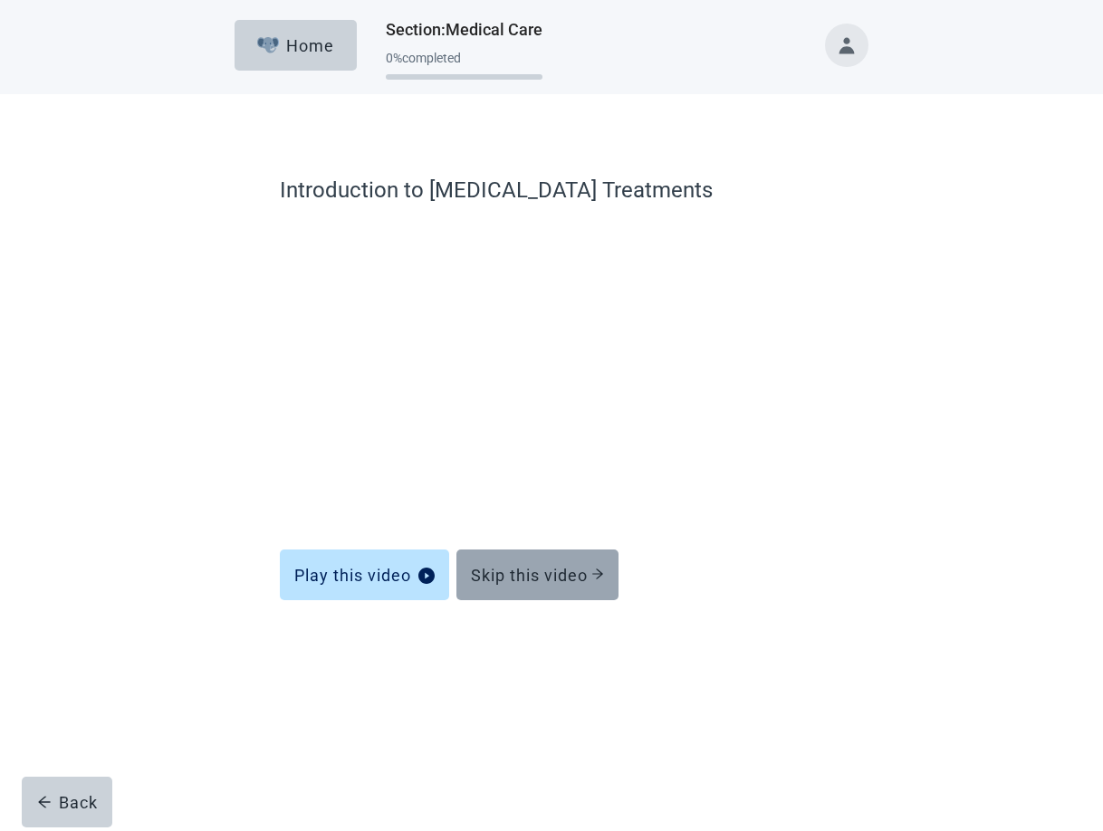
click at [513, 574] on div "Skip this video" at bounding box center [537, 575] width 133 height 18
click at [514, 577] on div "Skip this video" at bounding box center [537, 575] width 133 height 18
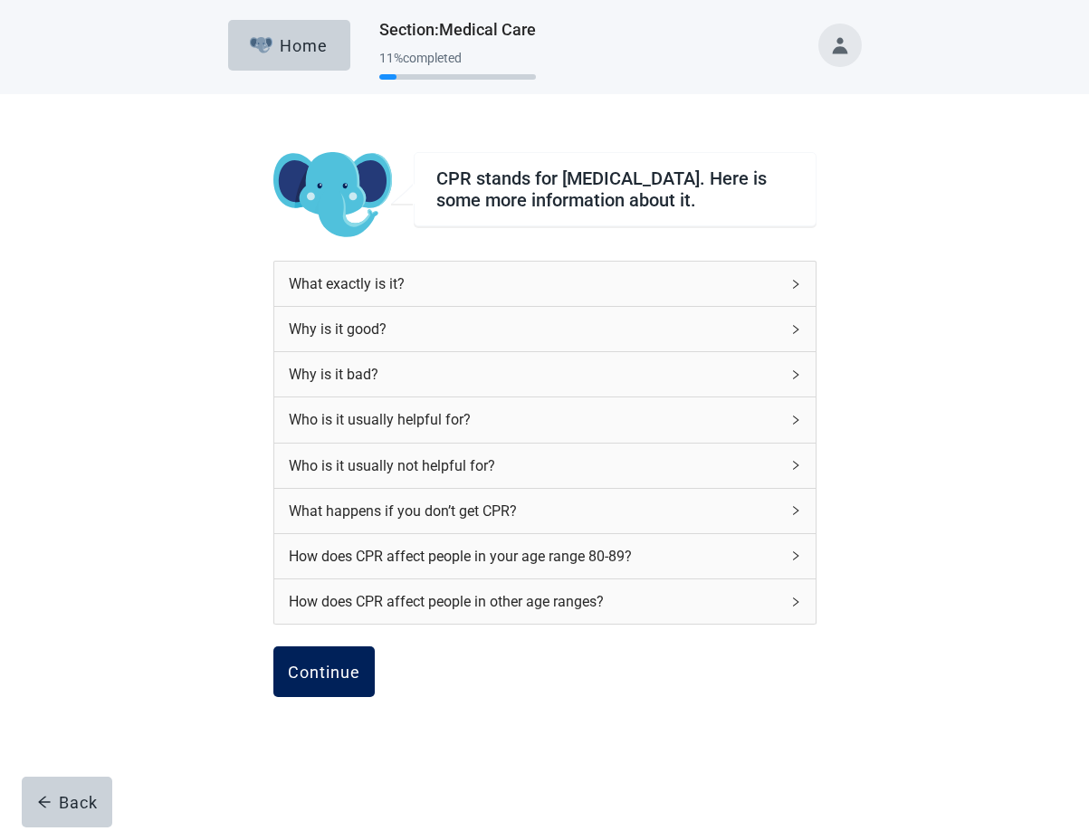
click at [344, 677] on div "Continue" at bounding box center [324, 672] width 72 height 18
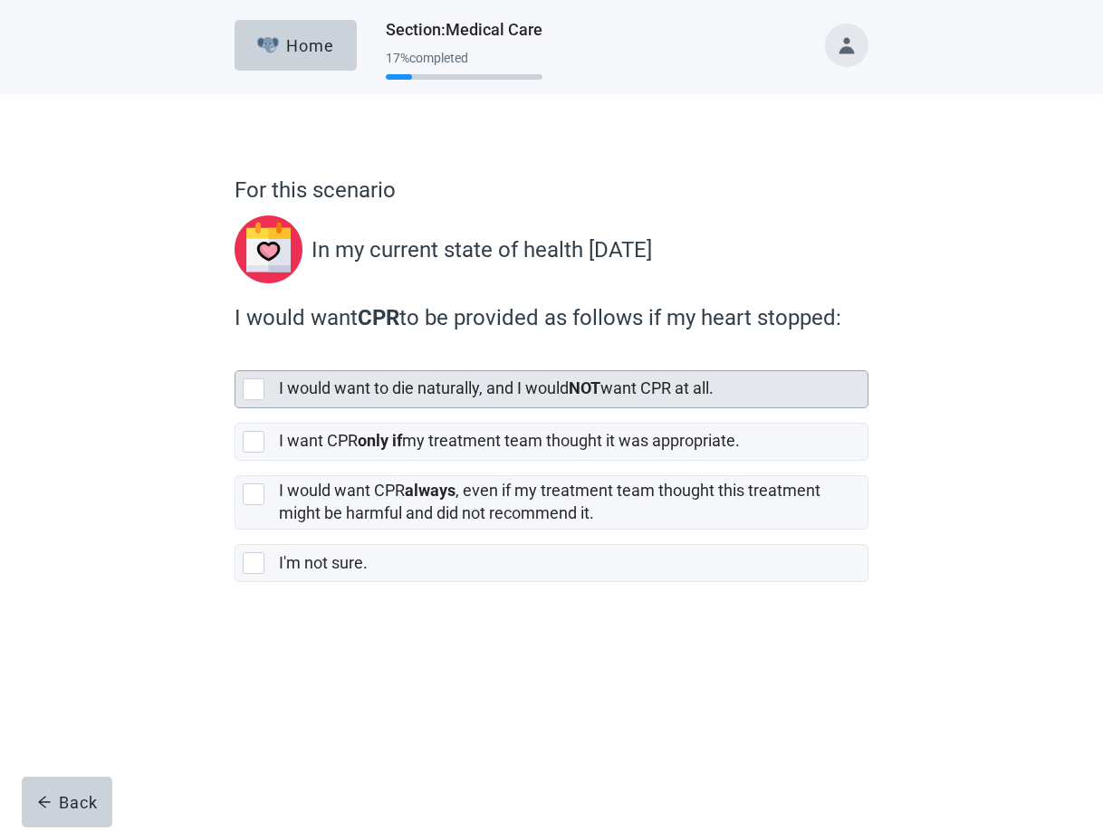
click at [259, 388] on div at bounding box center [254, 389] width 22 height 22
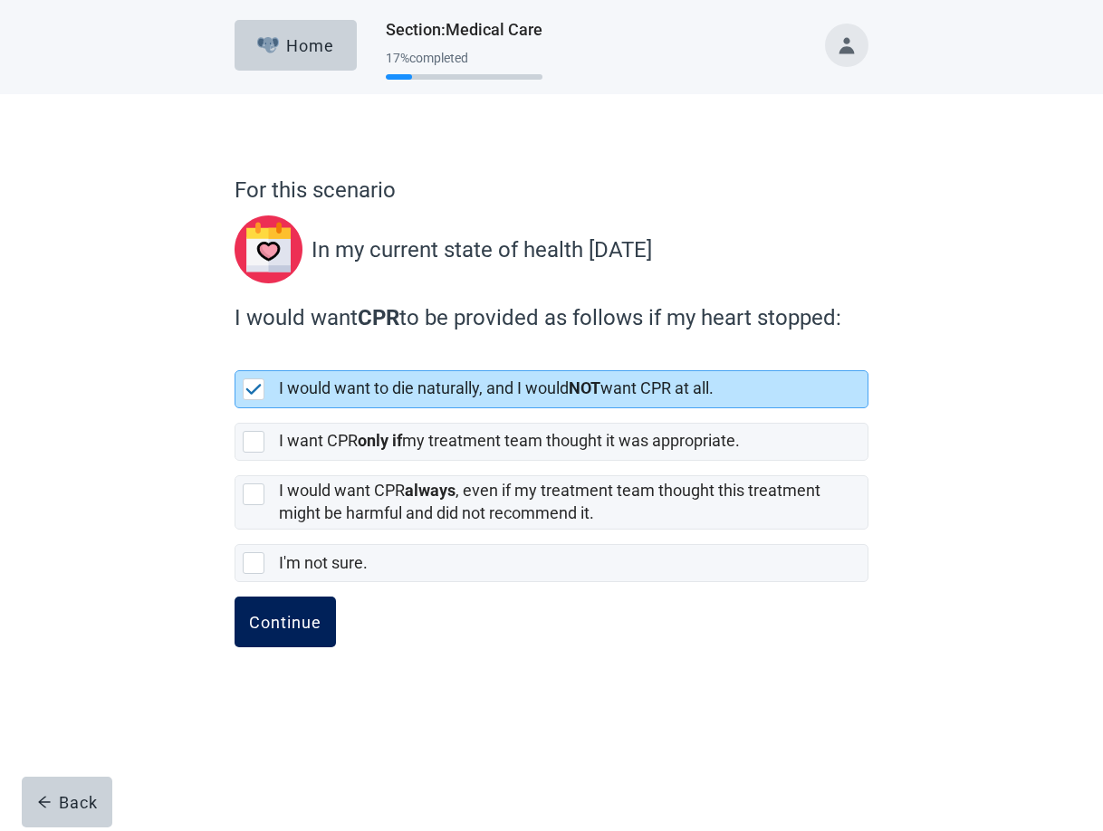
click at [267, 615] on div "Continue" at bounding box center [285, 622] width 72 height 18
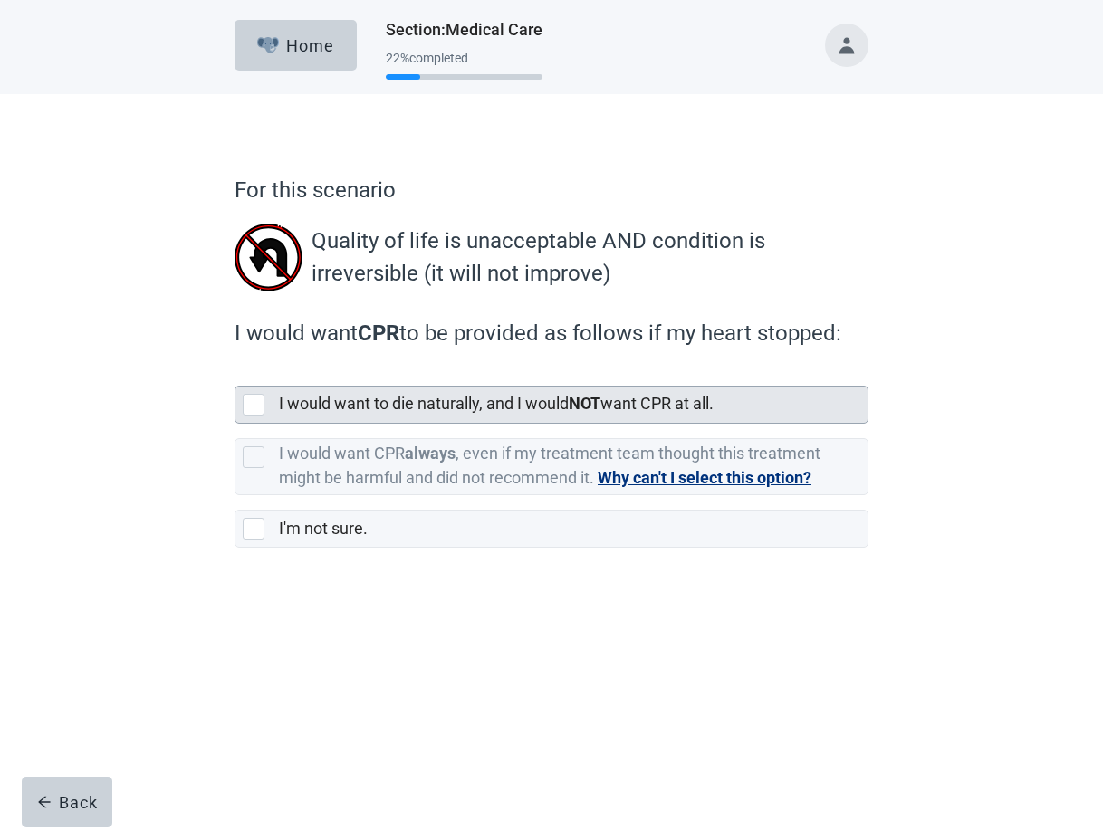
click at [249, 406] on div at bounding box center [254, 405] width 22 height 22
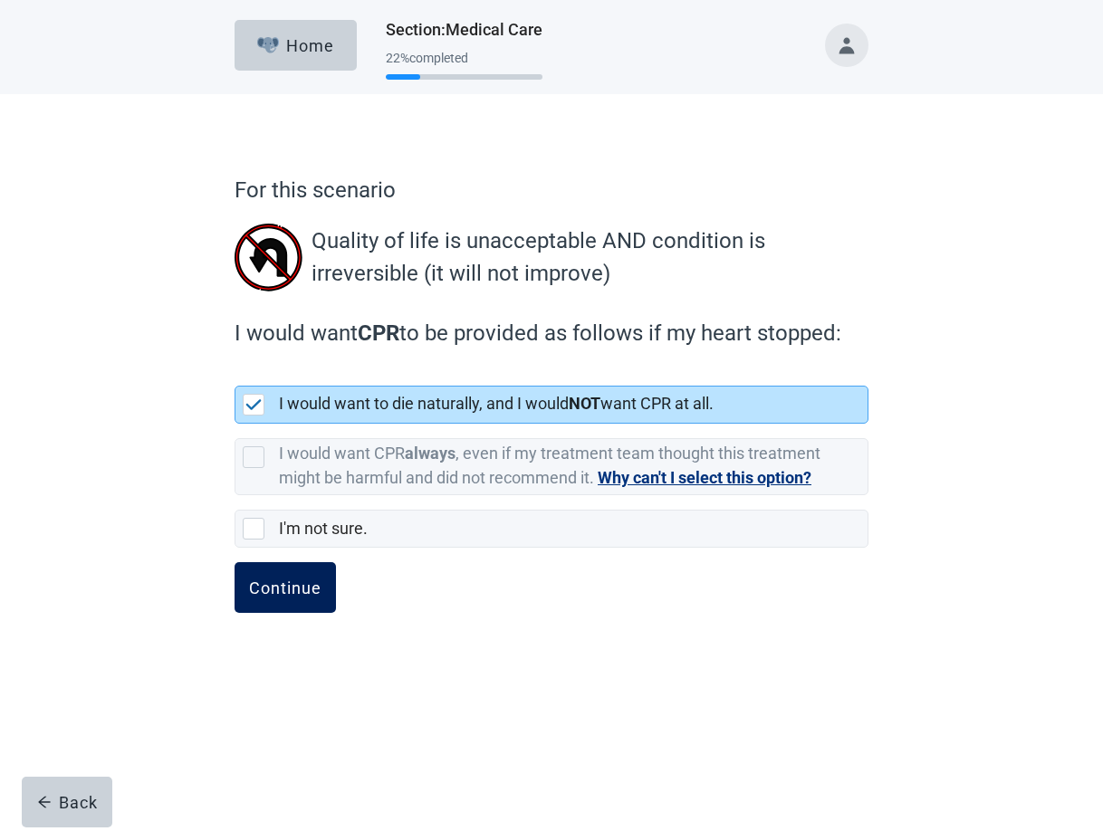
click at [285, 591] on div "Continue" at bounding box center [285, 588] width 72 height 18
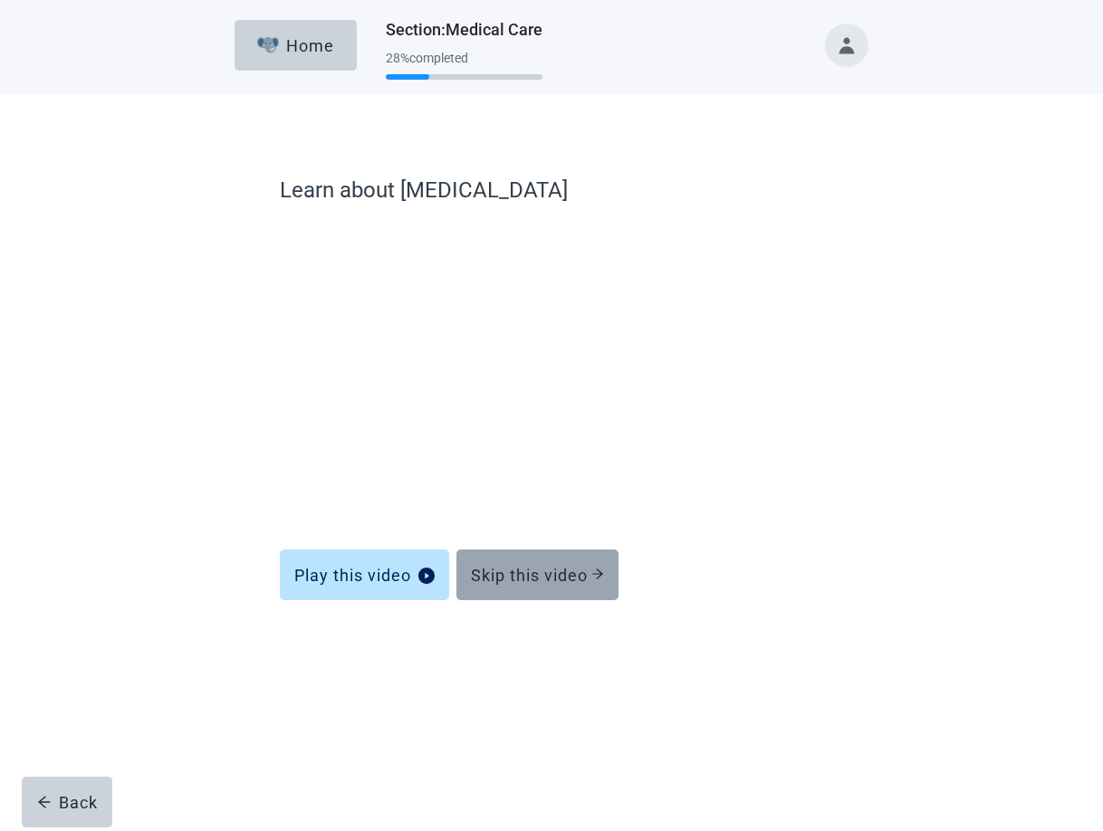
click at [546, 579] on div "Skip this video" at bounding box center [537, 575] width 133 height 18
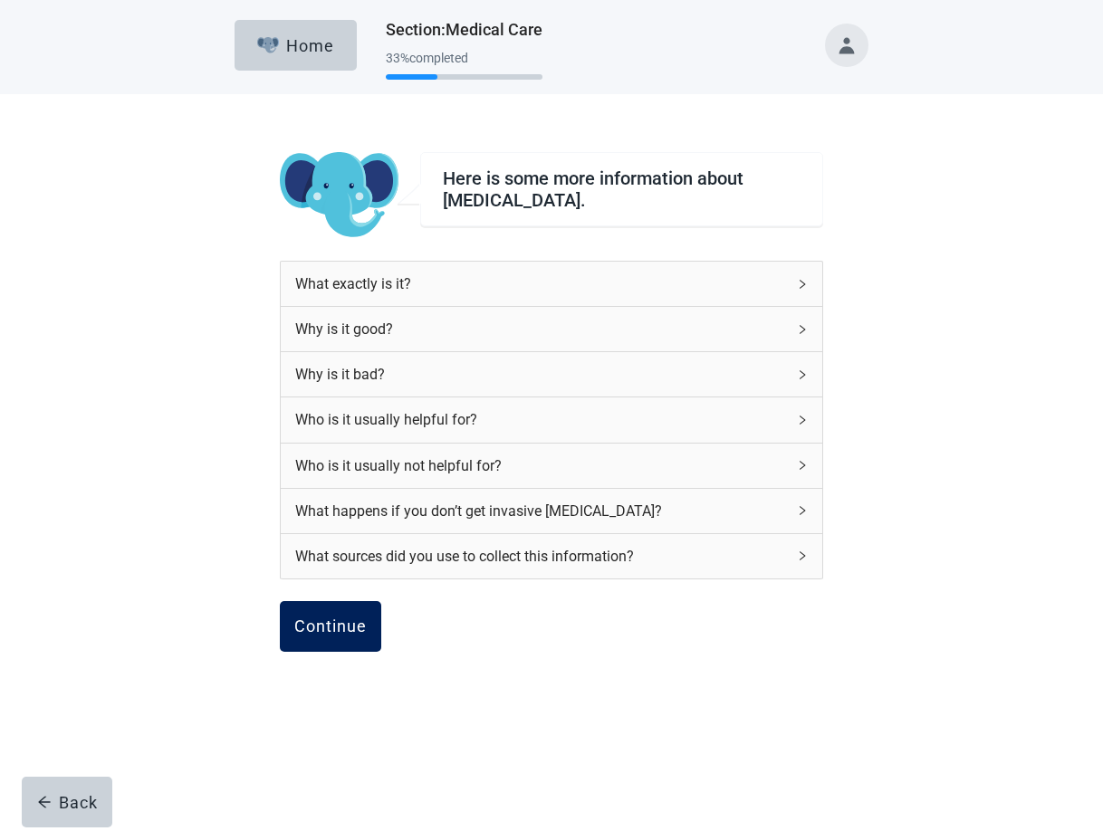
click at [332, 628] on div "Continue" at bounding box center [330, 627] width 72 height 18
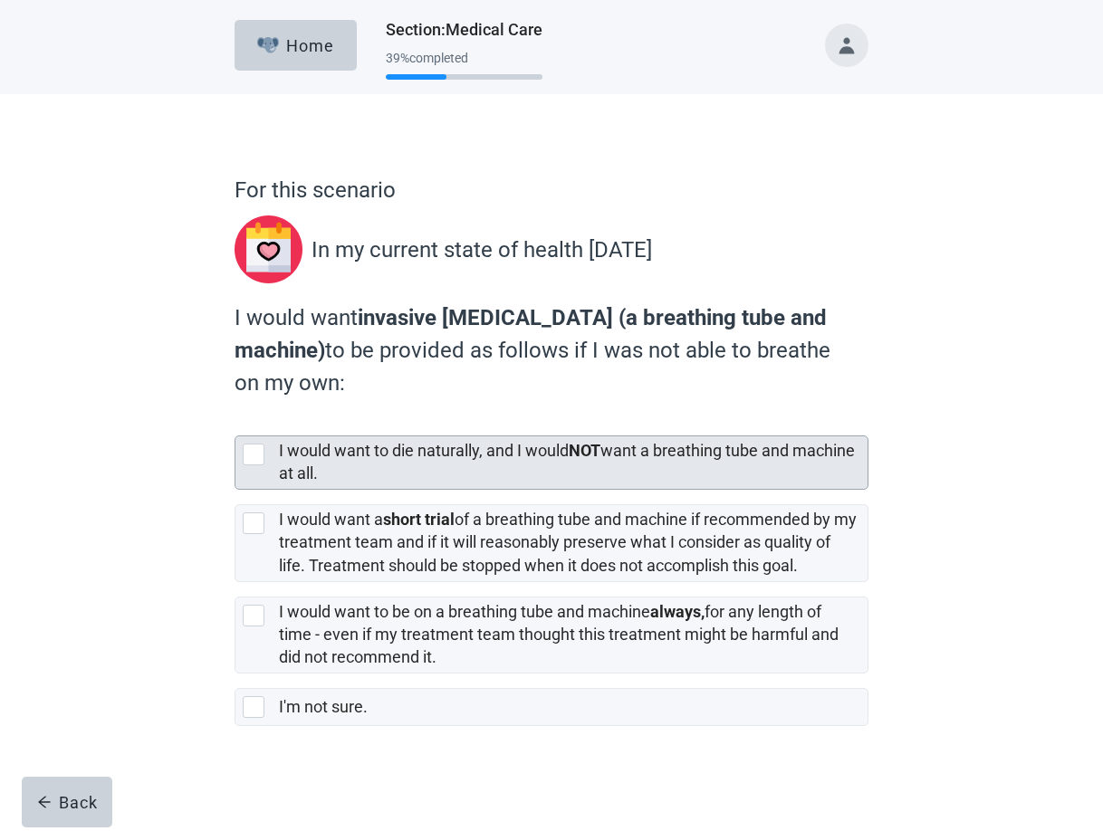
click at [253, 456] on div at bounding box center [254, 455] width 22 height 22
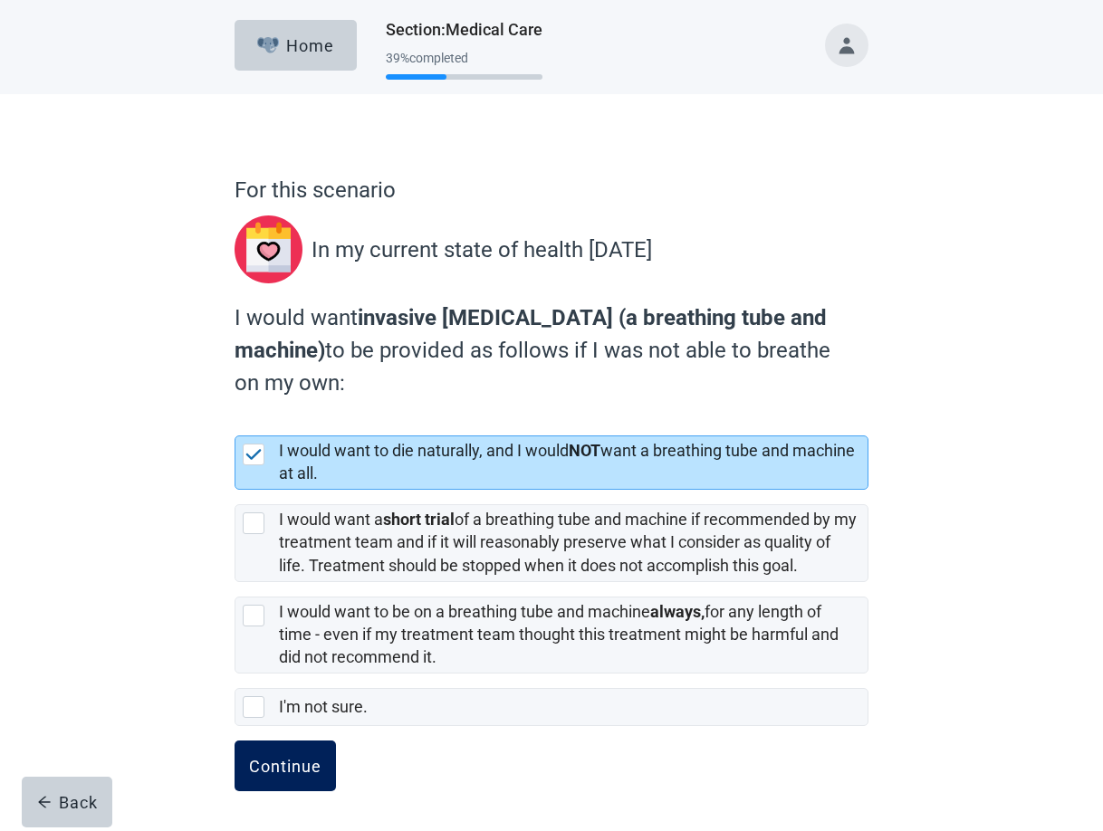
click at [269, 771] on div "Continue" at bounding box center [285, 766] width 72 height 18
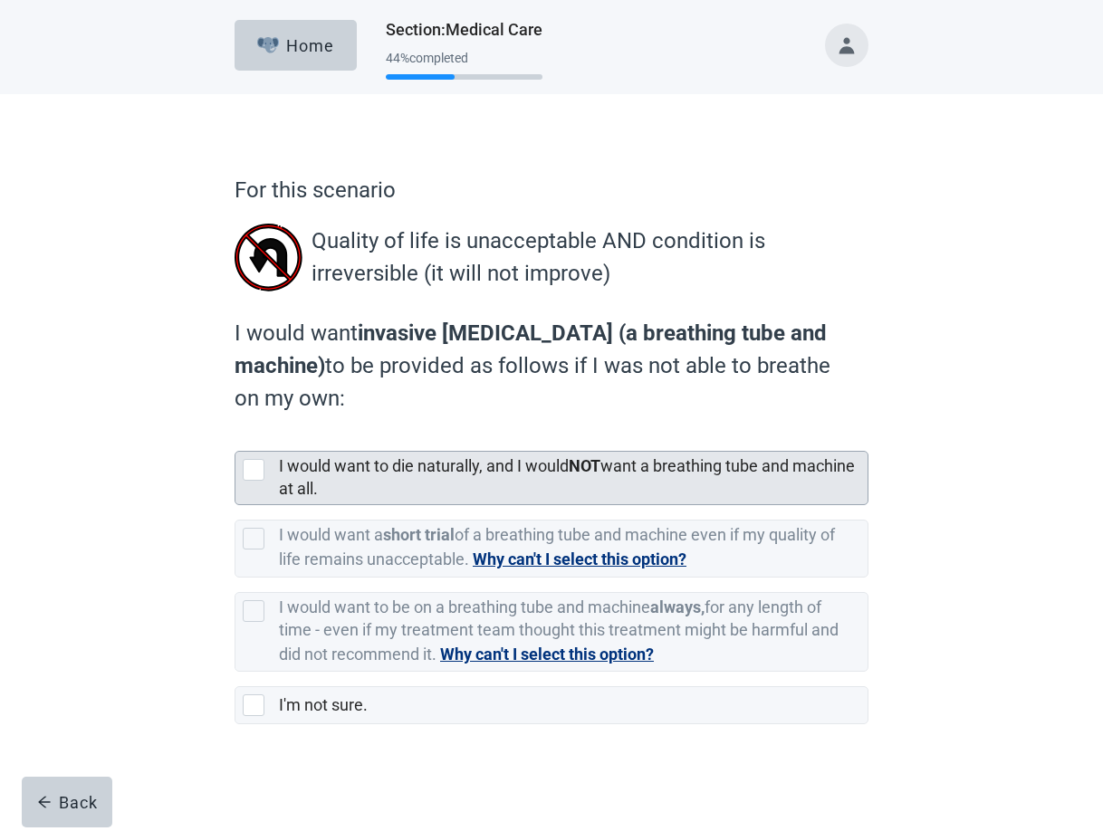
click at [256, 469] on div at bounding box center [254, 470] width 22 height 22
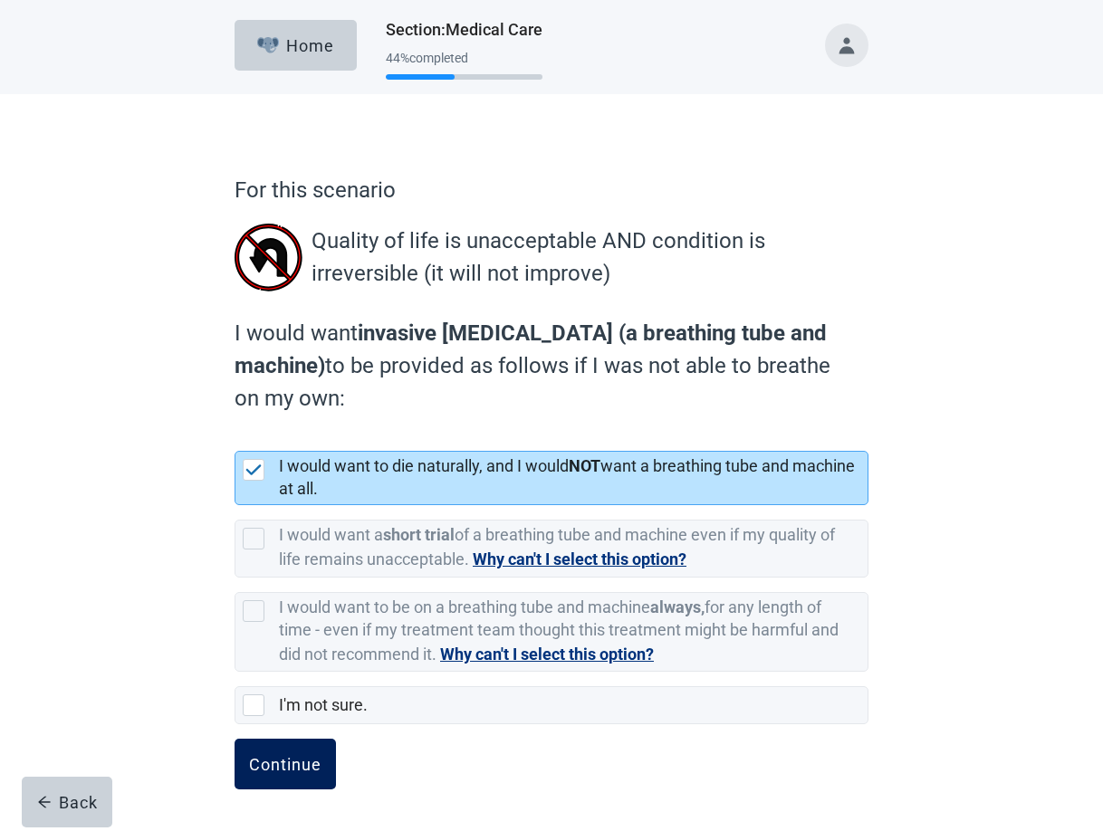
click at [271, 769] on div "Continue" at bounding box center [285, 764] width 72 height 18
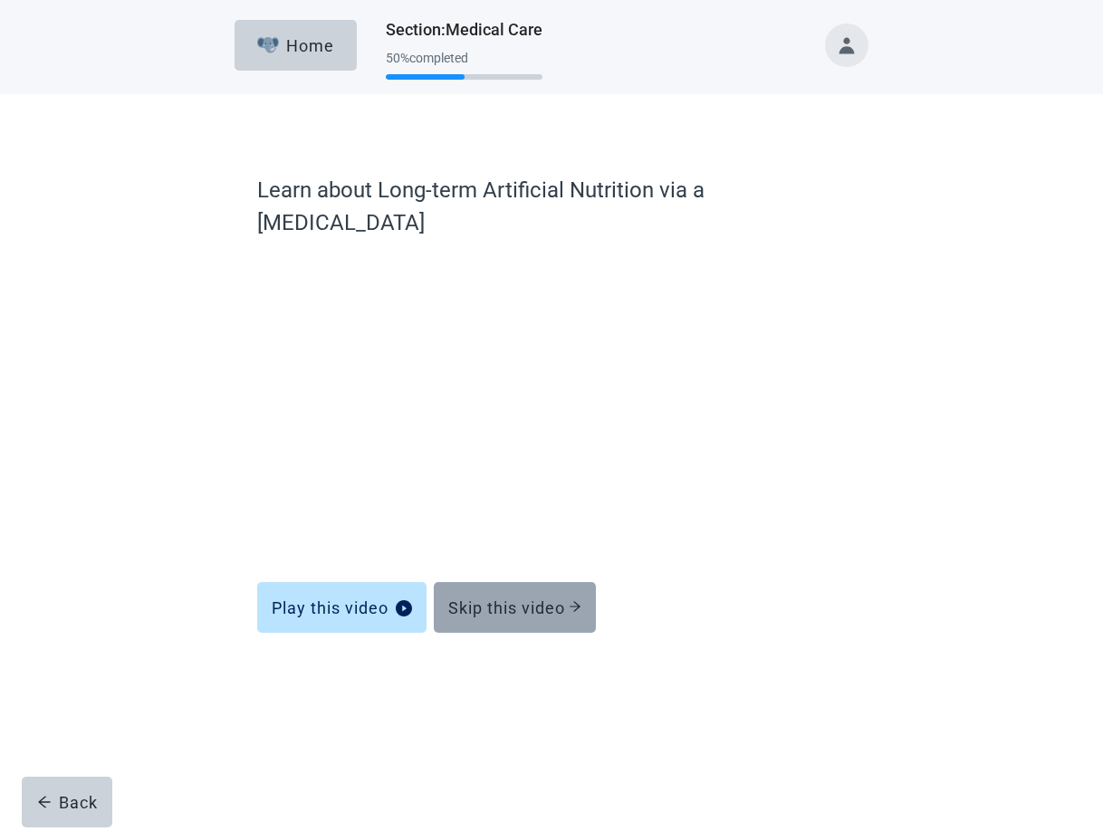
click at [525, 582] on button "Skip this video" at bounding box center [515, 607] width 162 height 51
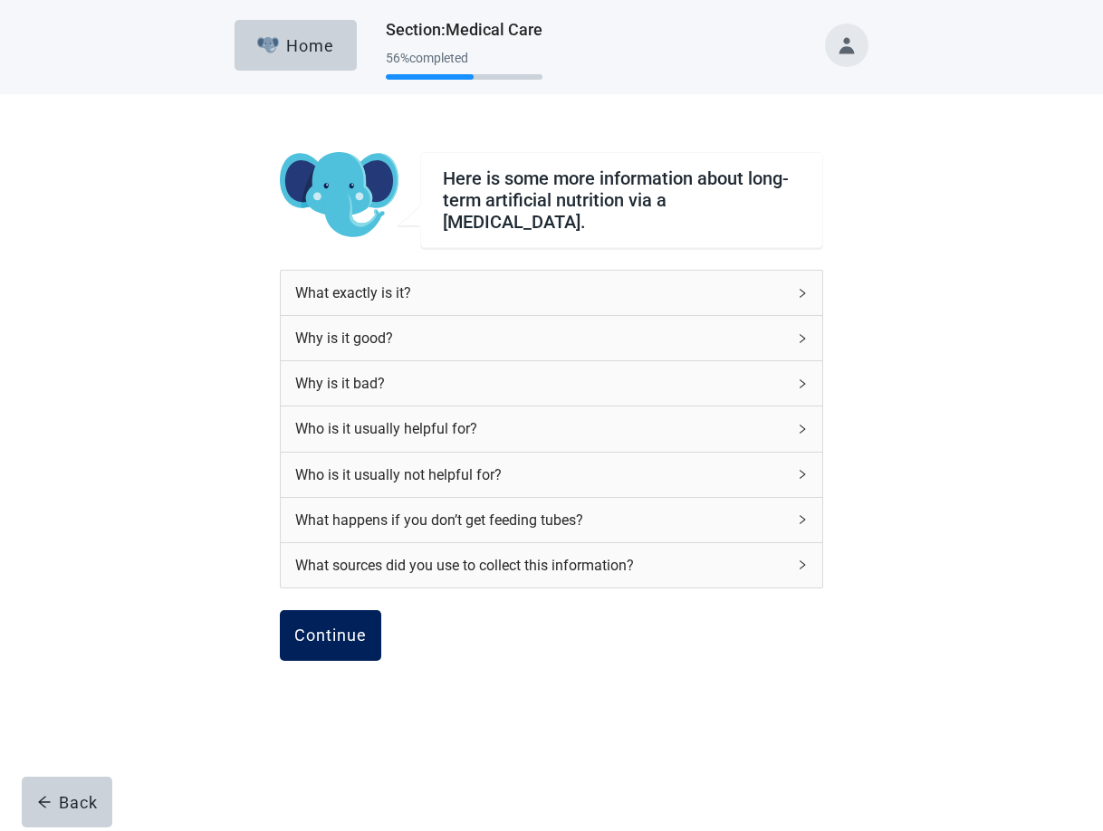
click at [350, 633] on div "Continue" at bounding box center [330, 636] width 72 height 18
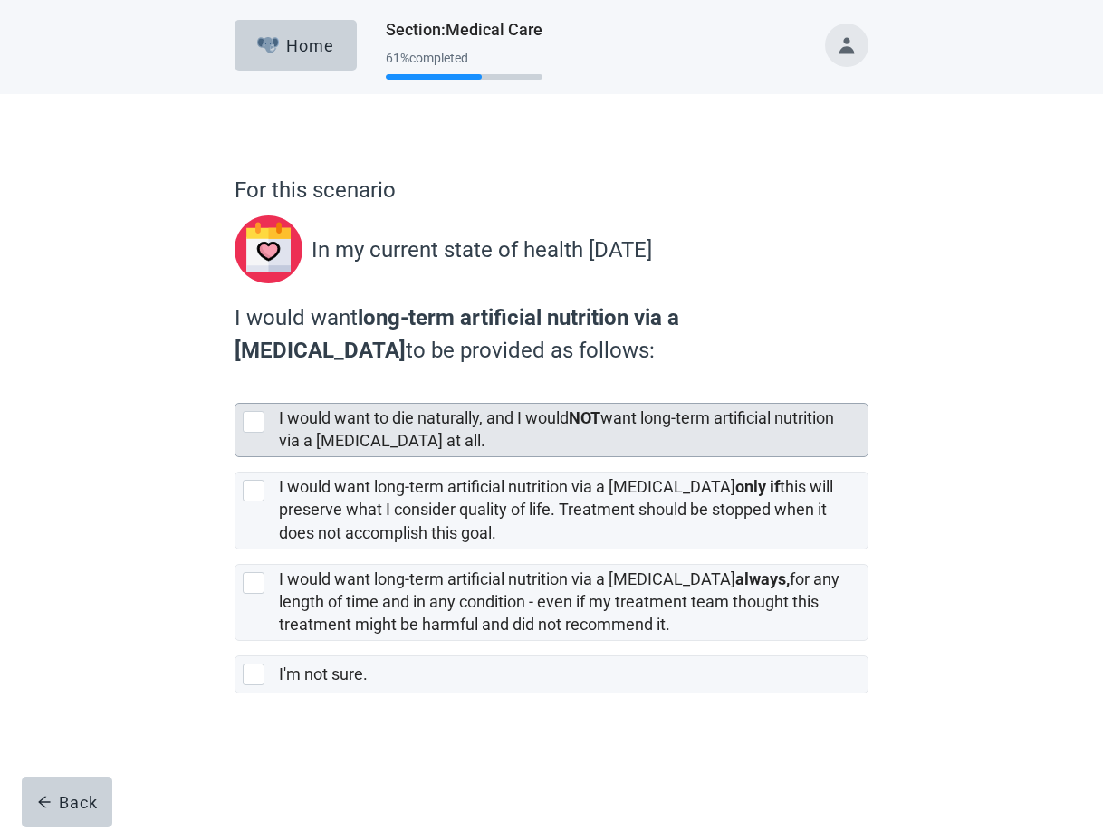
click at [253, 423] on div at bounding box center [254, 422] width 22 height 22
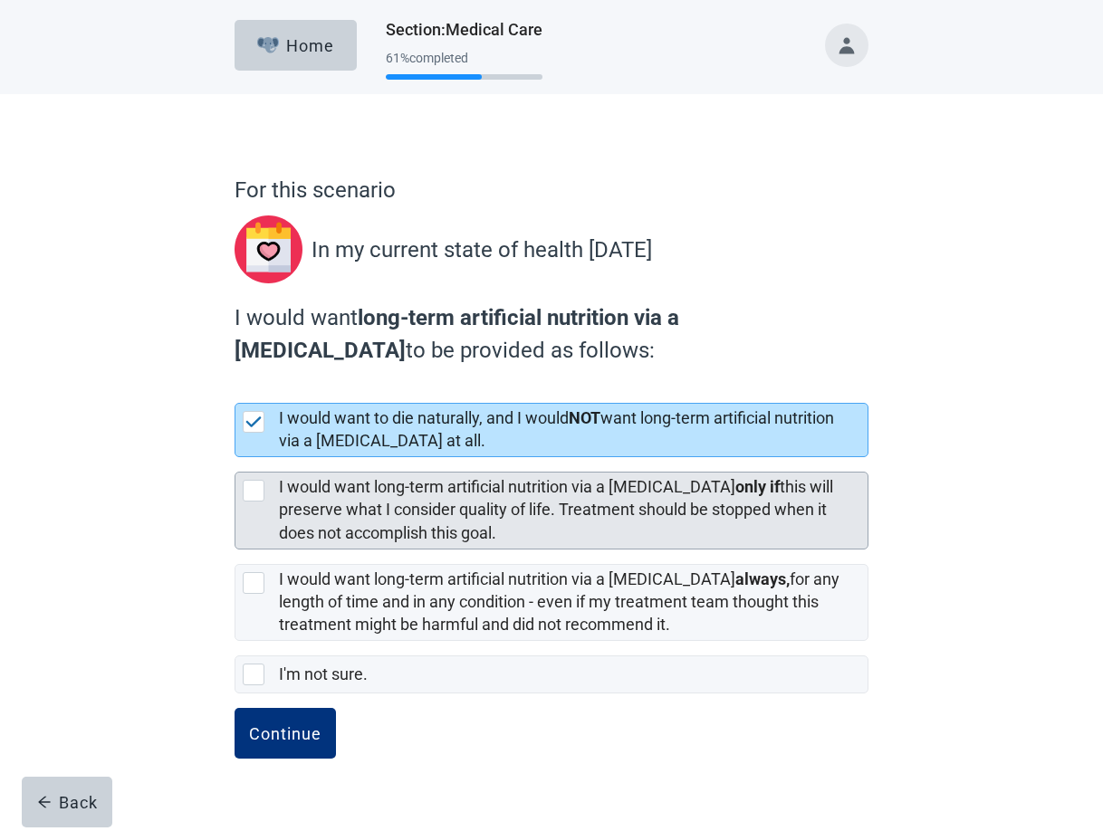
click at [251, 491] on div at bounding box center [254, 491] width 22 height 22
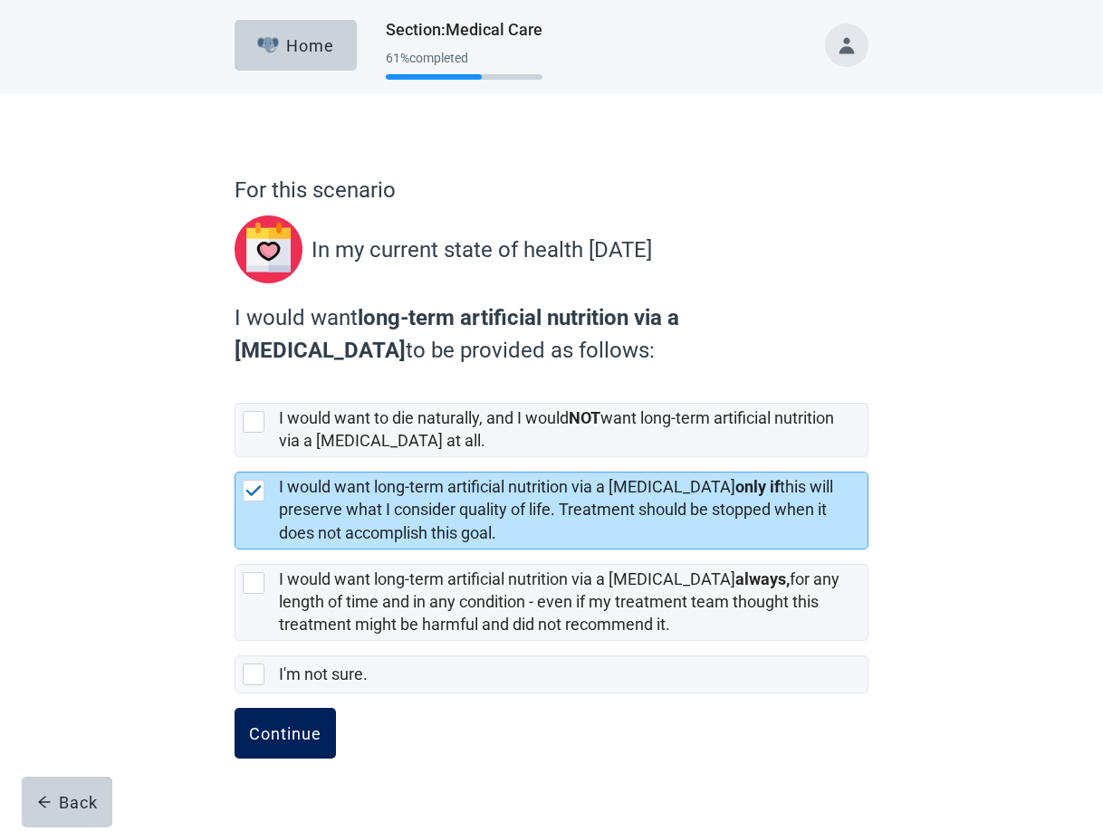
click at [272, 741] on div "Continue" at bounding box center [285, 733] width 72 height 18
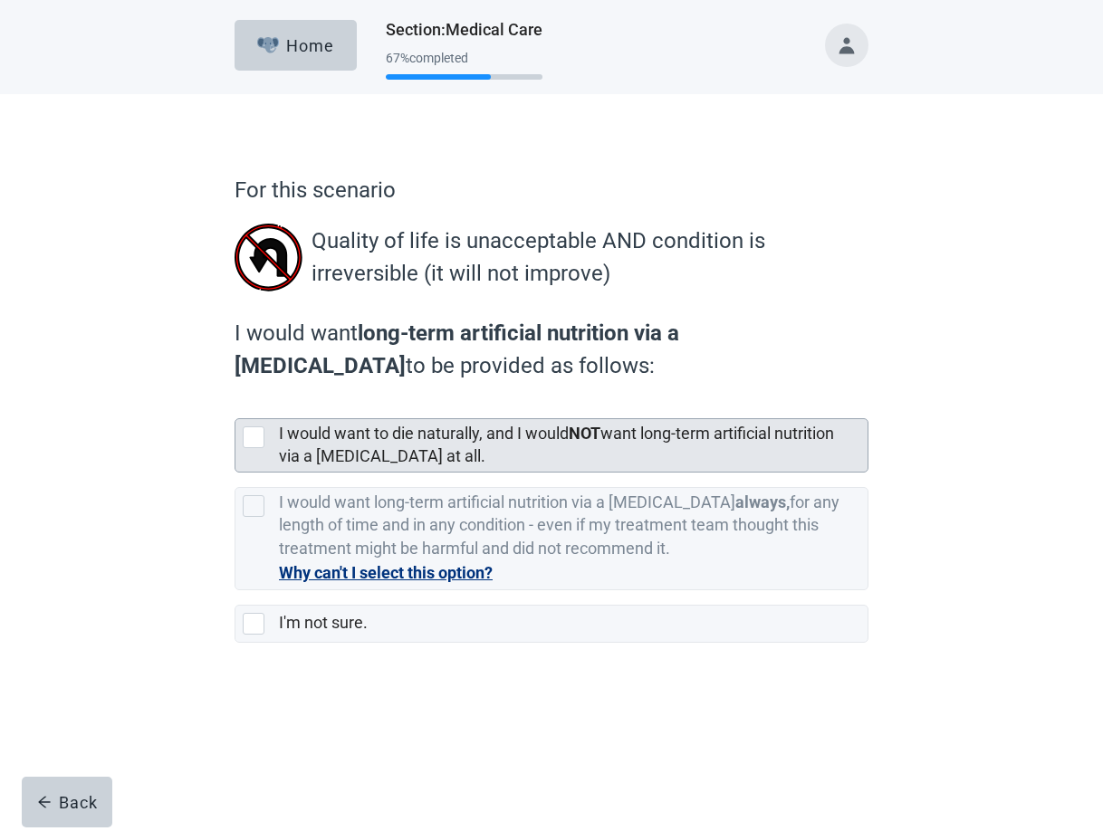
click at [257, 436] on div at bounding box center [254, 437] width 22 height 22
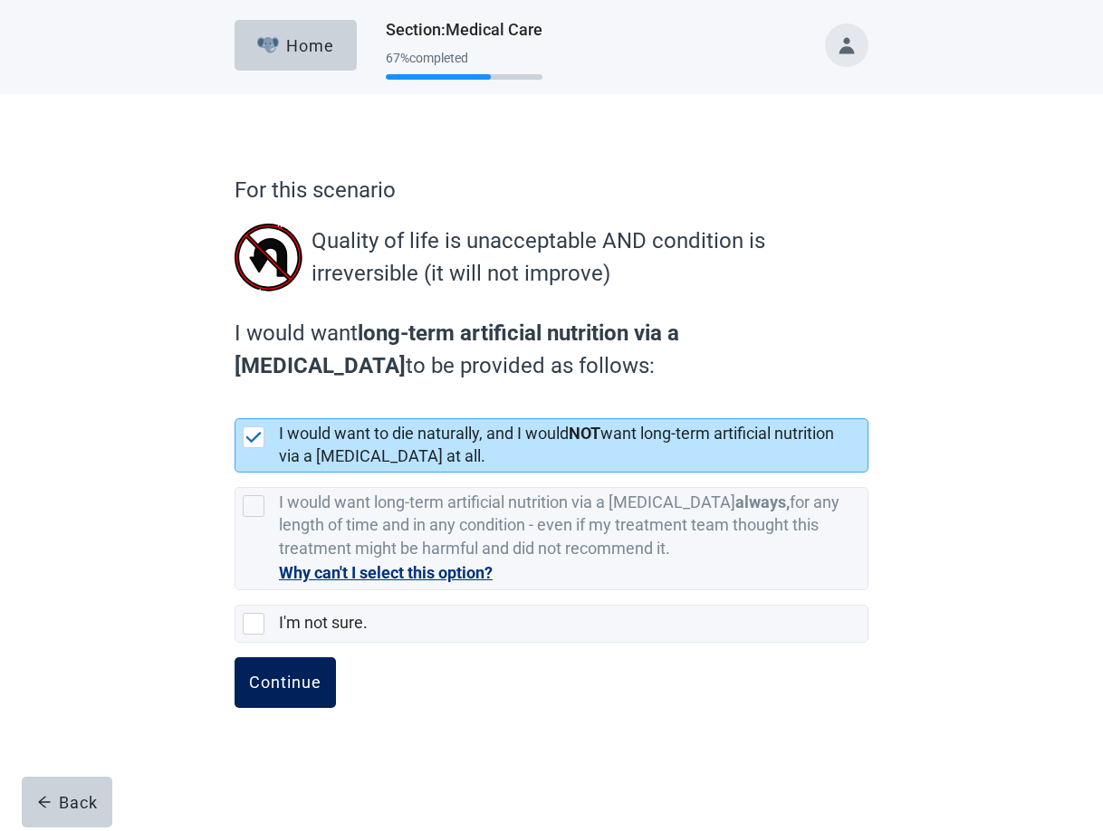
click at [287, 684] on div "Continue" at bounding box center [285, 683] width 72 height 18
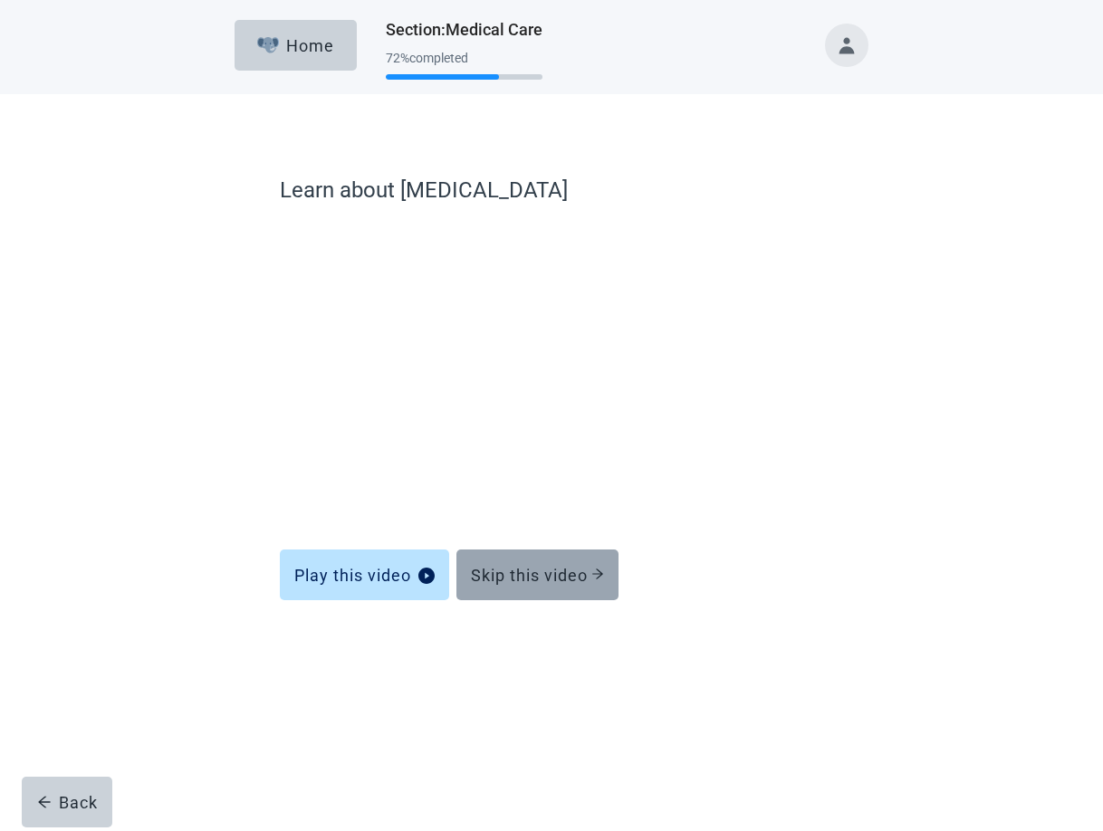
click at [579, 575] on div "Skip this video" at bounding box center [537, 575] width 133 height 18
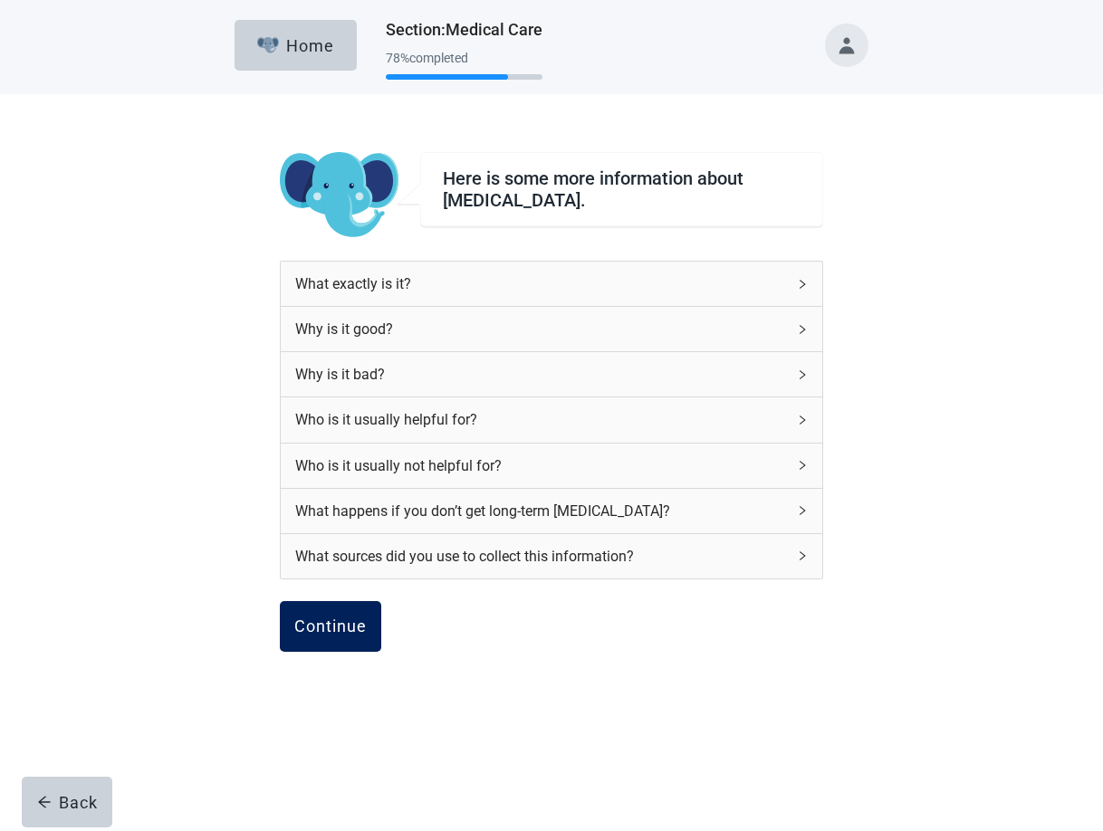
click at [321, 630] on div "Continue" at bounding box center [330, 627] width 72 height 18
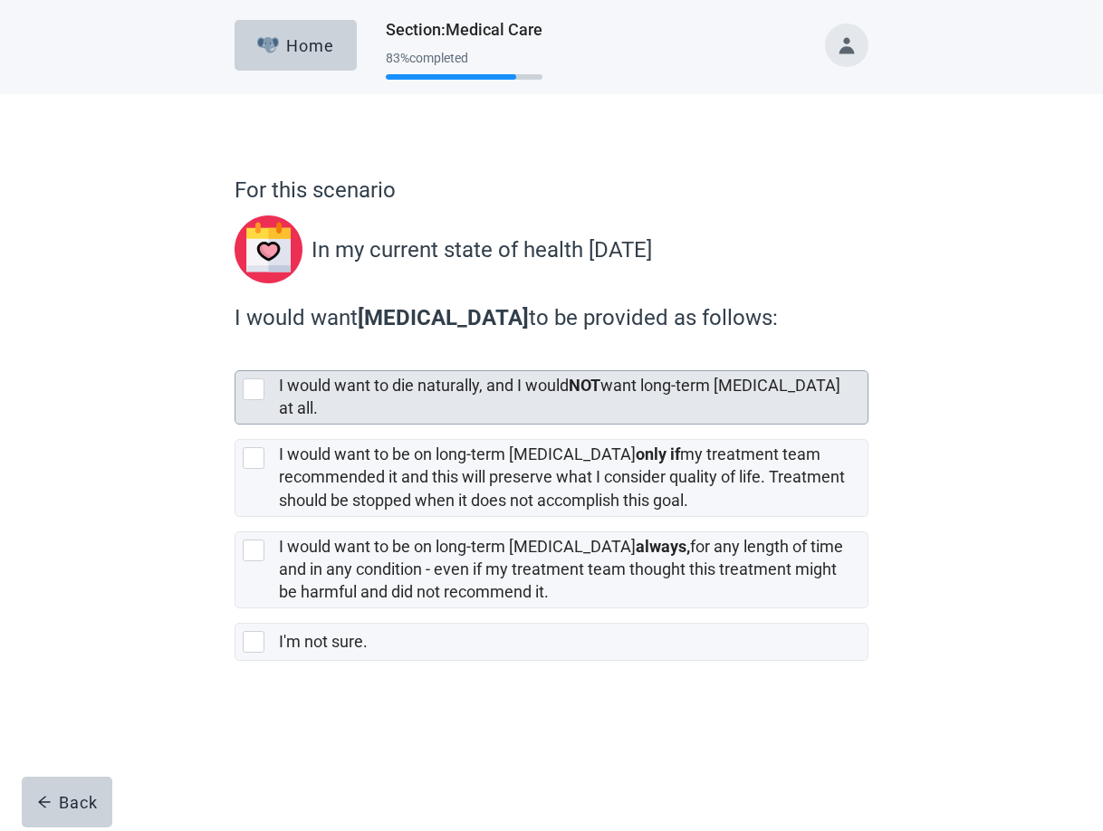
click at [252, 392] on div at bounding box center [254, 389] width 22 height 22
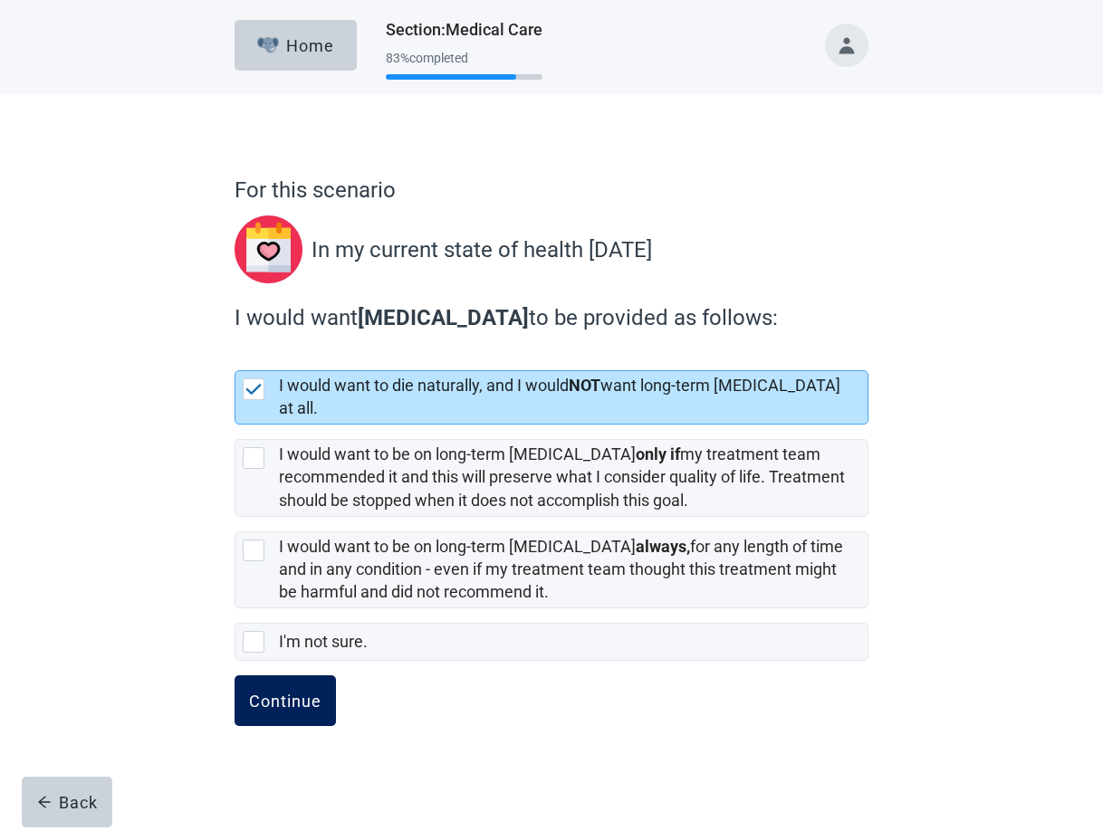
click at [289, 692] on div "Continue" at bounding box center [285, 701] width 72 height 18
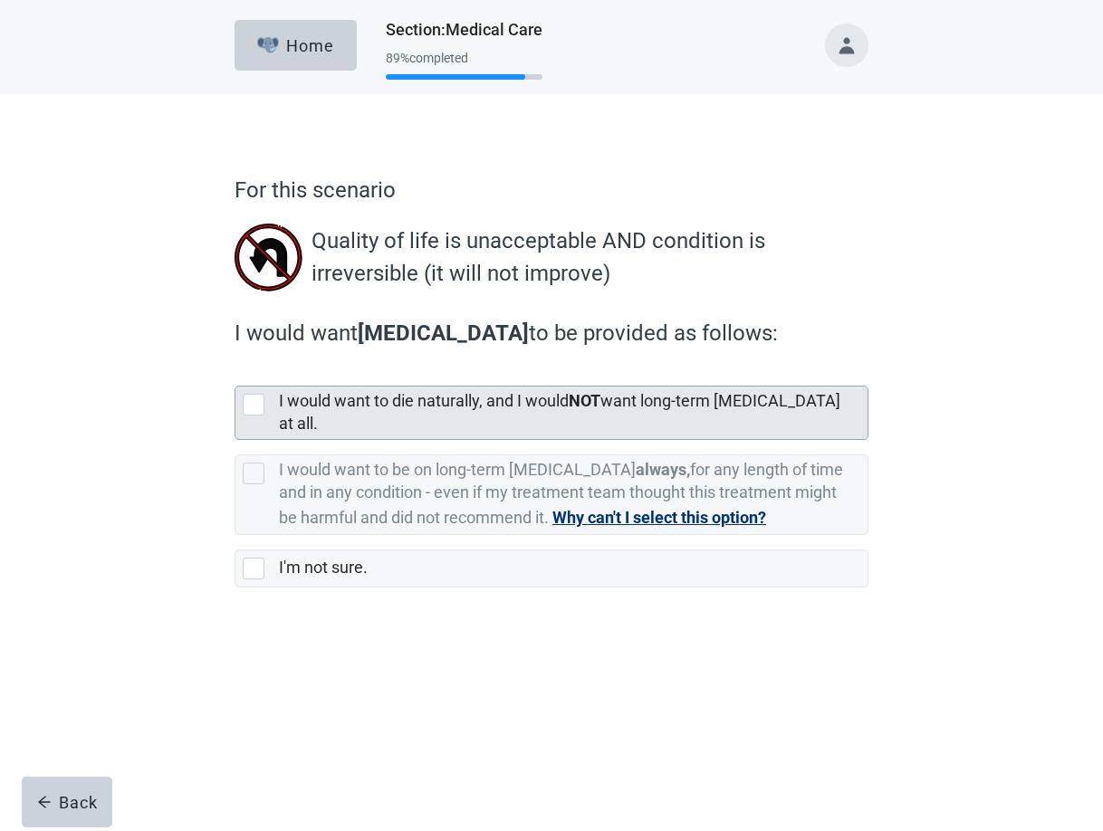
click at [253, 402] on div at bounding box center [254, 405] width 22 height 22
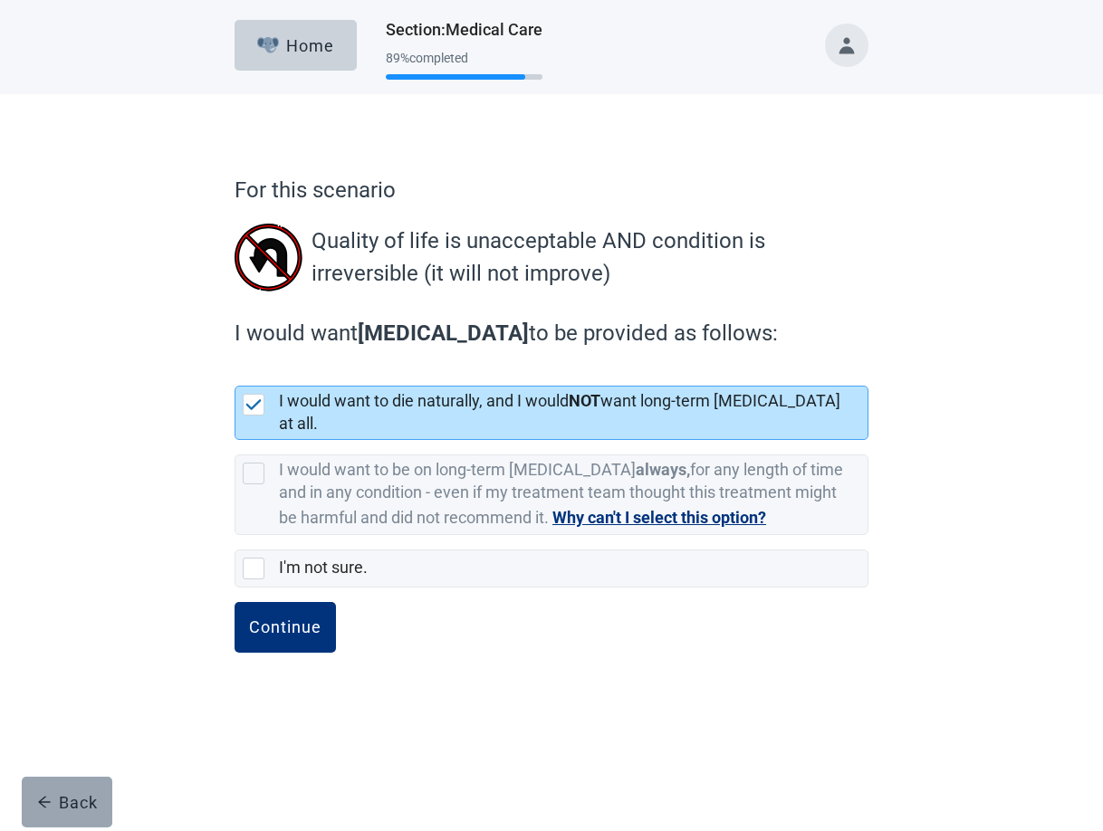
click at [80, 809] on div "Back" at bounding box center [67, 802] width 61 height 18
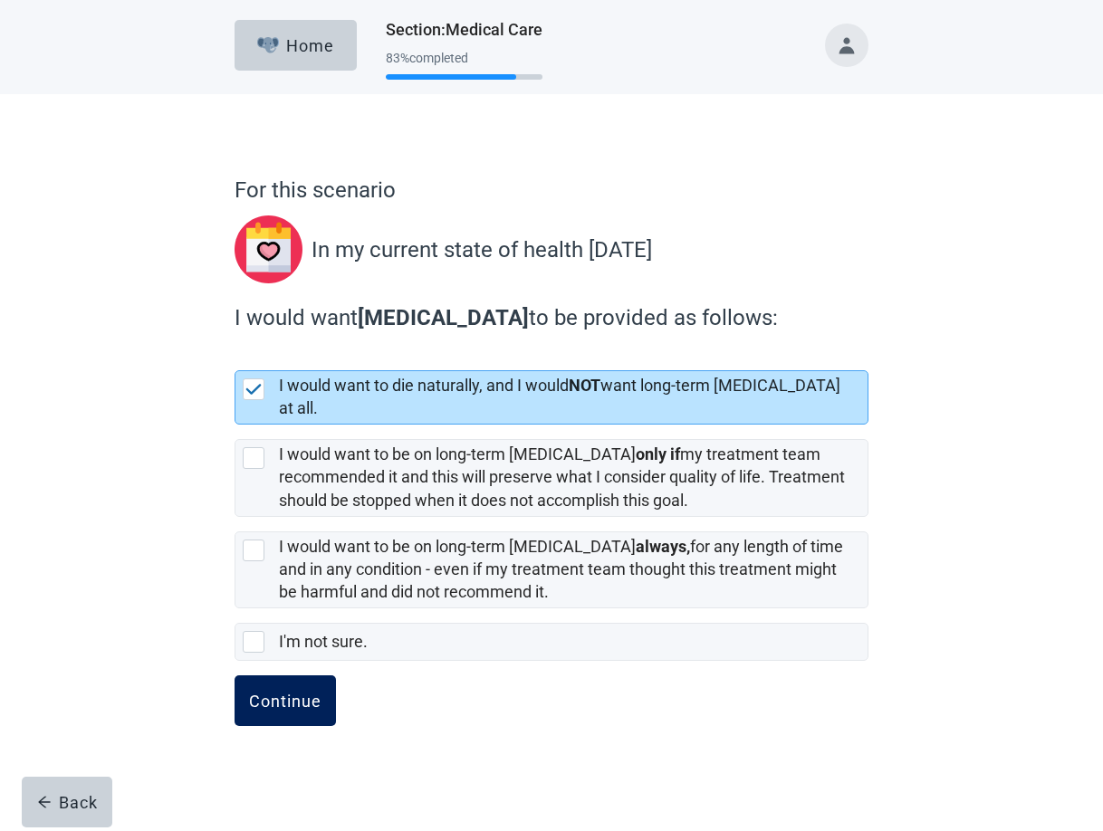
click at [314, 692] on div "Continue" at bounding box center [285, 701] width 72 height 18
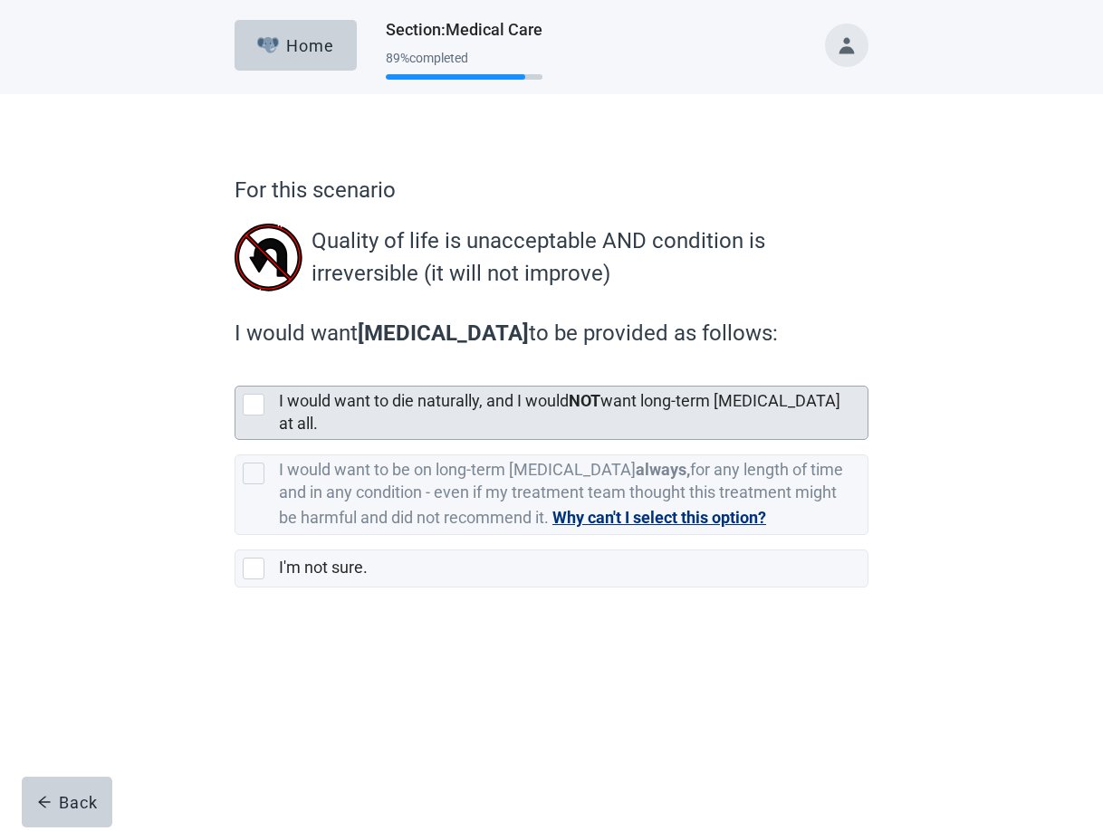
click at [249, 407] on div at bounding box center [254, 405] width 22 height 22
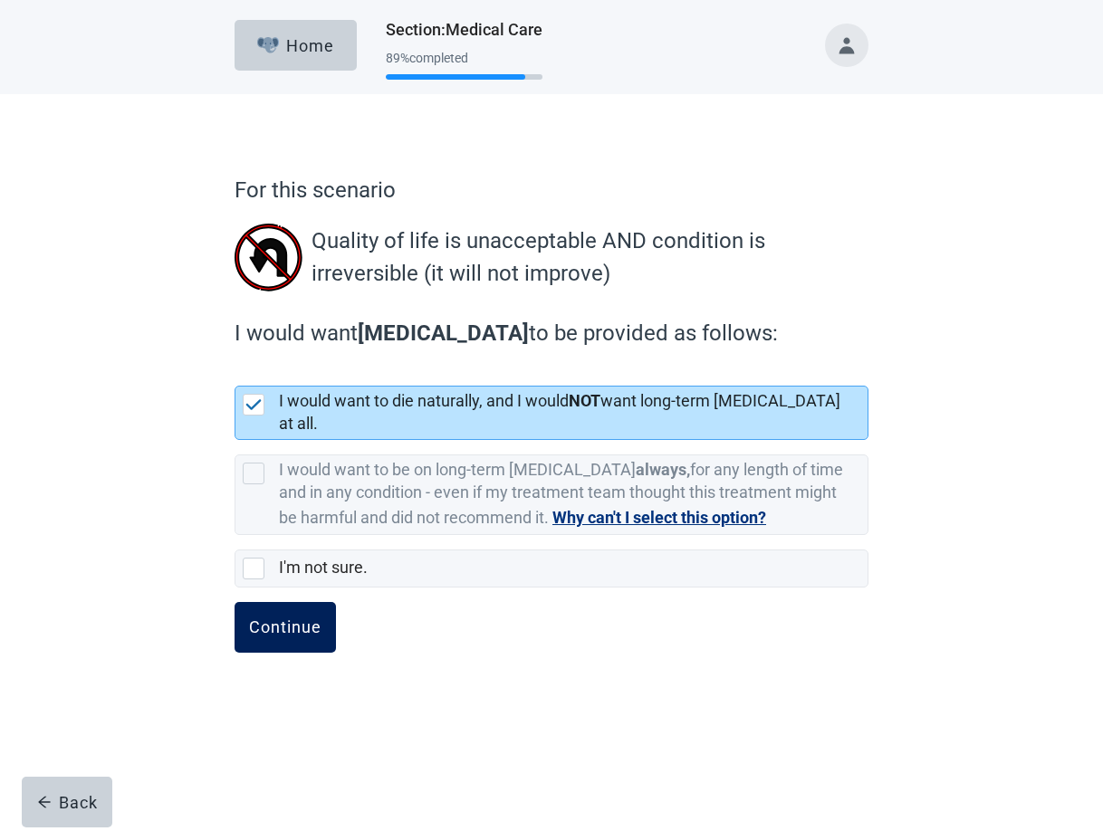
click at [291, 618] on div "Continue" at bounding box center [285, 627] width 72 height 18
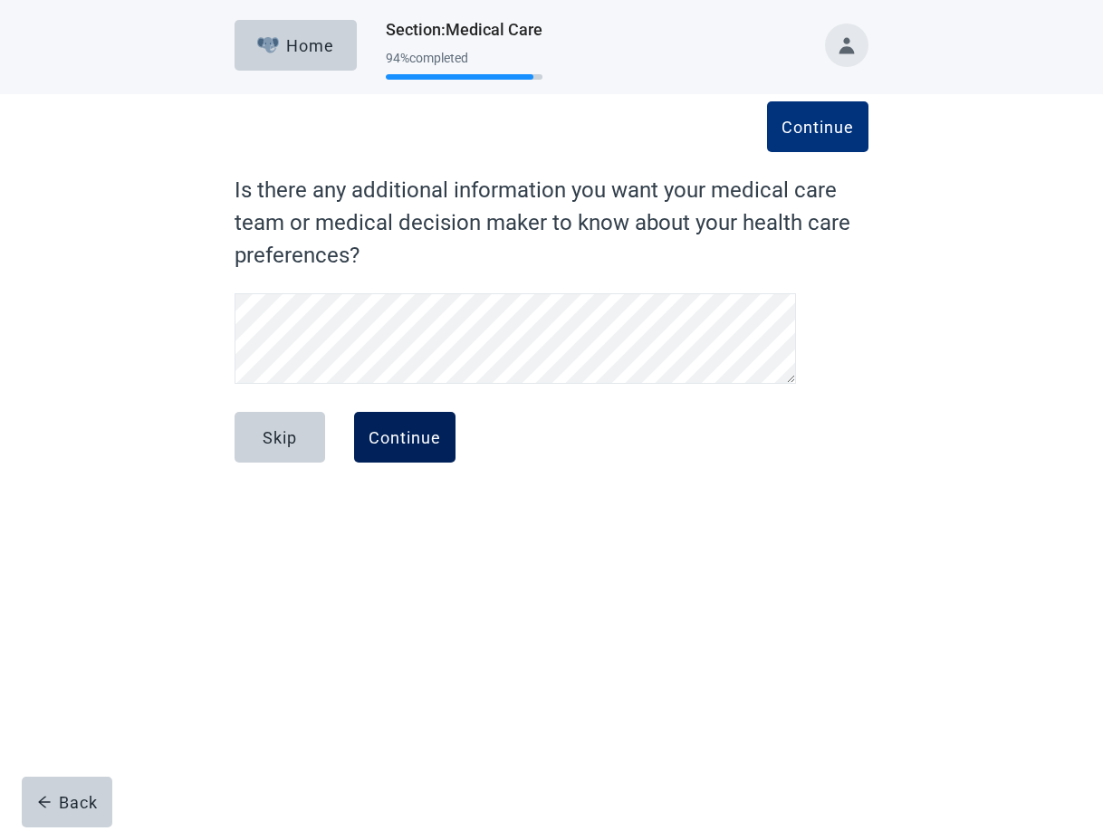
click at [421, 436] on div "Continue" at bounding box center [405, 437] width 72 height 18
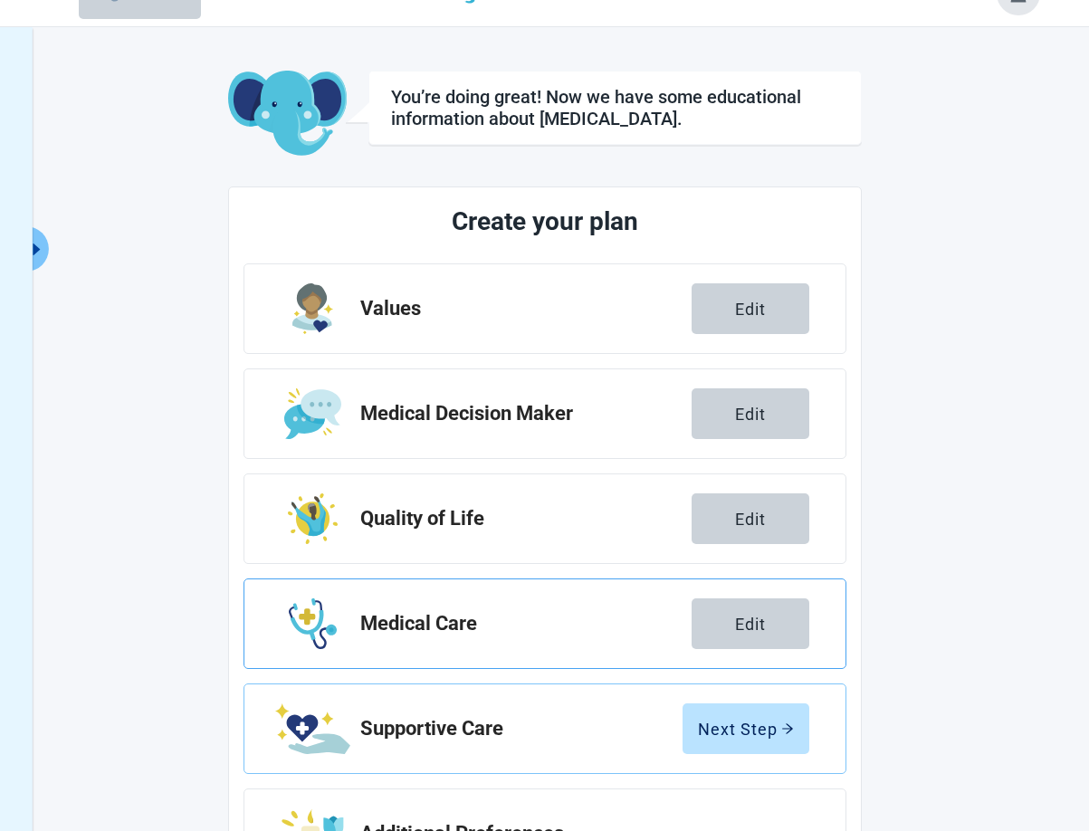
scroll to position [131, 0]
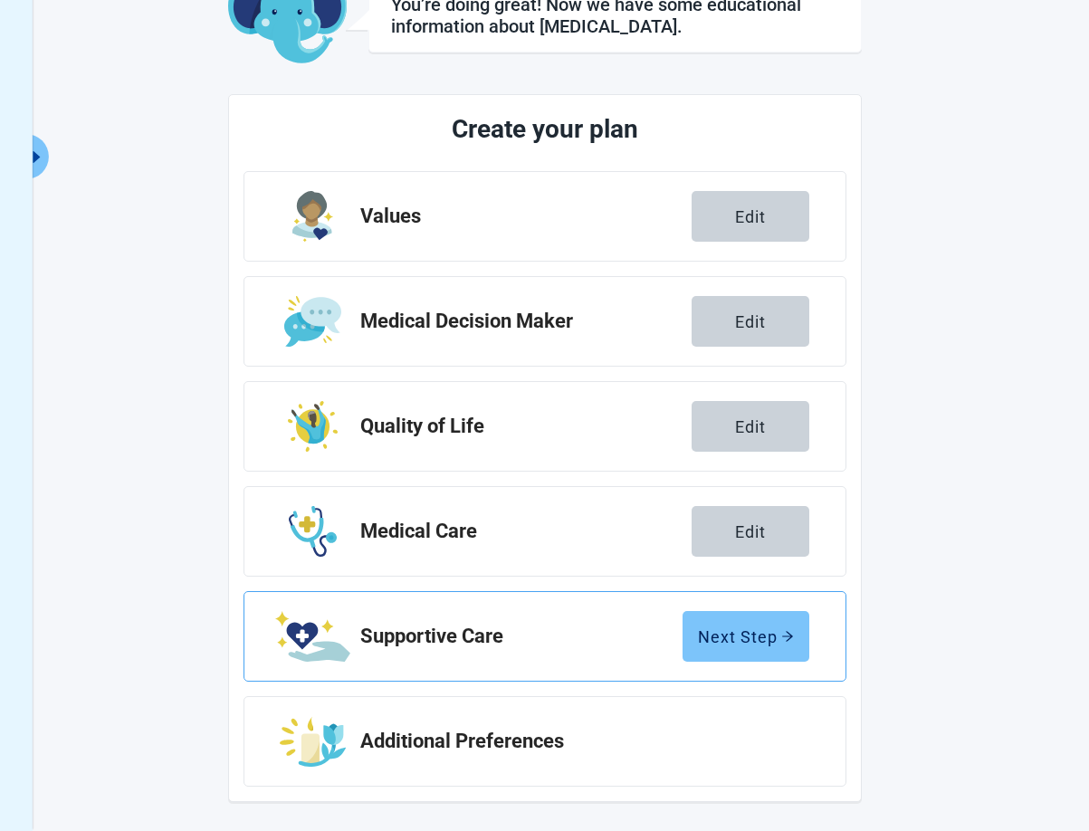
click at [746, 631] on div "Next Step" at bounding box center [746, 636] width 96 height 18
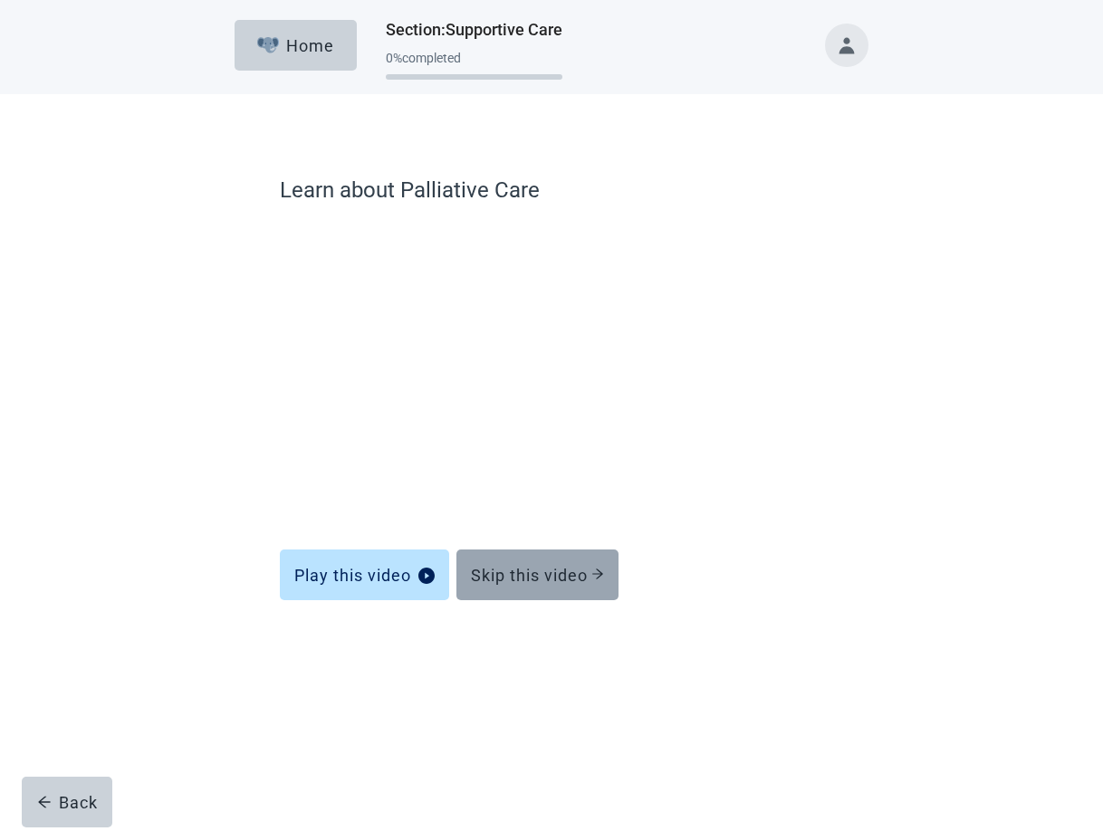
click at [547, 571] on div "Skip this video" at bounding box center [537, 575] width 133 height 18
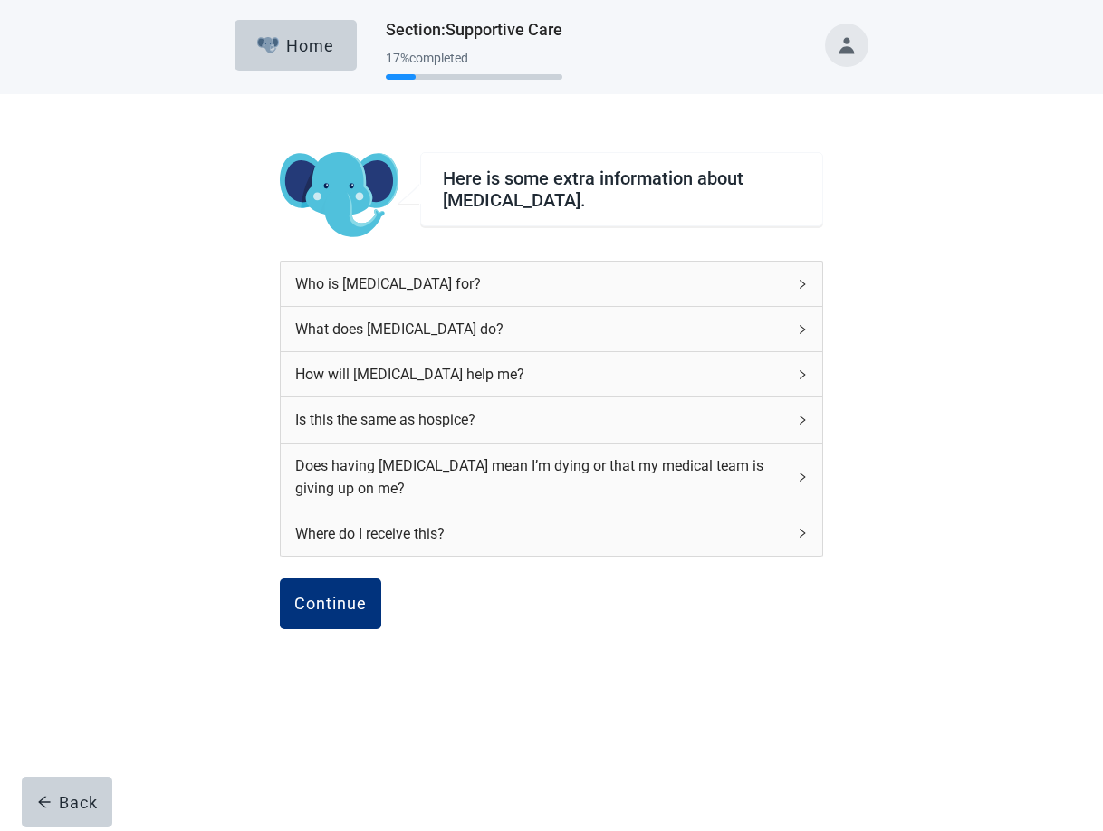
click at [804, 281] on icon "right" at bounding box center [802, 284] width 11 height 11
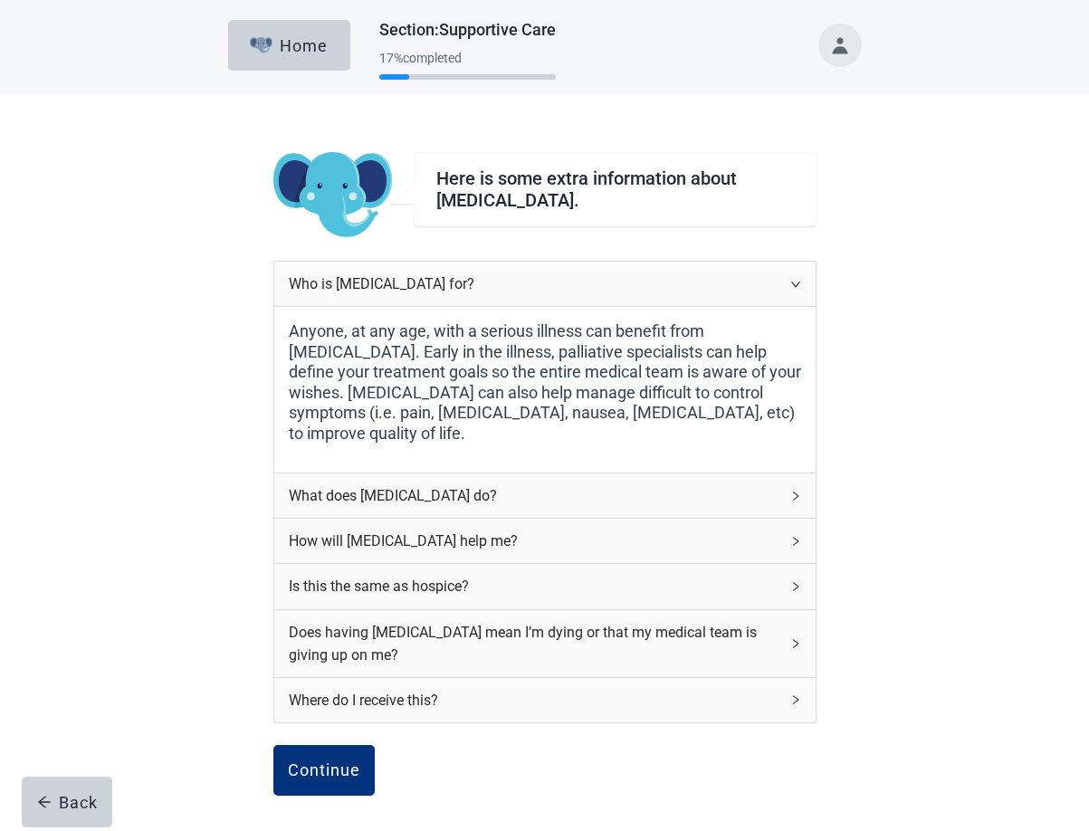
click at [547, 538] on div "How will [MEDICAL_DATA] help me?" at bounding box center [534, 541] width 491 height 23
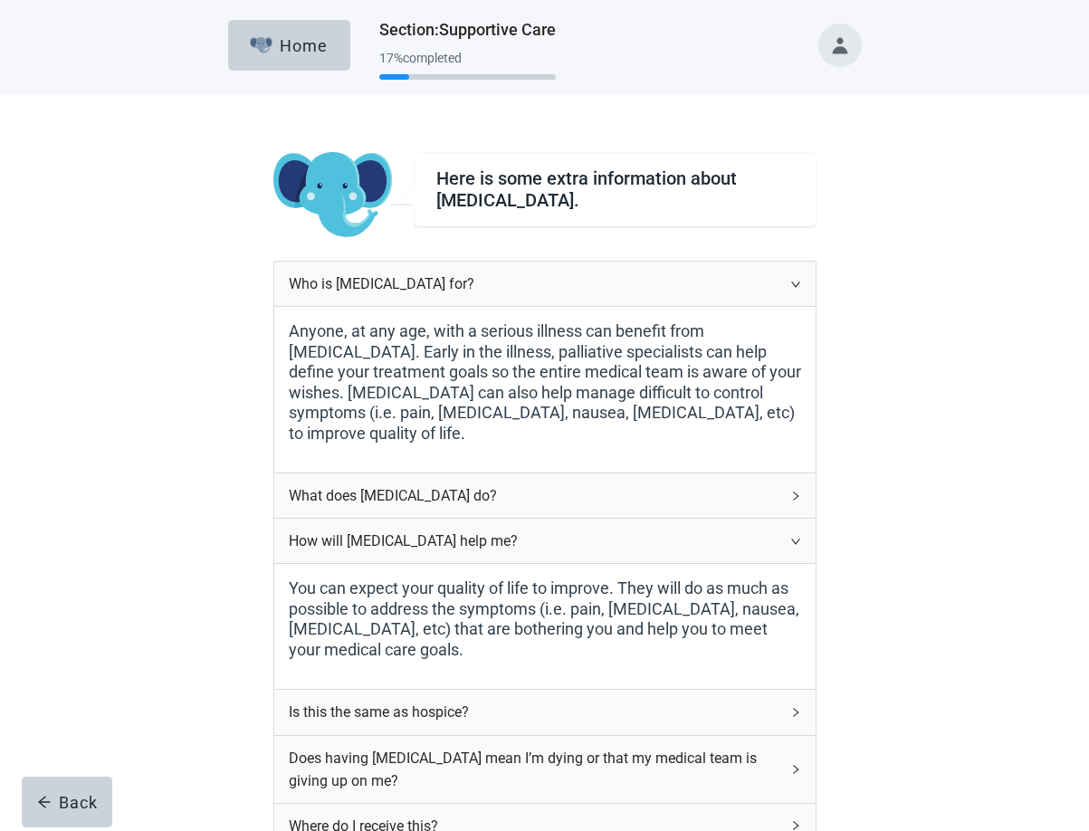
scroll to position [257, 0]
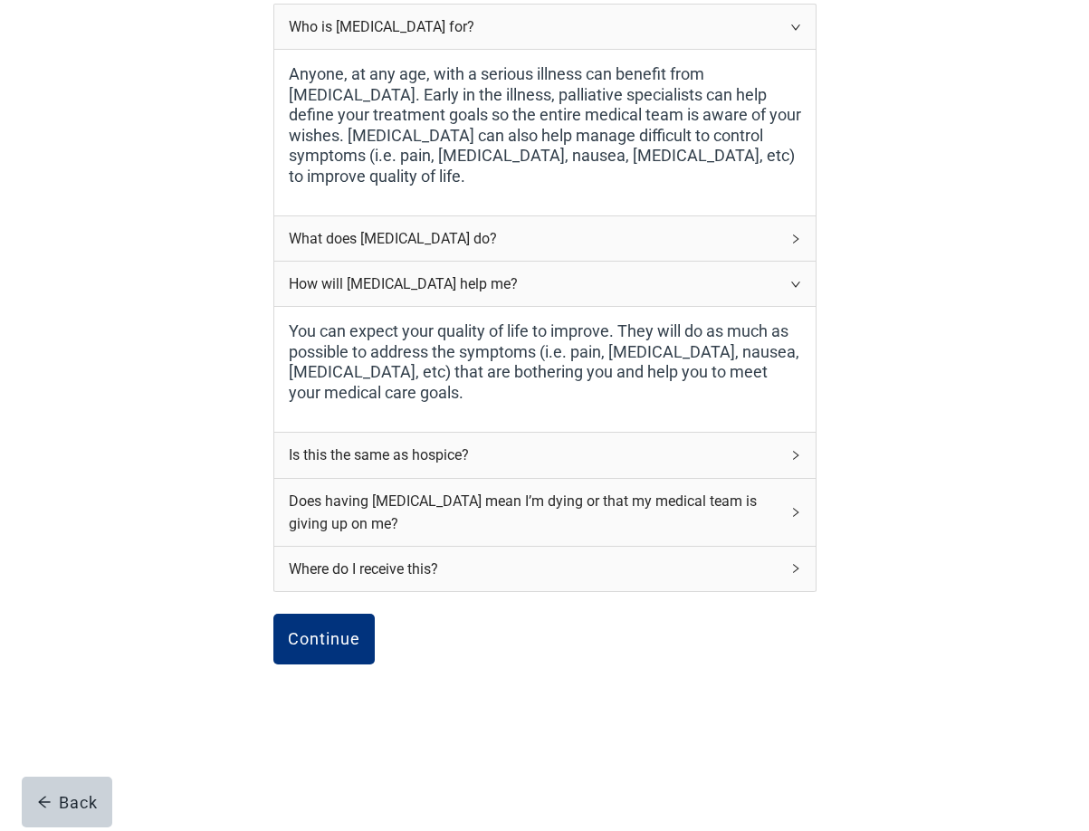
click at [497, 455] on div "Is this the same as hospice?" at bounding box center [534, 455] width 491 height 23
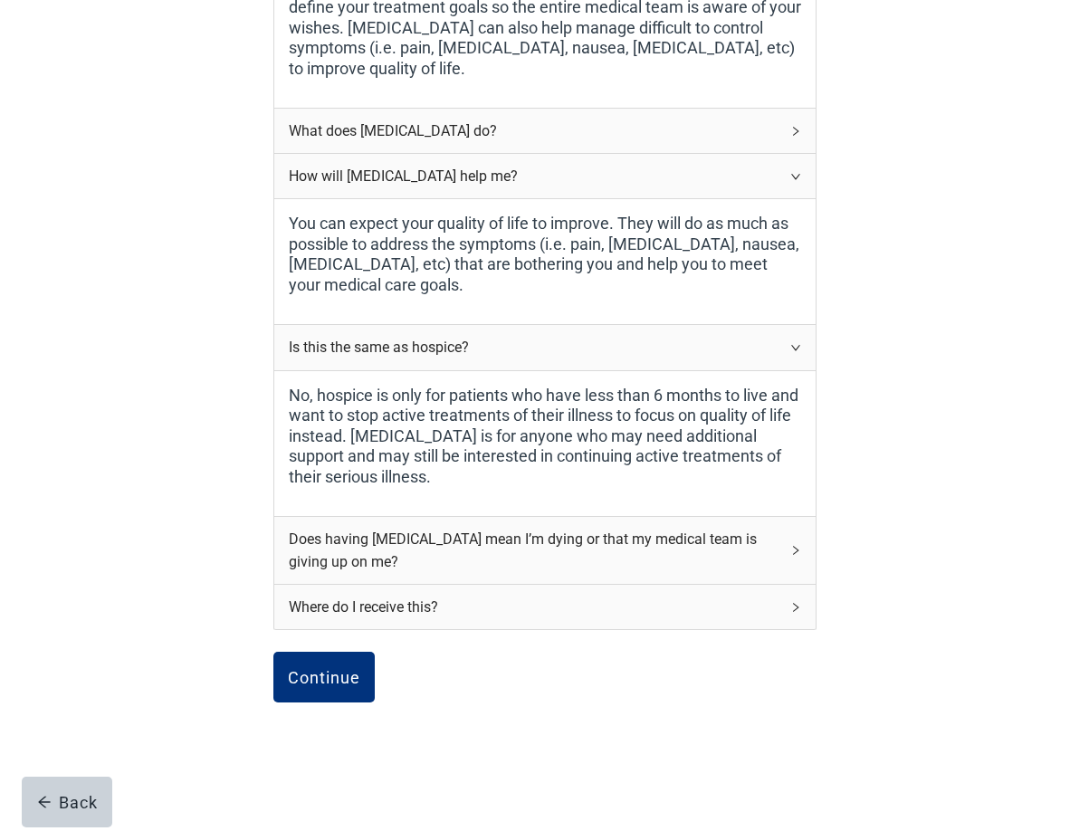
scroll to position [403, 0]
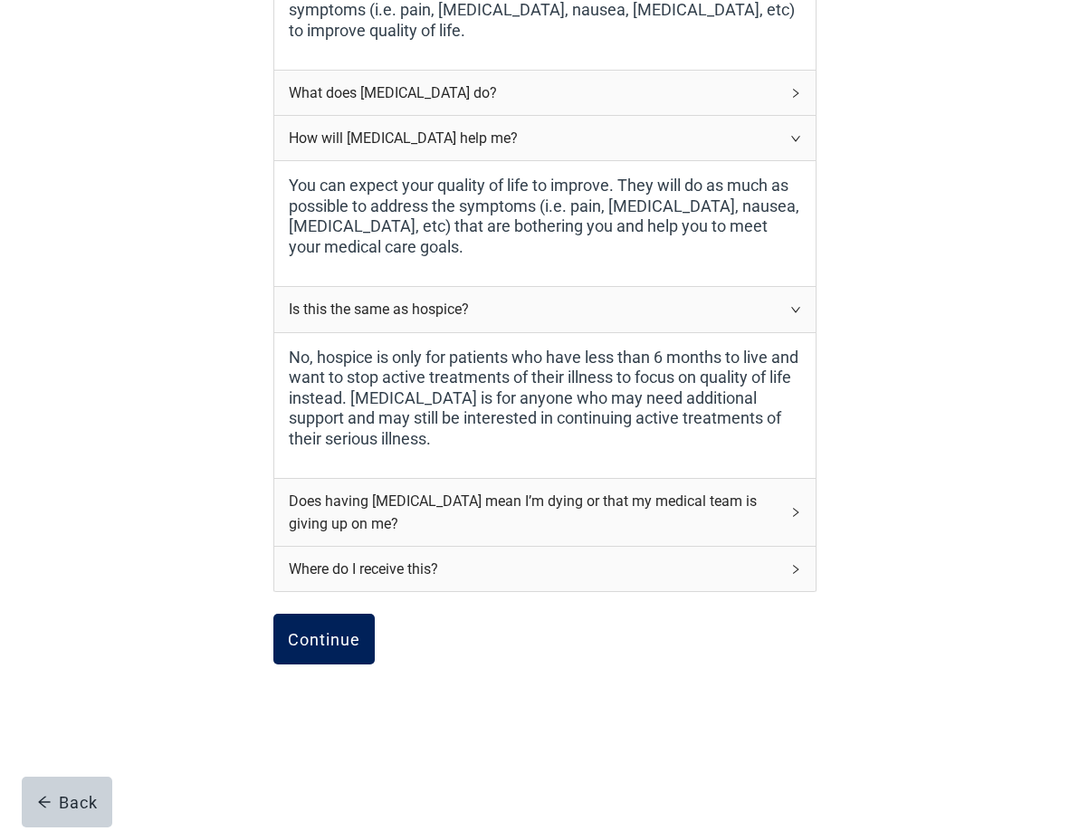
click at [330, 645] on div "Continue" at bounding box center [324, 639] width 72 height 18
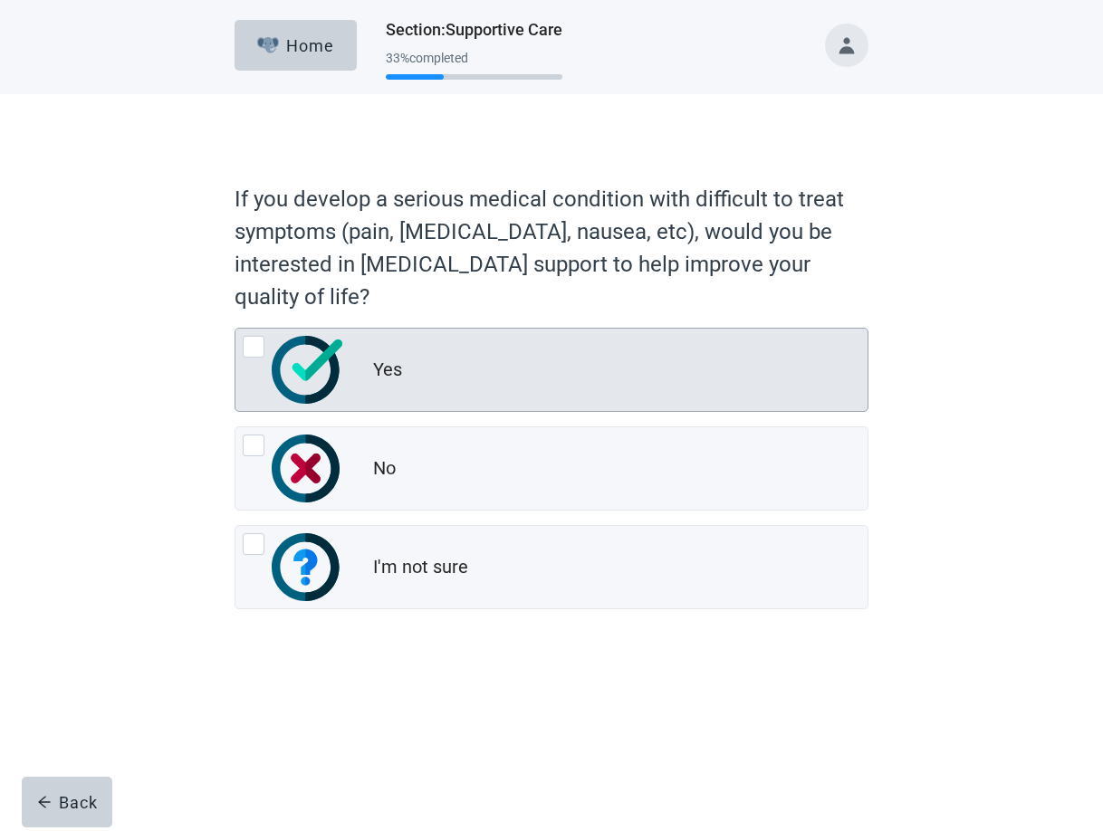
click at [254, 345] on div at bounding box center [254, 347] width 22 height 22
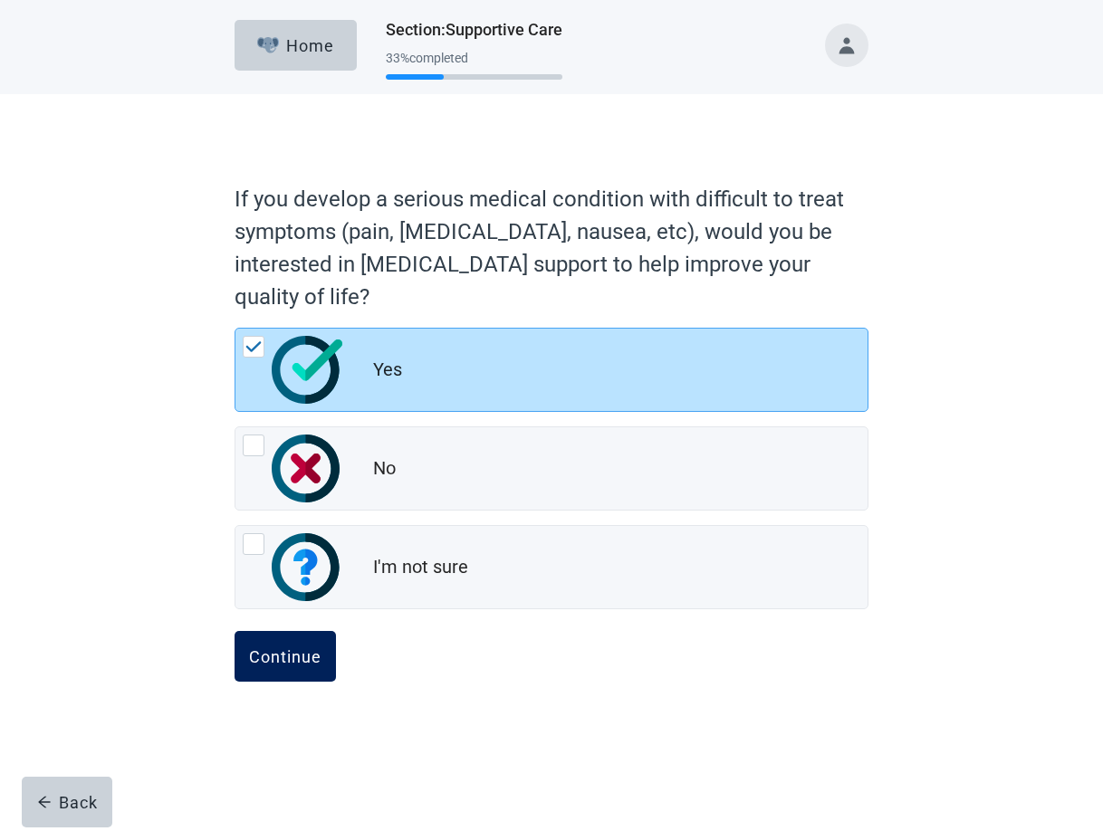
click at [296, 656] on div "Continue" at bounding box center [285, 656] width 72 height 18
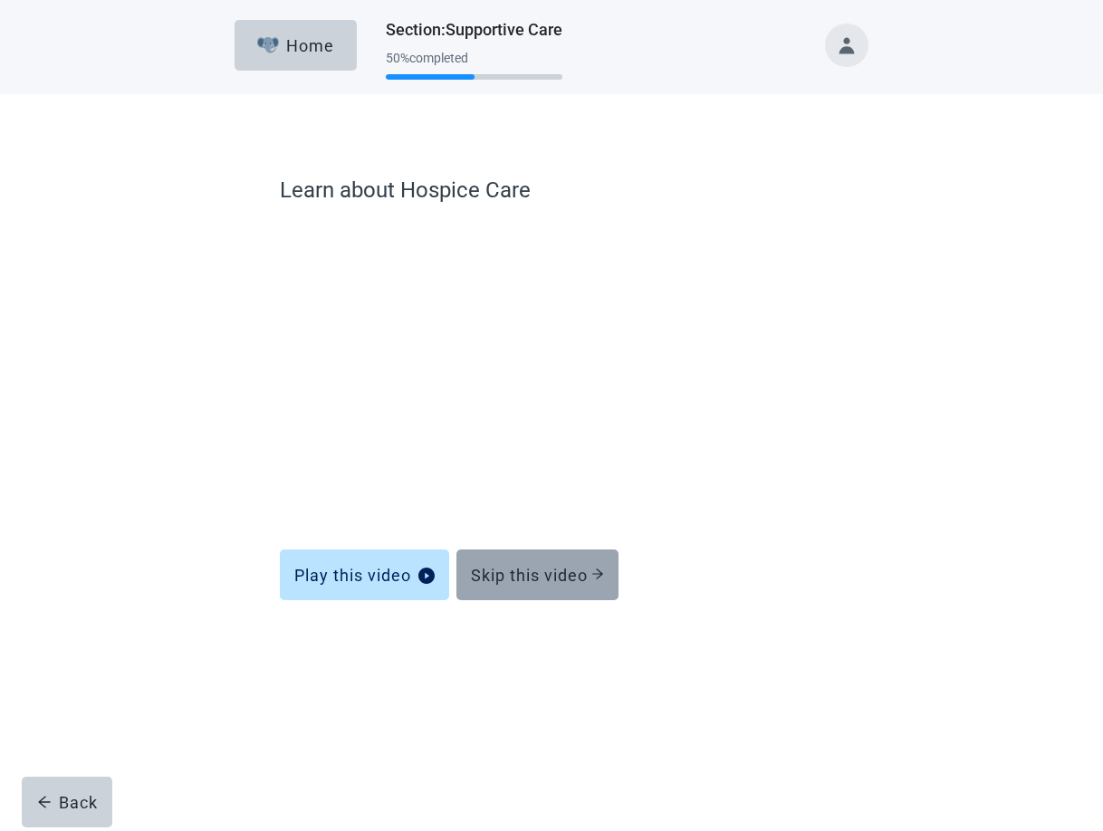
click at [553, 581] on div "Skip this video" at bounding box center [537, 575] width 133 height 18
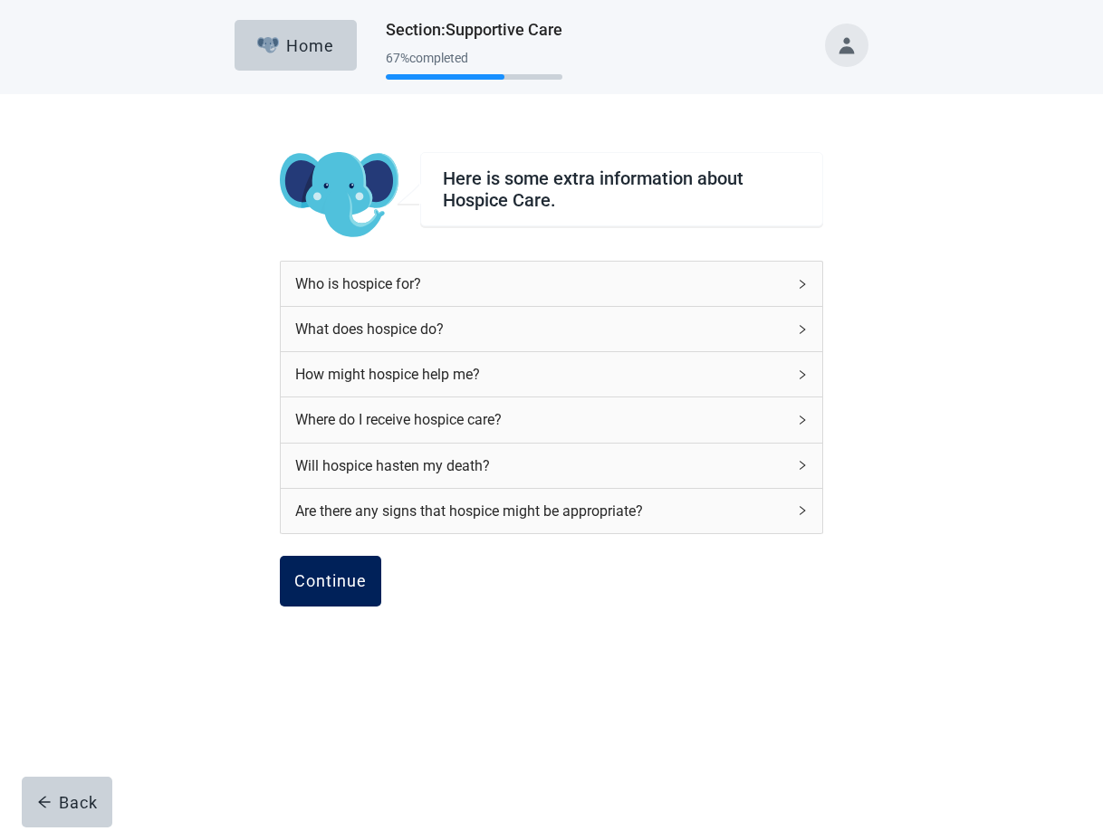
click at [367, 584] on button "Continue" at bounding box center [330, 581] width 101 height 51
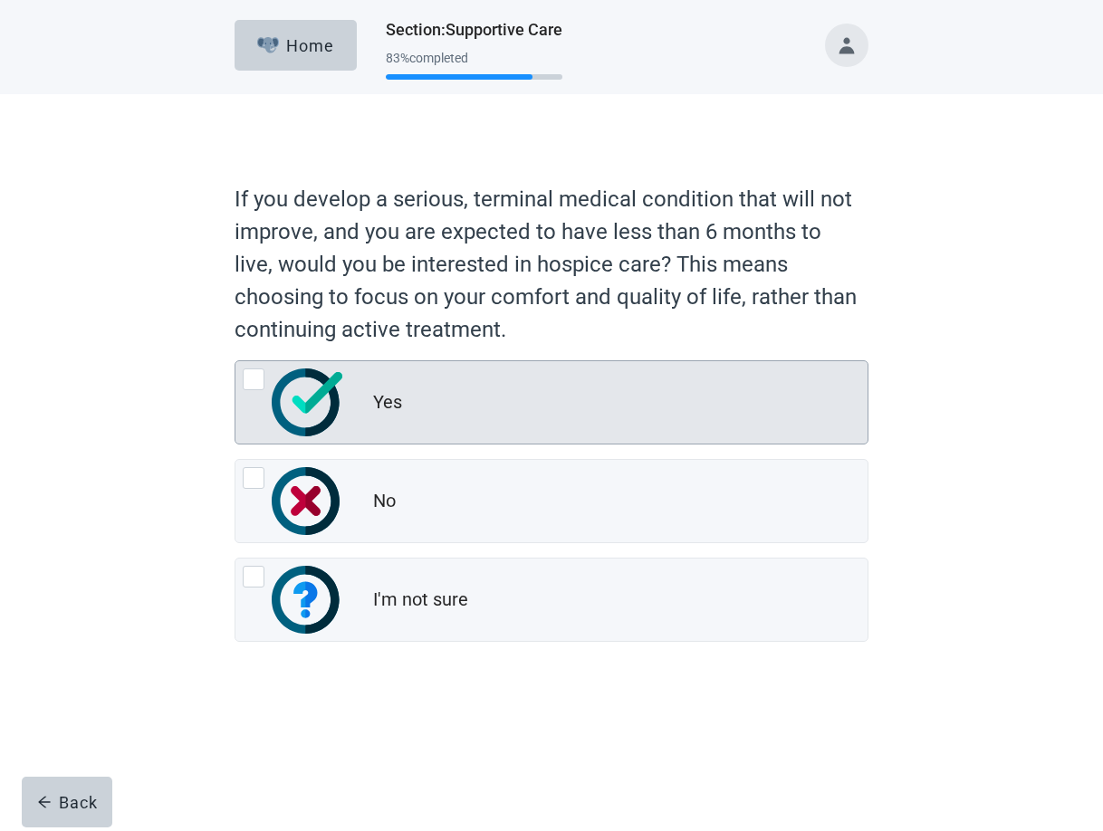
click at [251, 381] on div at bounding box center [254, 380] width 22 height 22
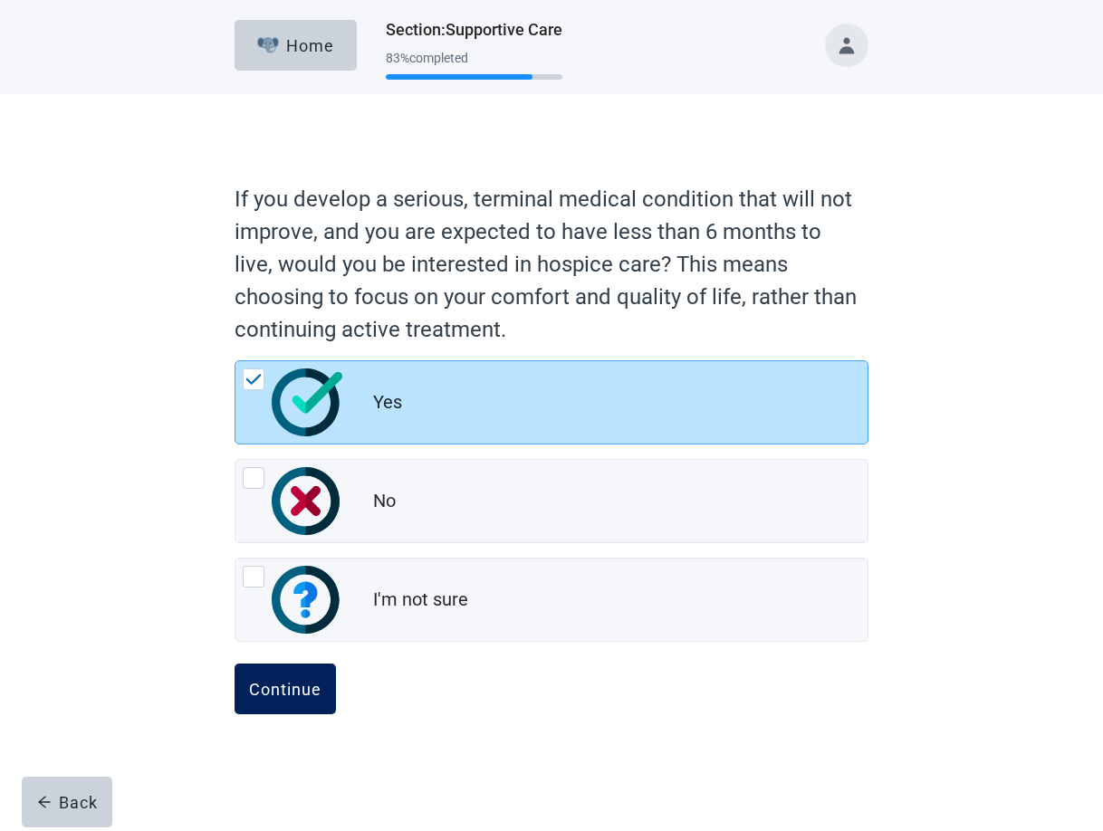
click at [284, 690] on div "Continue" at bounding box center [285, 689] width 72 height 18
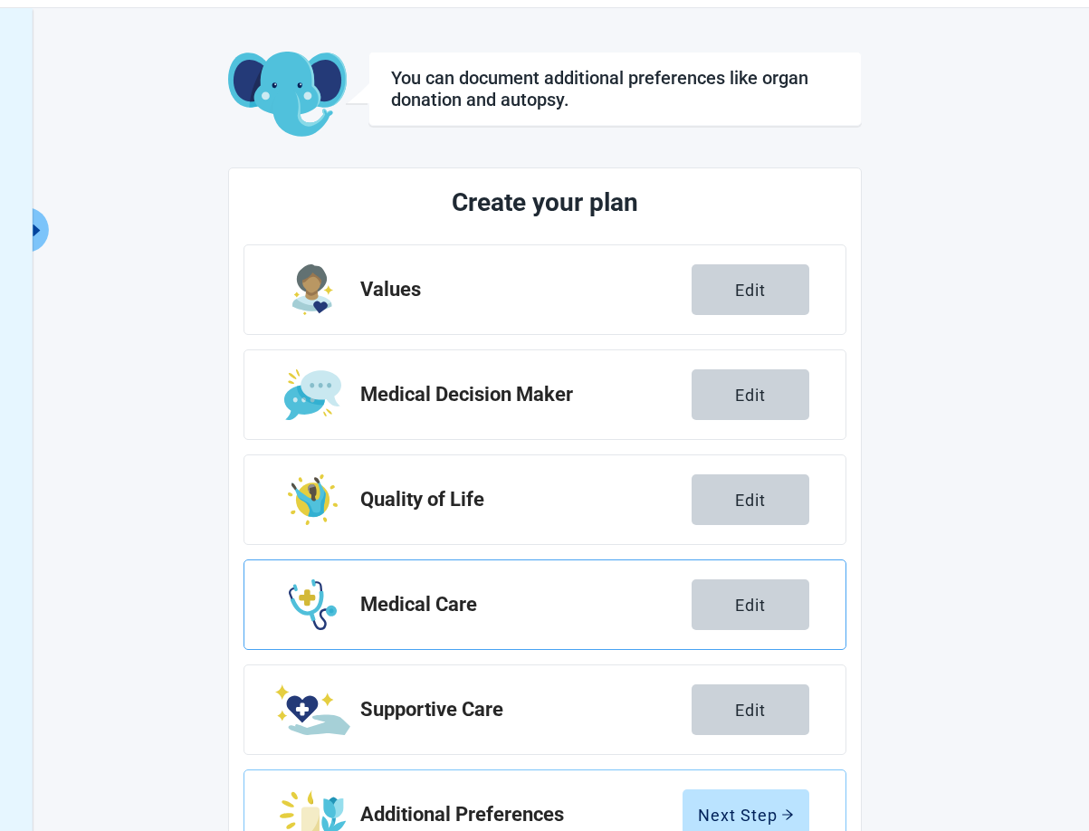
scroll to position [131, 0]
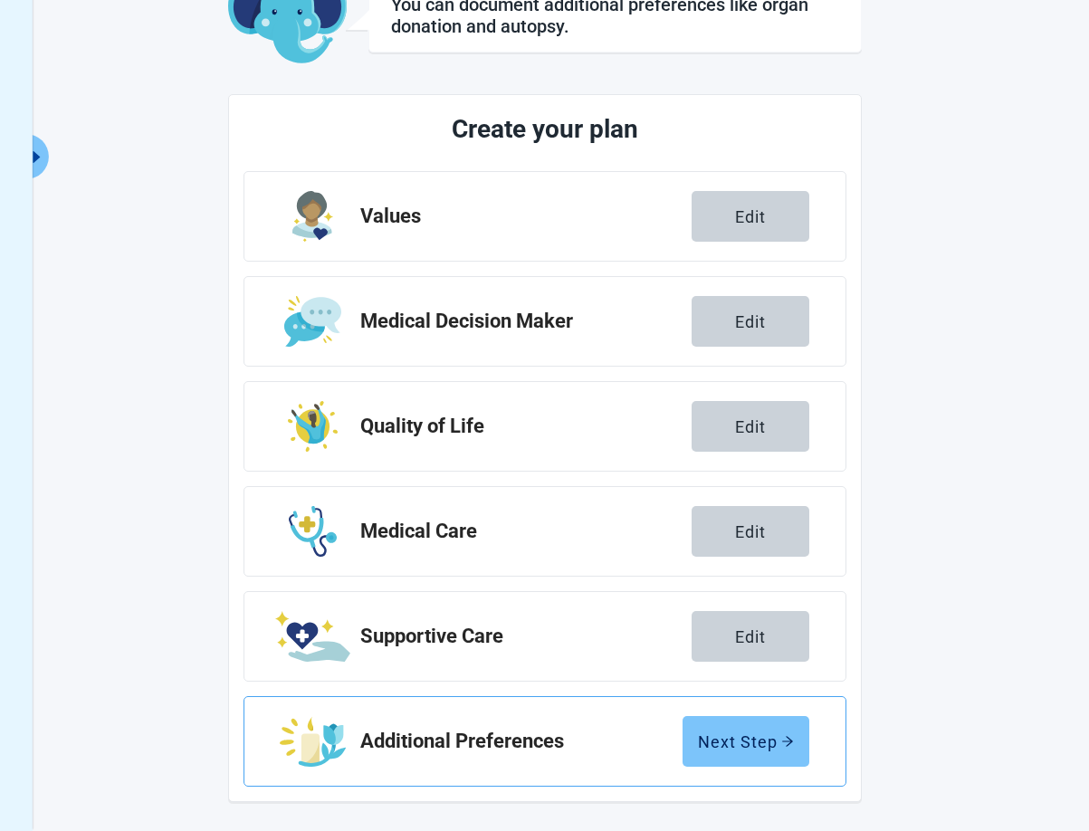
click at [757, 740] on div "Next Step" at bounding box center [746, 742] width 96 height 18
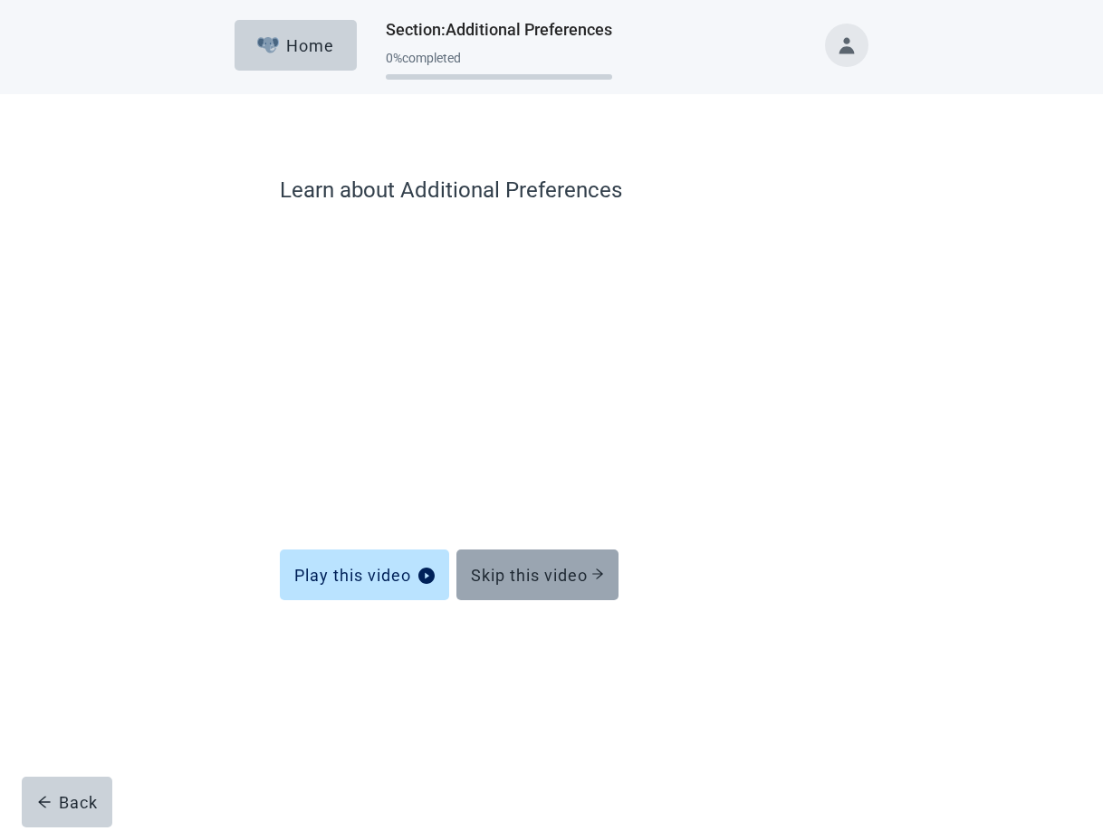
click at [544, 579] on div "Skip this video" at bounding box center [537, 575] width 133 height 18
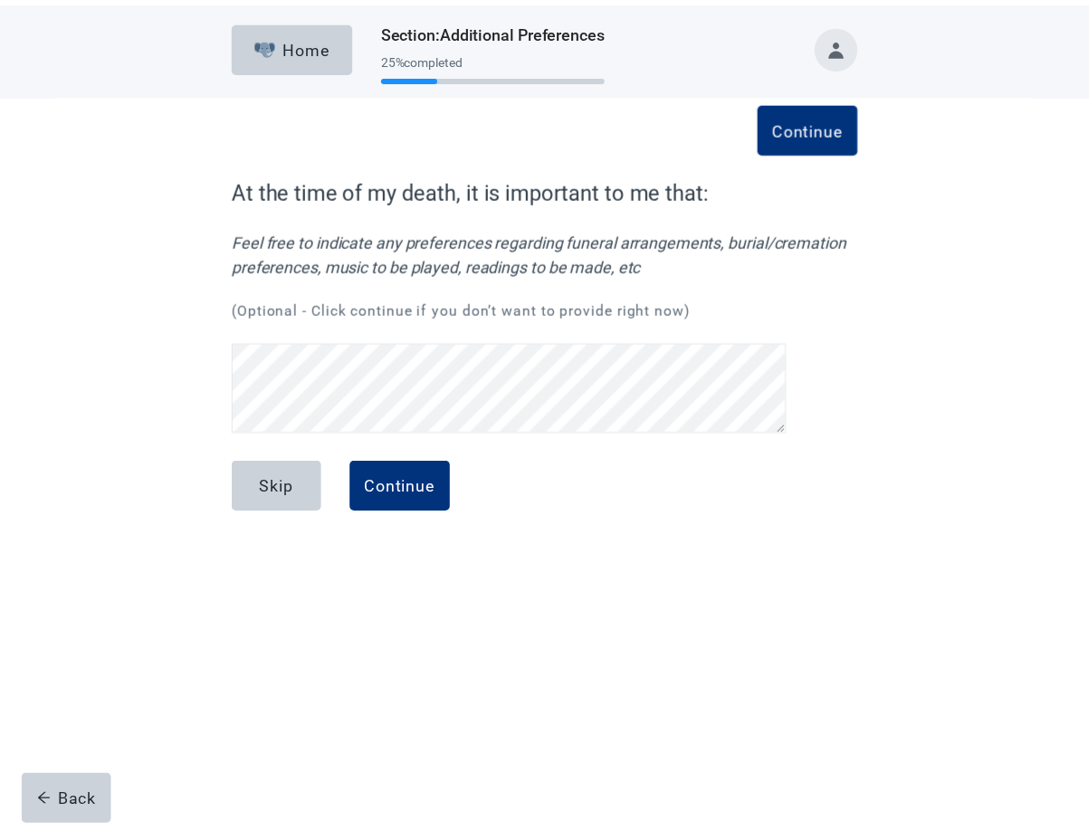
scroll to position [35, 0]
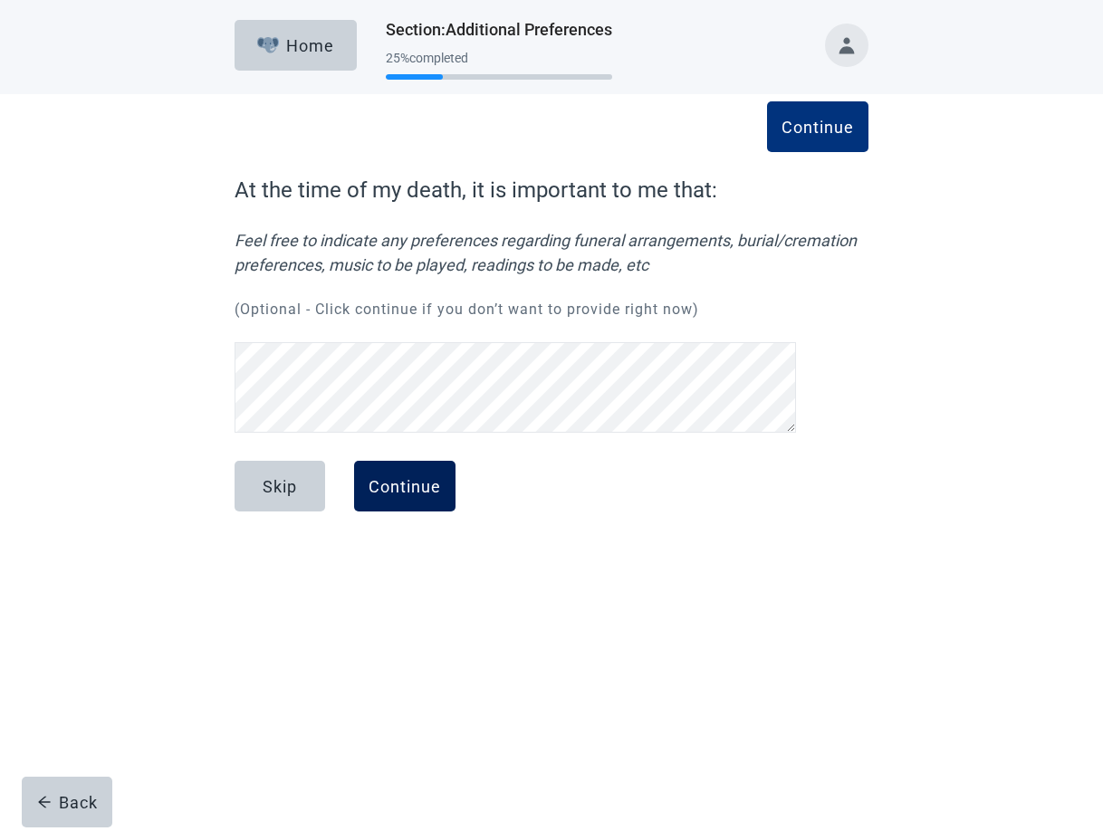
click at [402, 485] on div "Continue" at bounding box center [405, 486] width 72 height 18
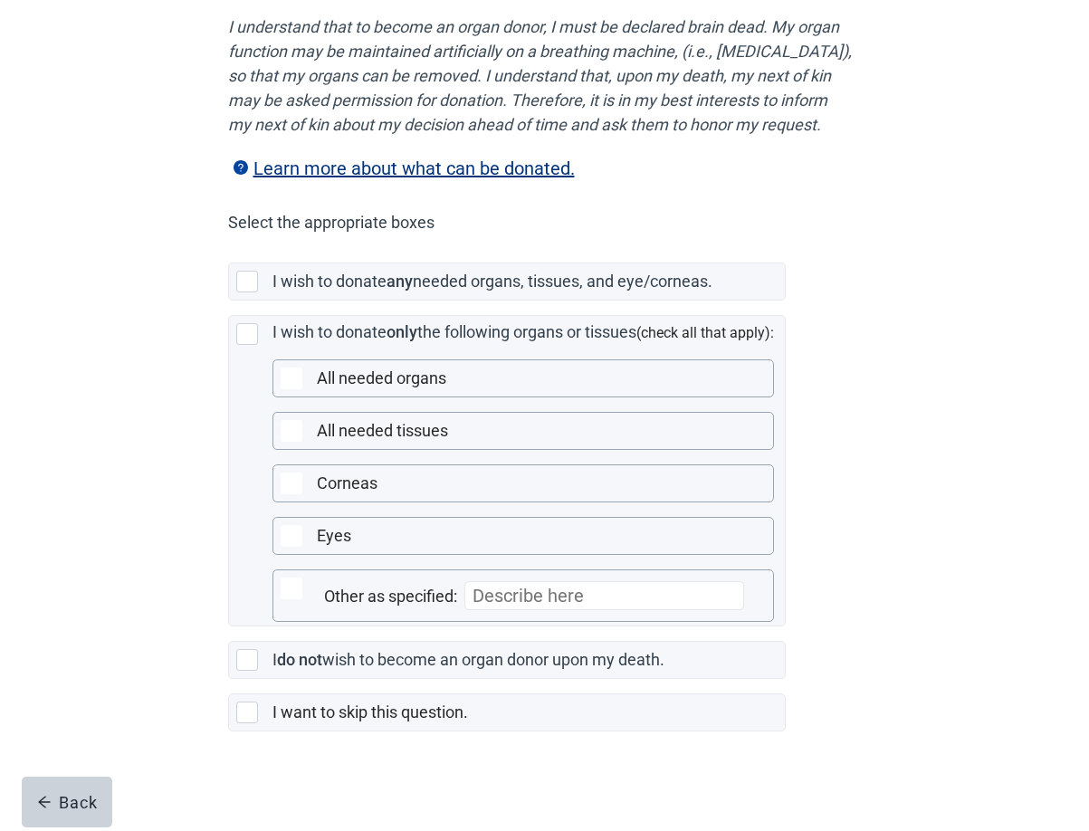
scroll to position [257, 0]
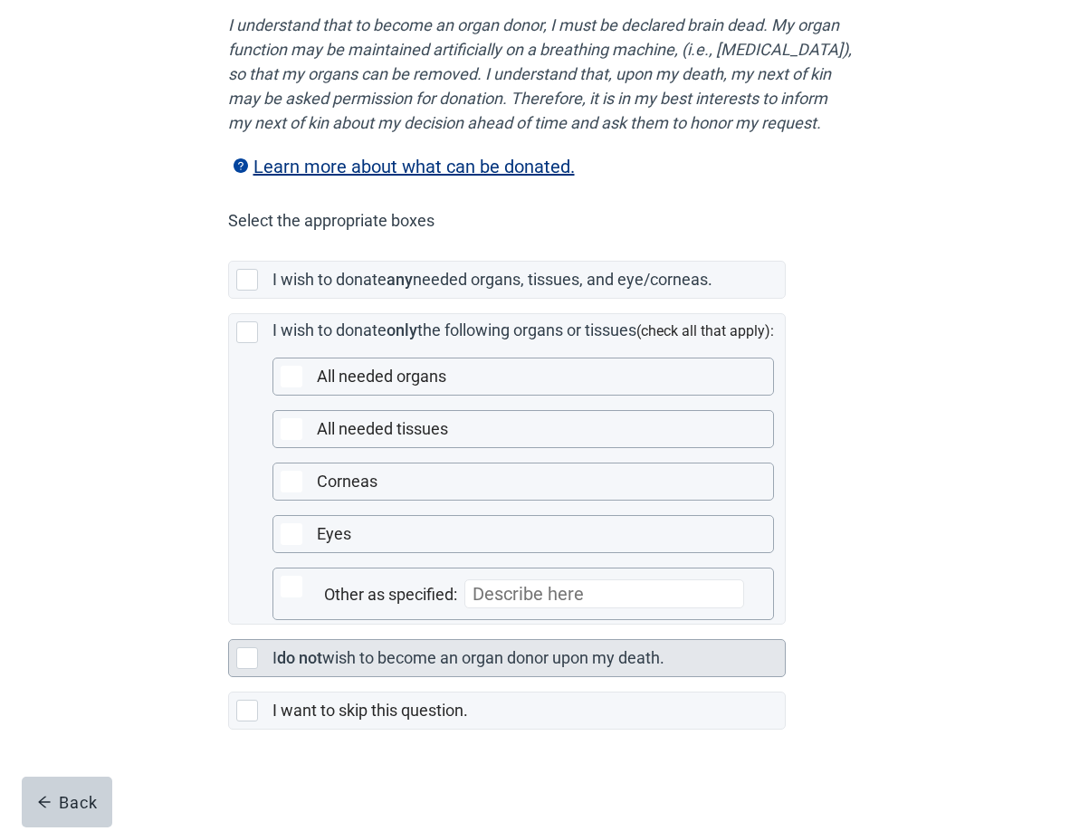
click at [249, 669] on div at bounding box center [247, 658] width 22 height 22
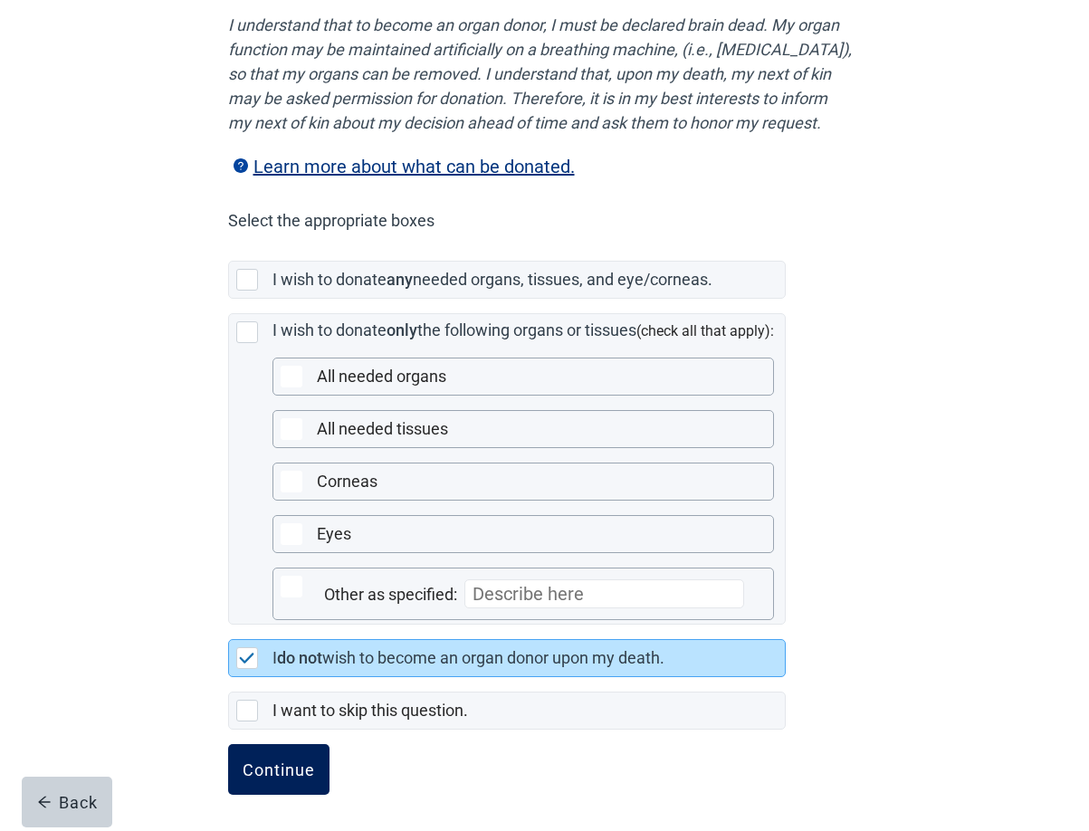
click at [285, 779] on div "Continue" at bounding box center [279, 770] width 72 height 18
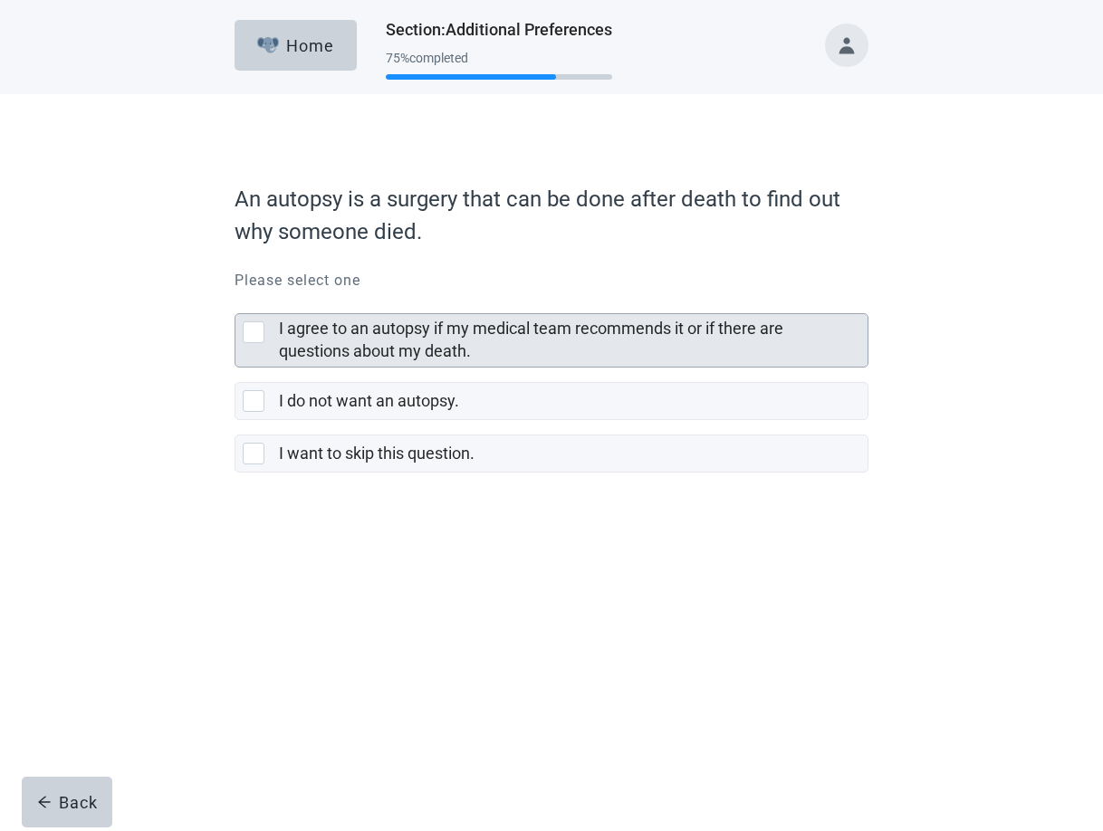
click at [254, 332] on div at bounding box center [254, 332] width 22 height 22
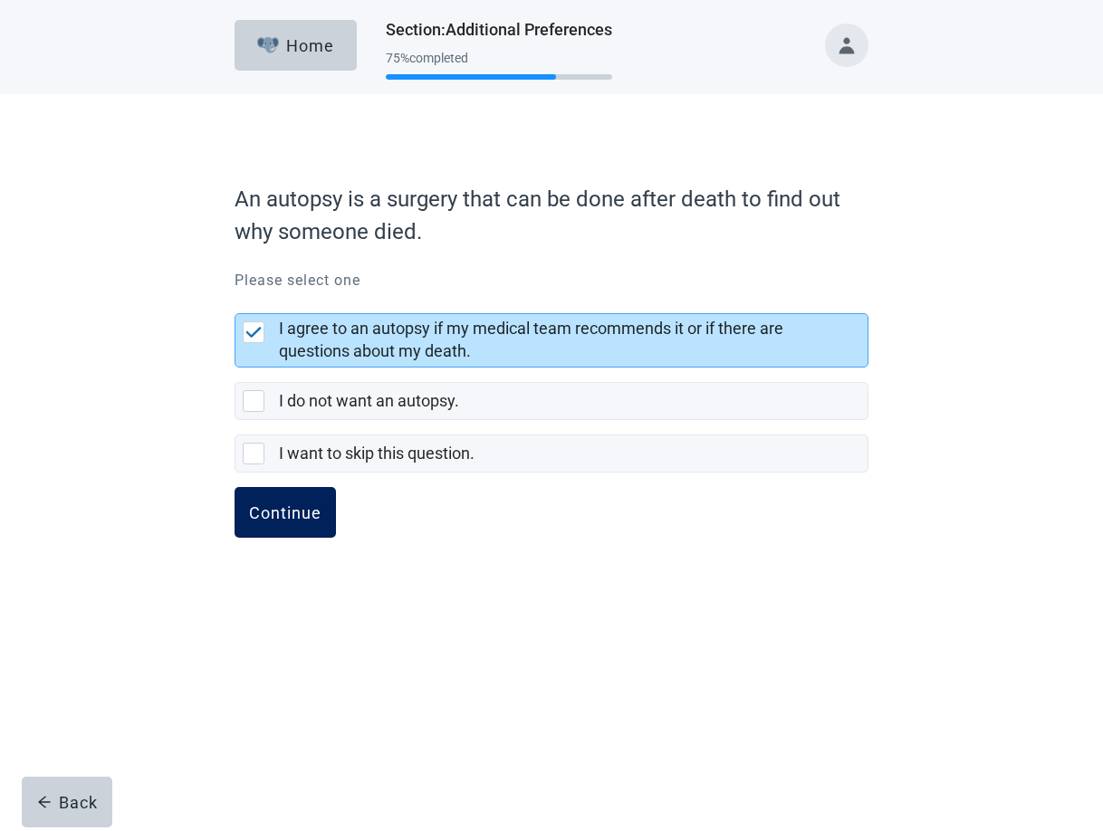
click at [274, 523] on button "Continue" at bounding box center [285, 512] width 101 height 51
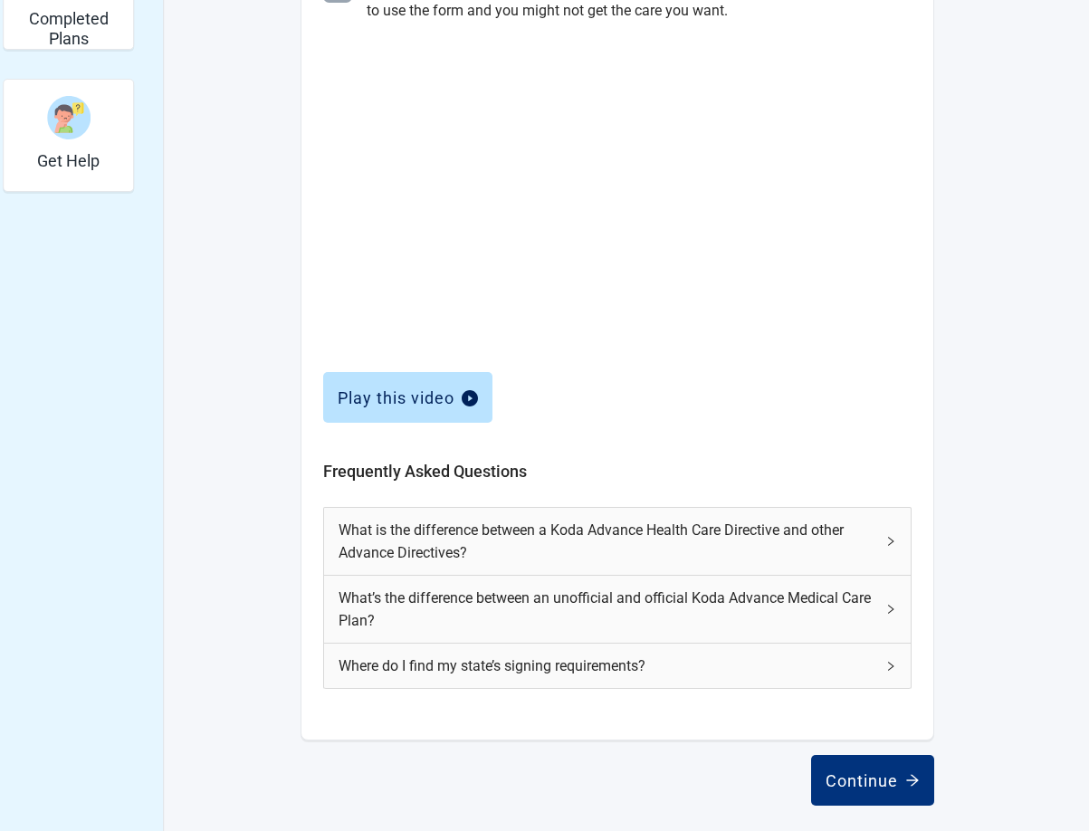
scroll to position [574, 0]
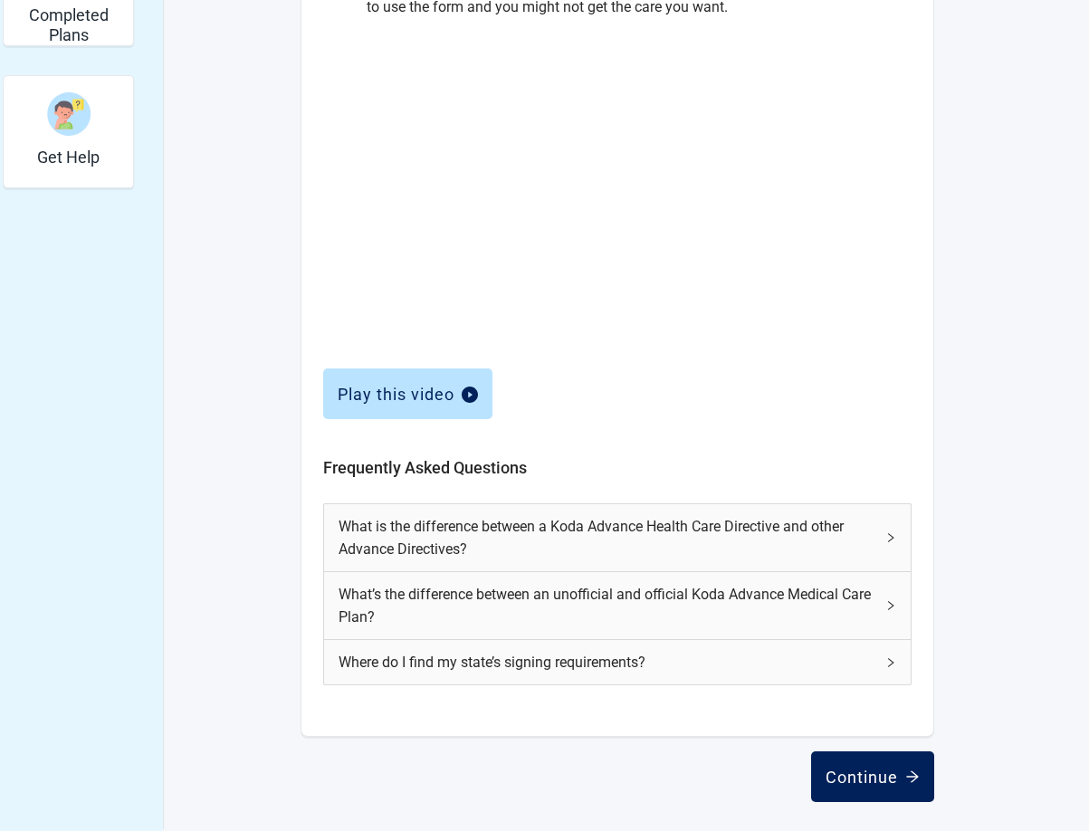
click at [855, 771] on div "Continue" at bounding box center [873, 777] width 94 height 18
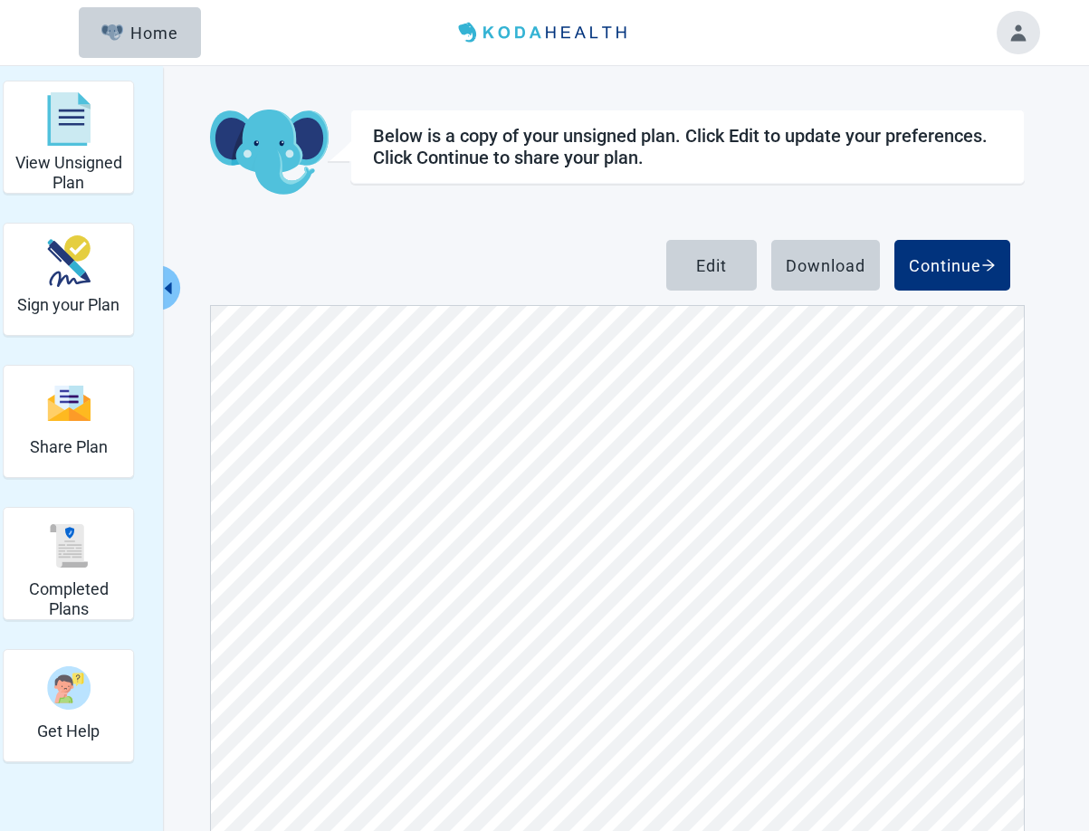
scroll to position [7356, 0]
click at [687, 263] on button "Edit" at bounding box center [711, 265] width 91 height 51
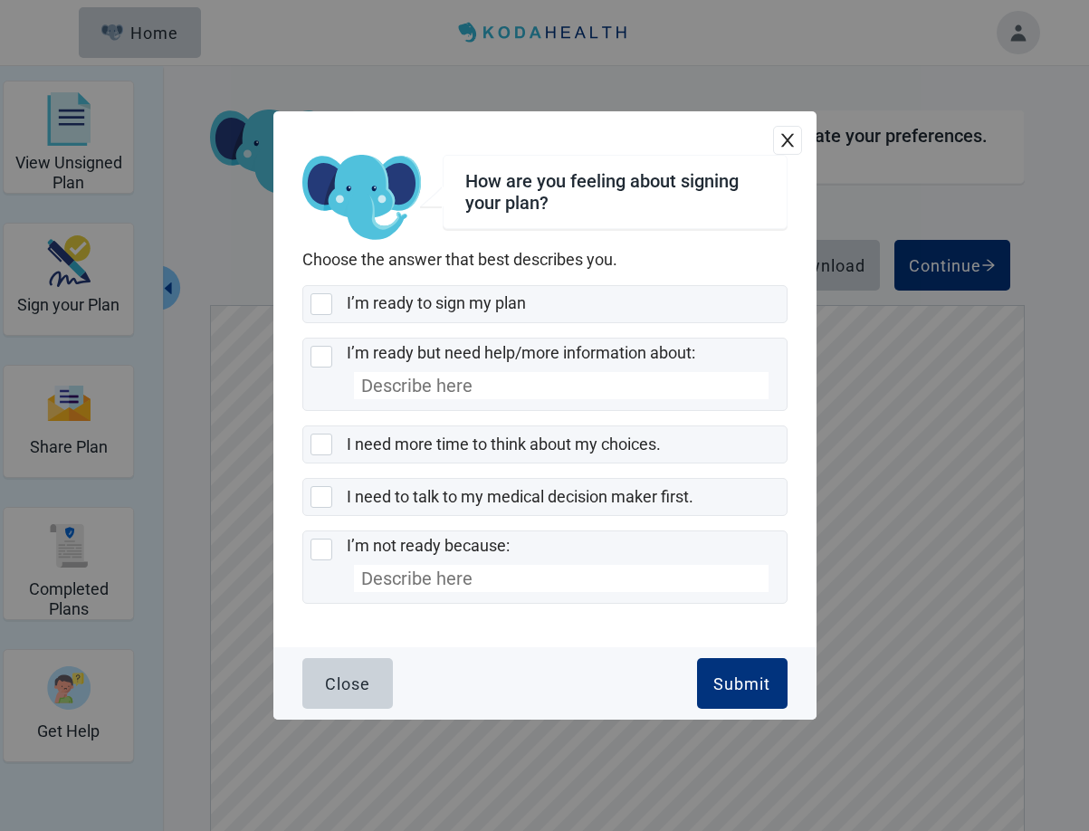
click at [345, 694] on button "Close" at bounding box center [347, 683] width 91 height 51
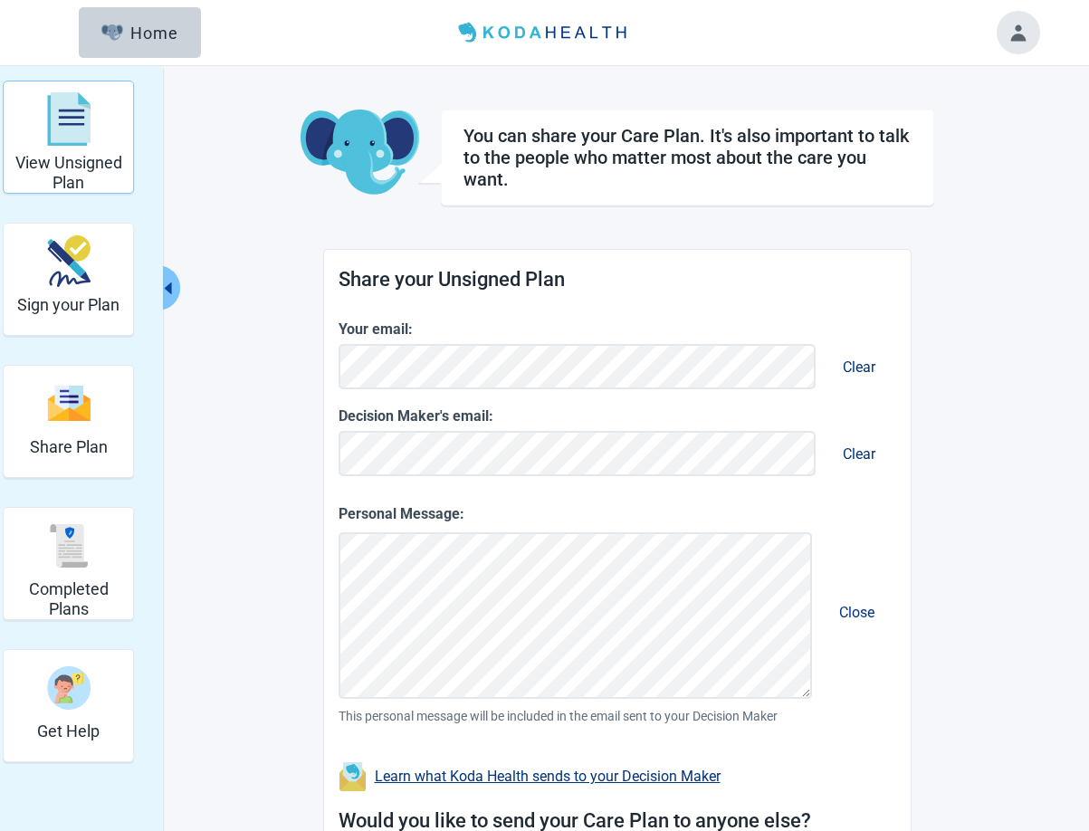
click at [73, 150] on div "View Unsigned Plan" at bounding box center [68, 119] width 115 height 68
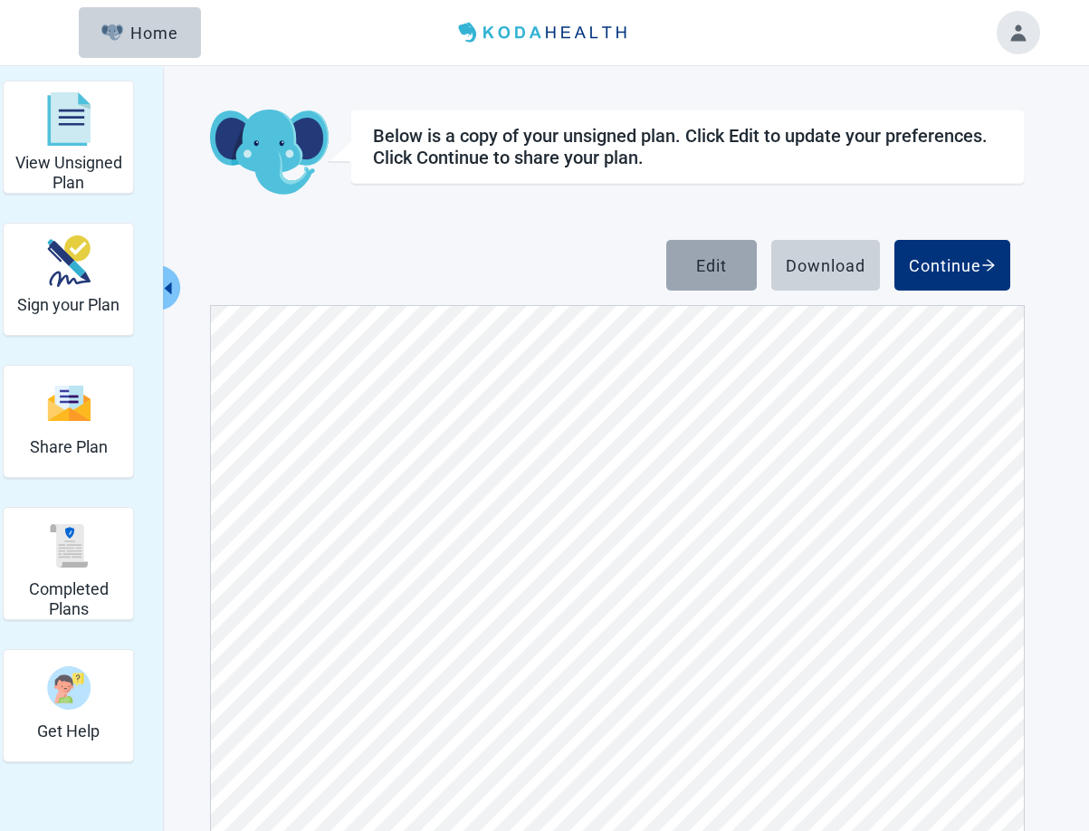
click at [702, 268] on div "Edit" at bounding box center [711, 265] width 31 height 18
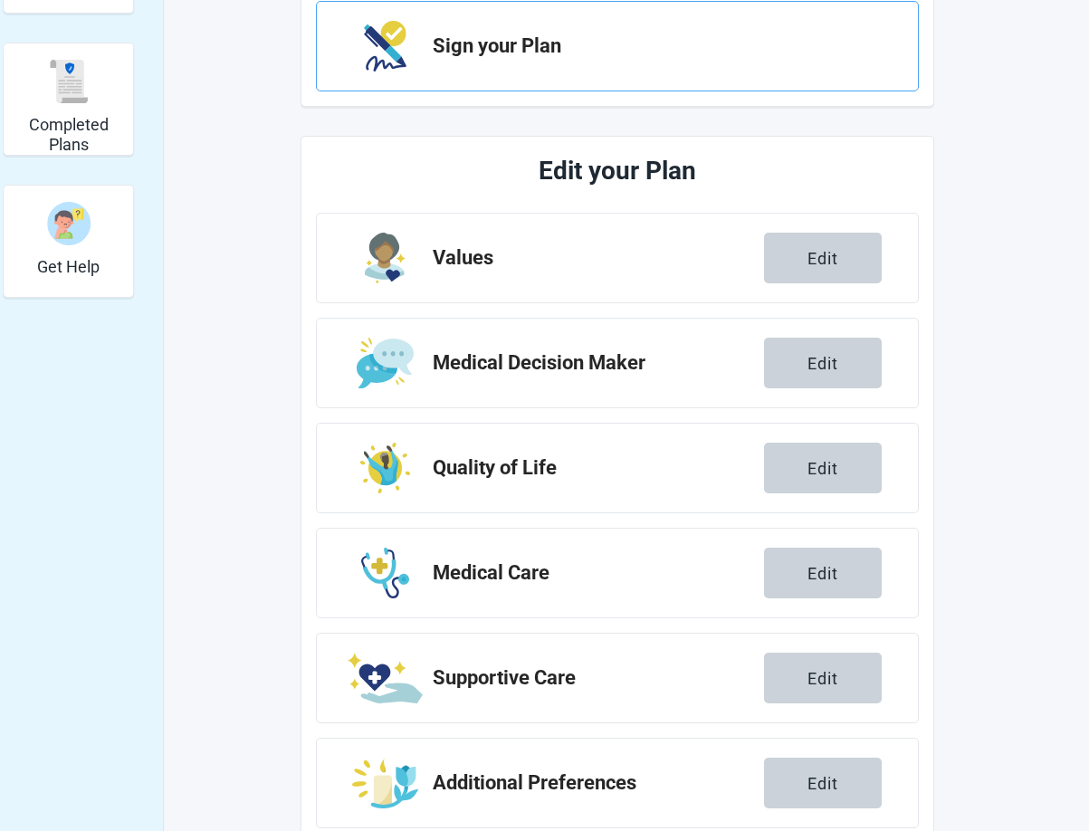
scroll to position [478, 0]
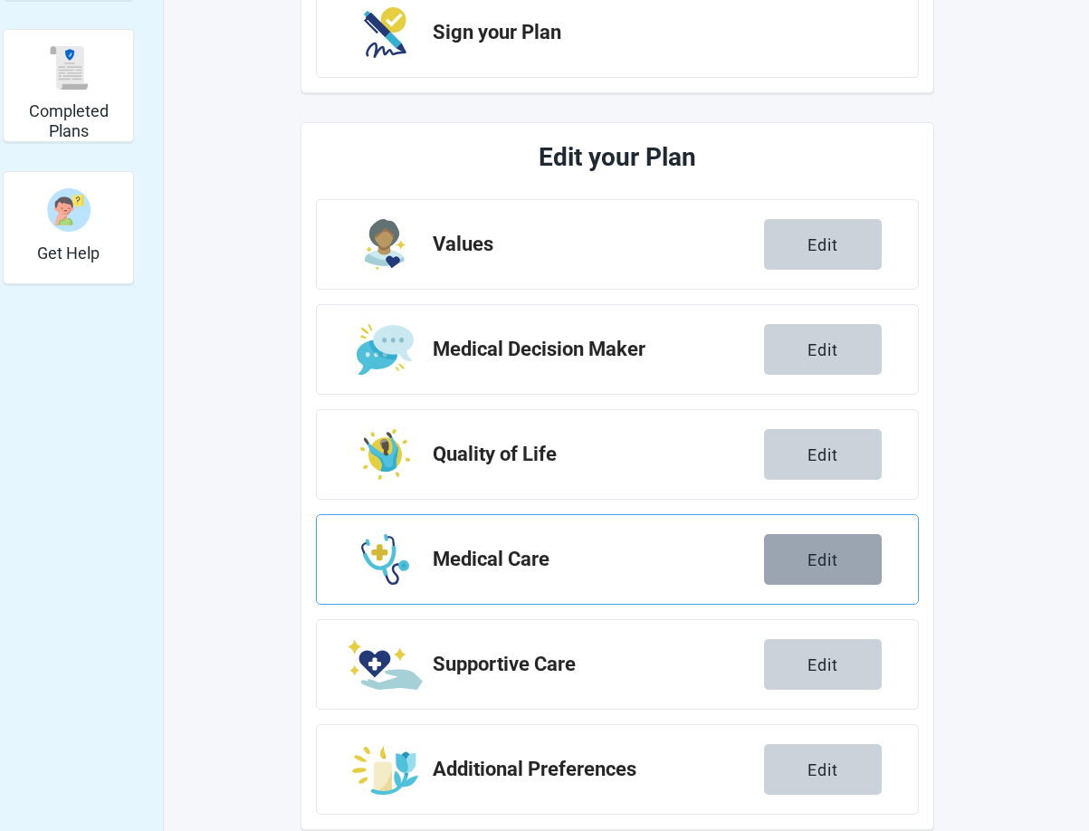
click at [838, 565] on button "Edit" at bounding box center [823, 559] width 118 height 51
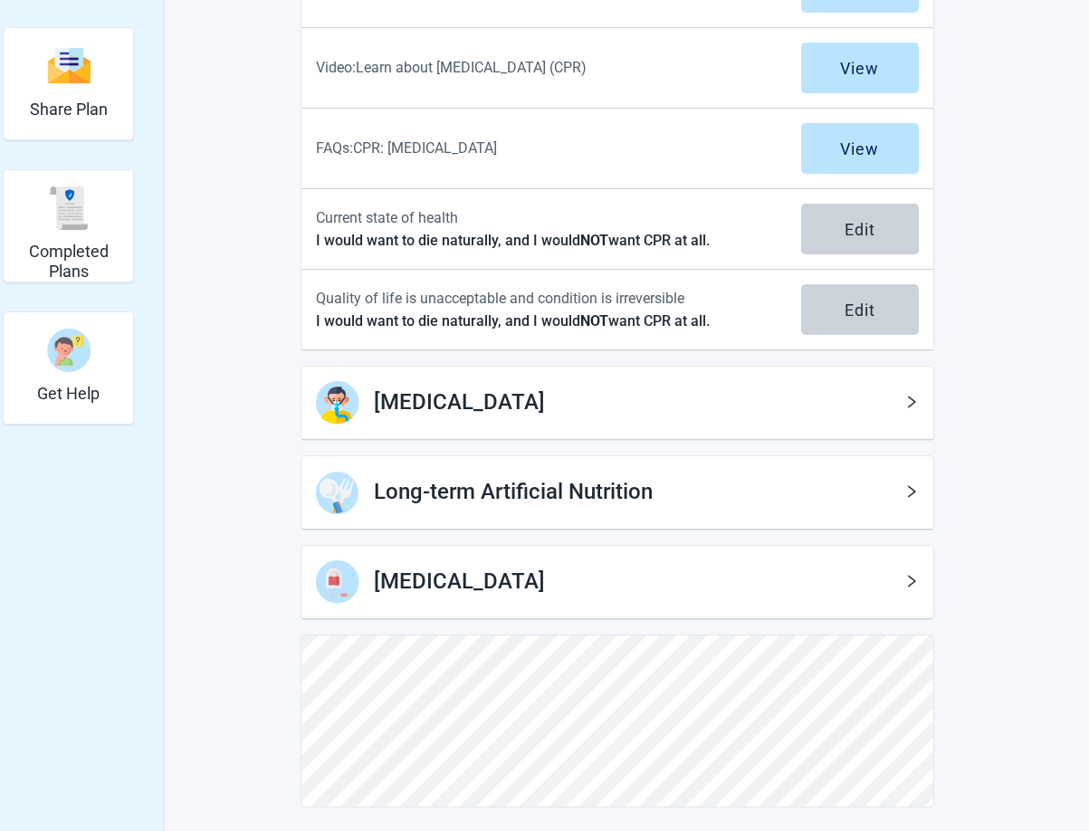
scroll to position [343, 0]
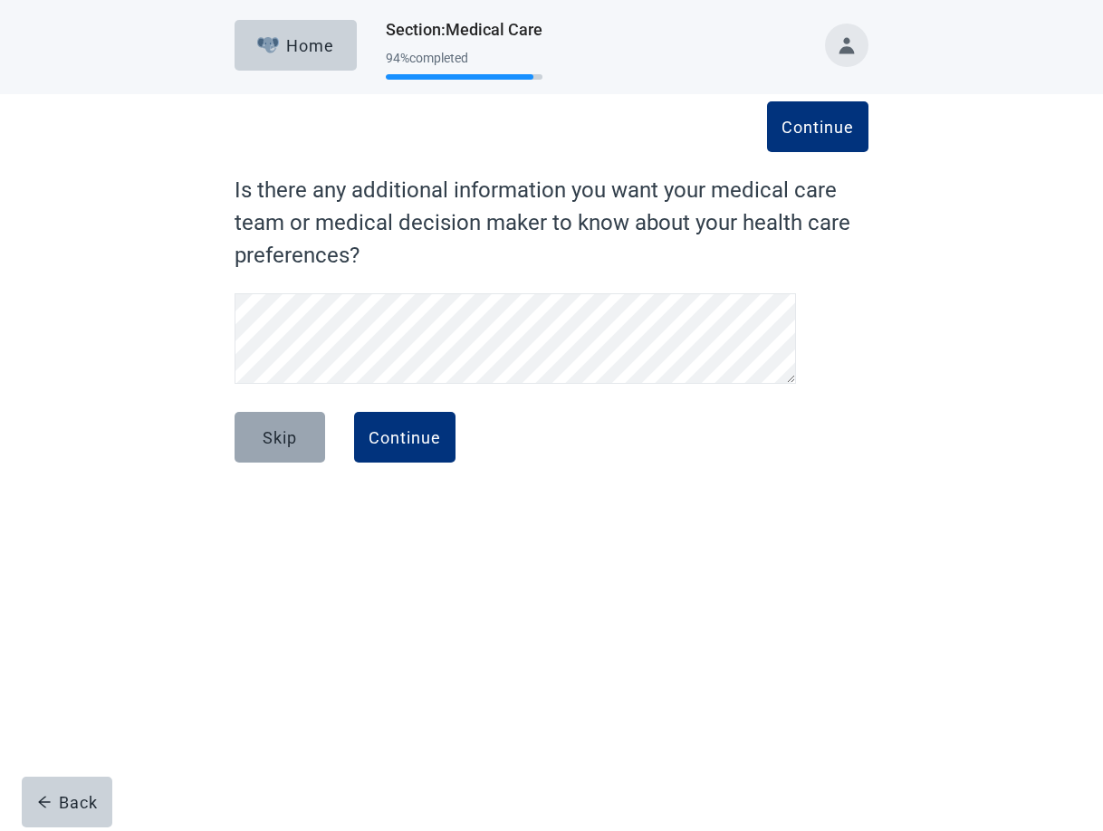
click at [260, 442] on button "Skip" at bounding box center [280, 437] width 91 height 51
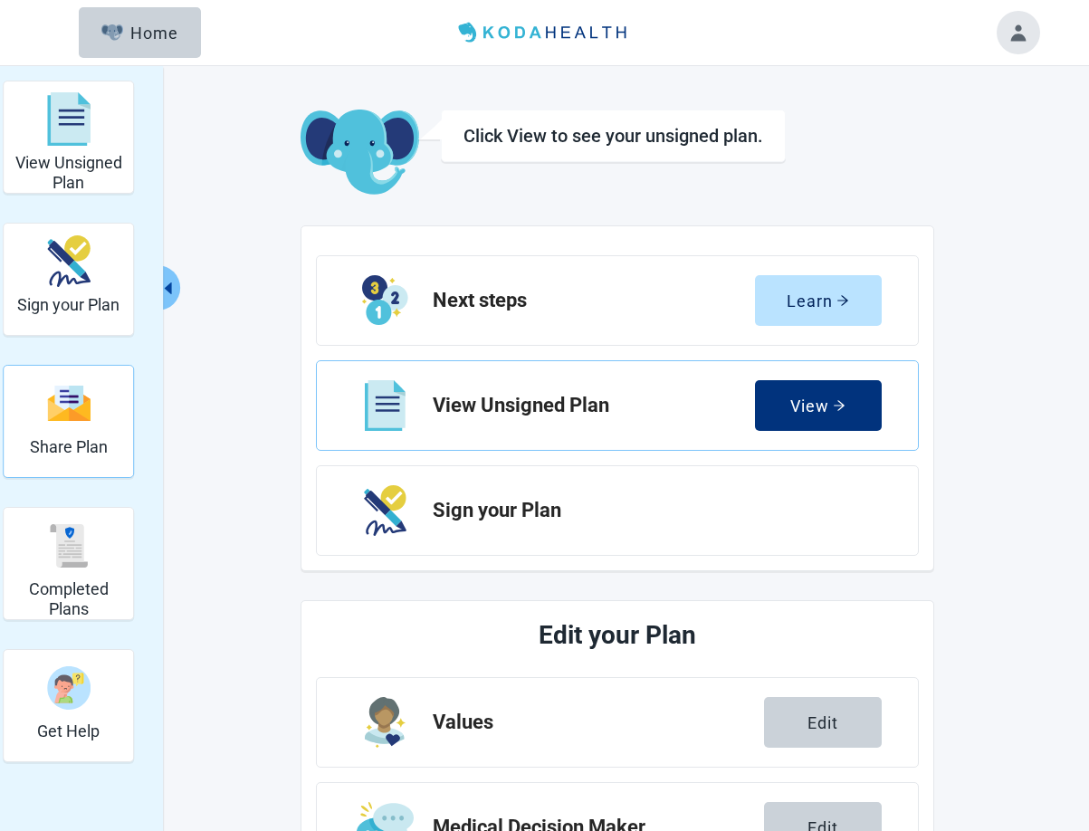
click at [87, 423] on div "Share Plan" at bounding box center [69, 403] width 78 height 68
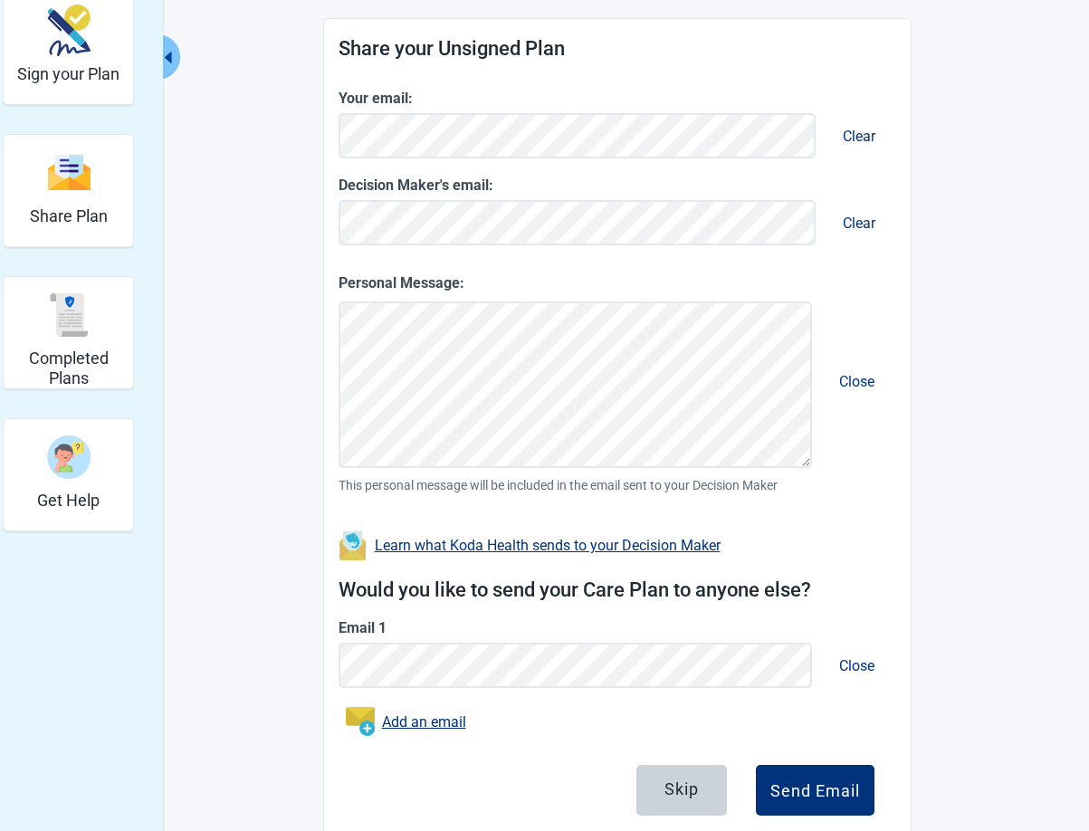
scroll to position [282, 0]
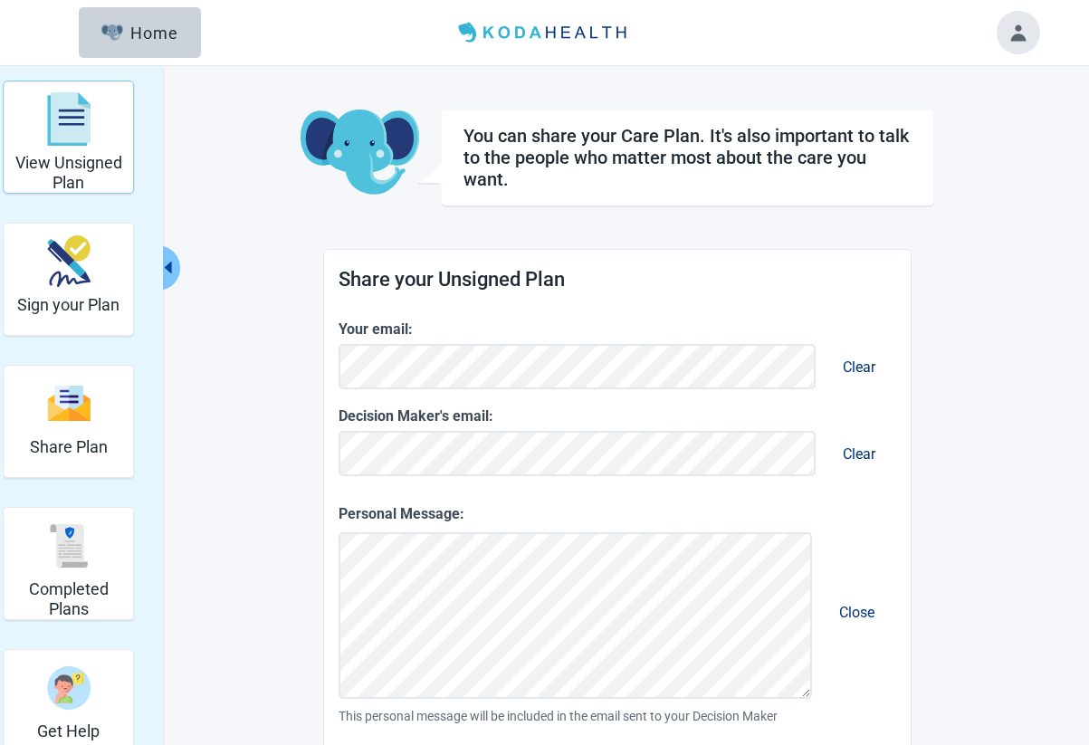
click at [72, 154] on h2 "View Unsigned Plan" at bounding box center [68, 172] width 115 height 39
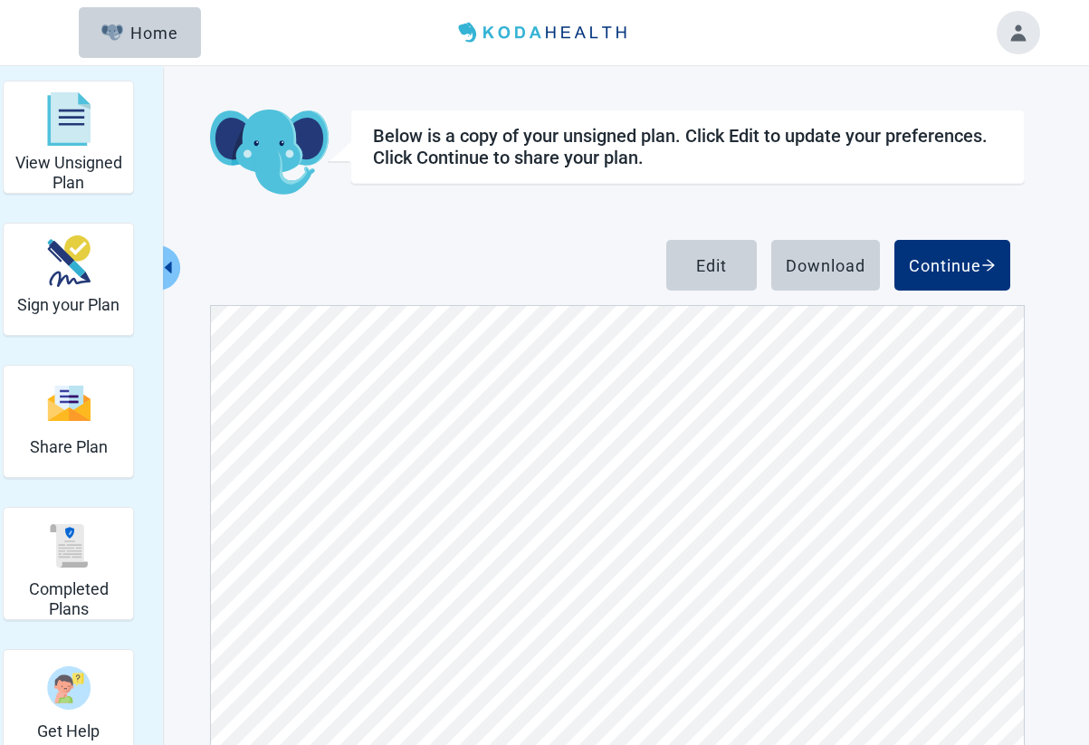
scroll to position [615, 0]
click at [52, 278] on img "Sign your Plan" at bounding box center [68, 261] width 43 height 52
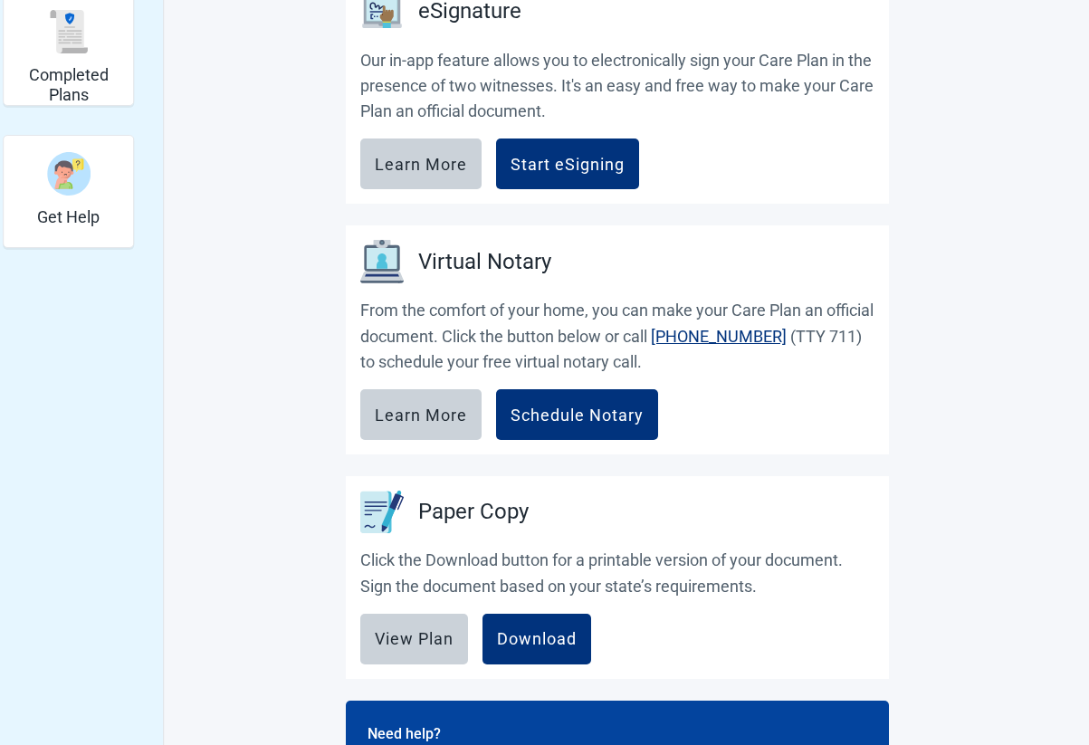
scroll to position [563, 0]
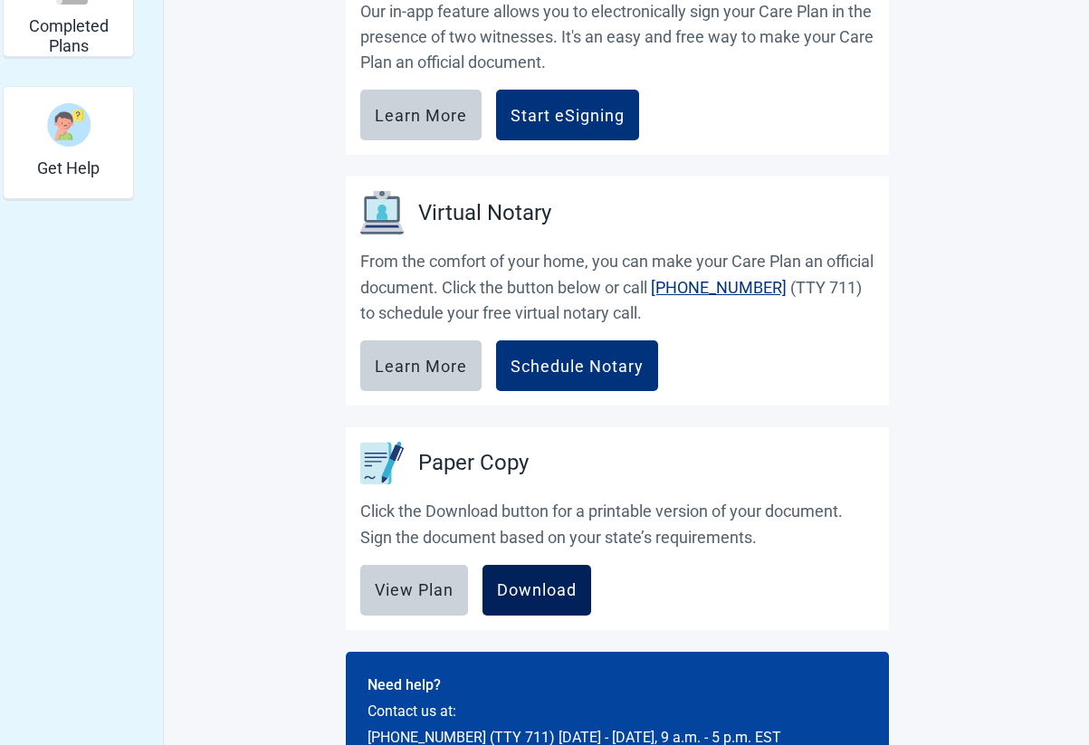
click at [522, 584] on div "Download" at bounding box center [537, 590] width 80 height 18
